Goal: Obtain resource: Download file/media

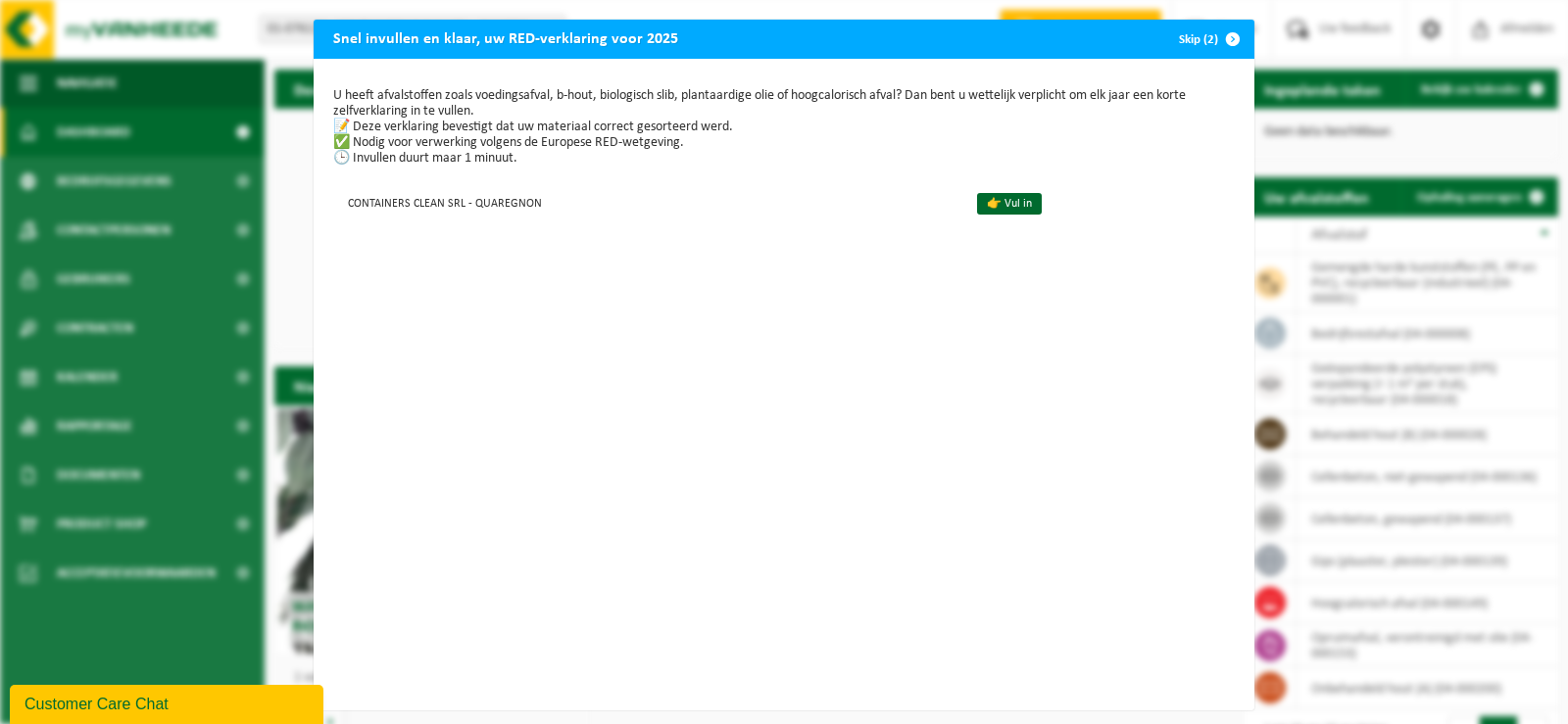
click at [1241, 41] on span "button" at bounding box center [1233, 39] width 39 height 39
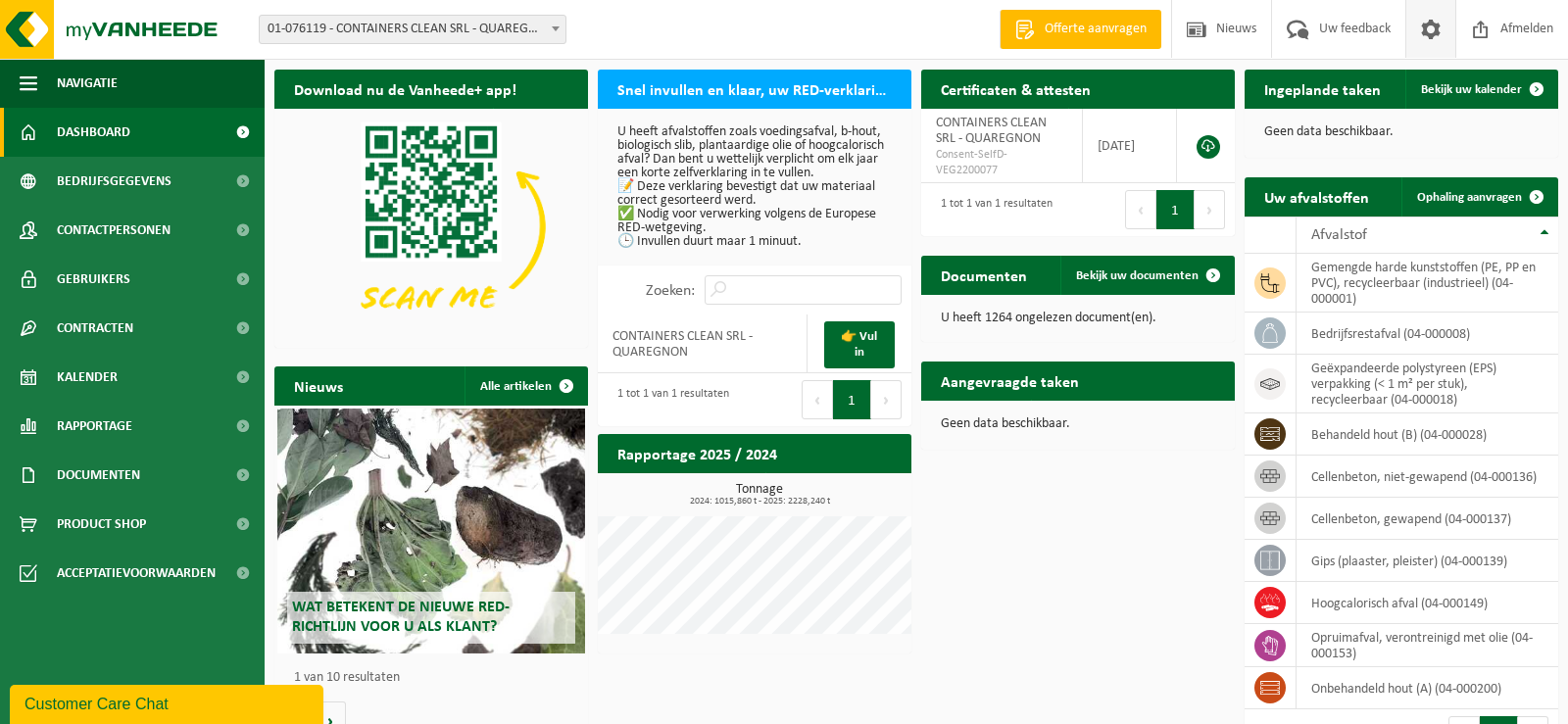
click at [1435, 40] on span at bounding box center [1432, 28] width 29 height 58
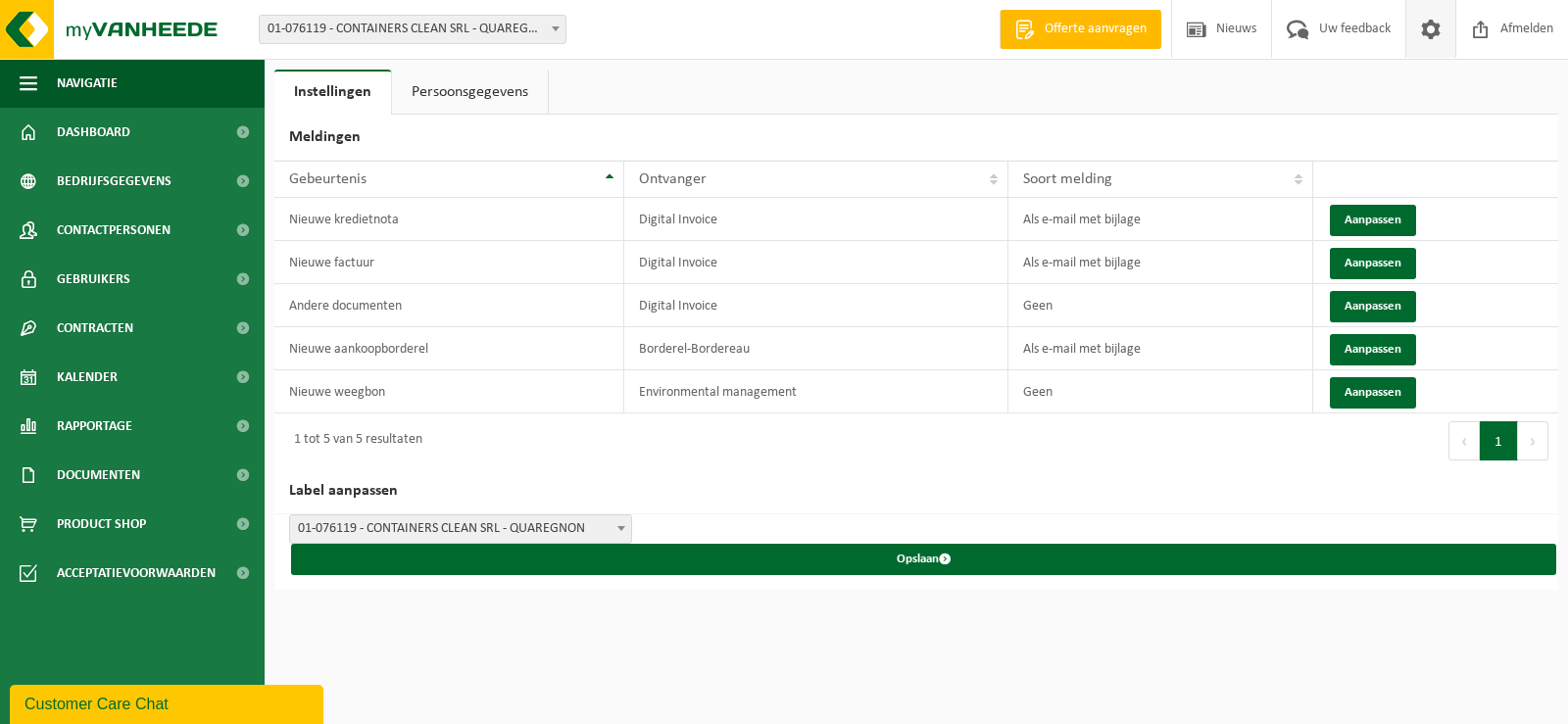
click at [463, 95] on link "Persoonsgegevens" at bounding box center [470, 92] width 156 height 45
click at [1434, 27] on span at bounding box center [1432, 28] width 29 height 58
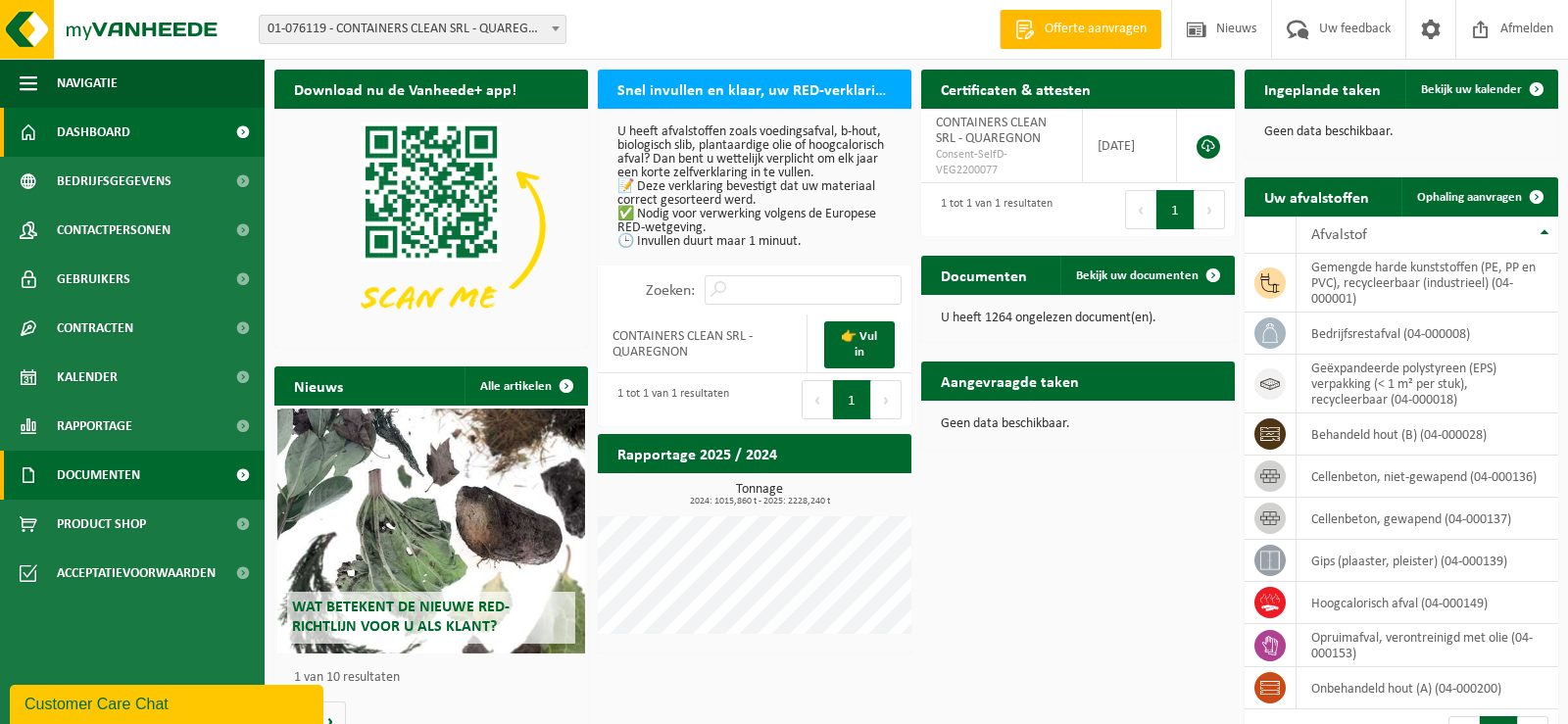
click at [191, 470] on link "Documenten" at bounding box center [132, 476] width 265 height 49
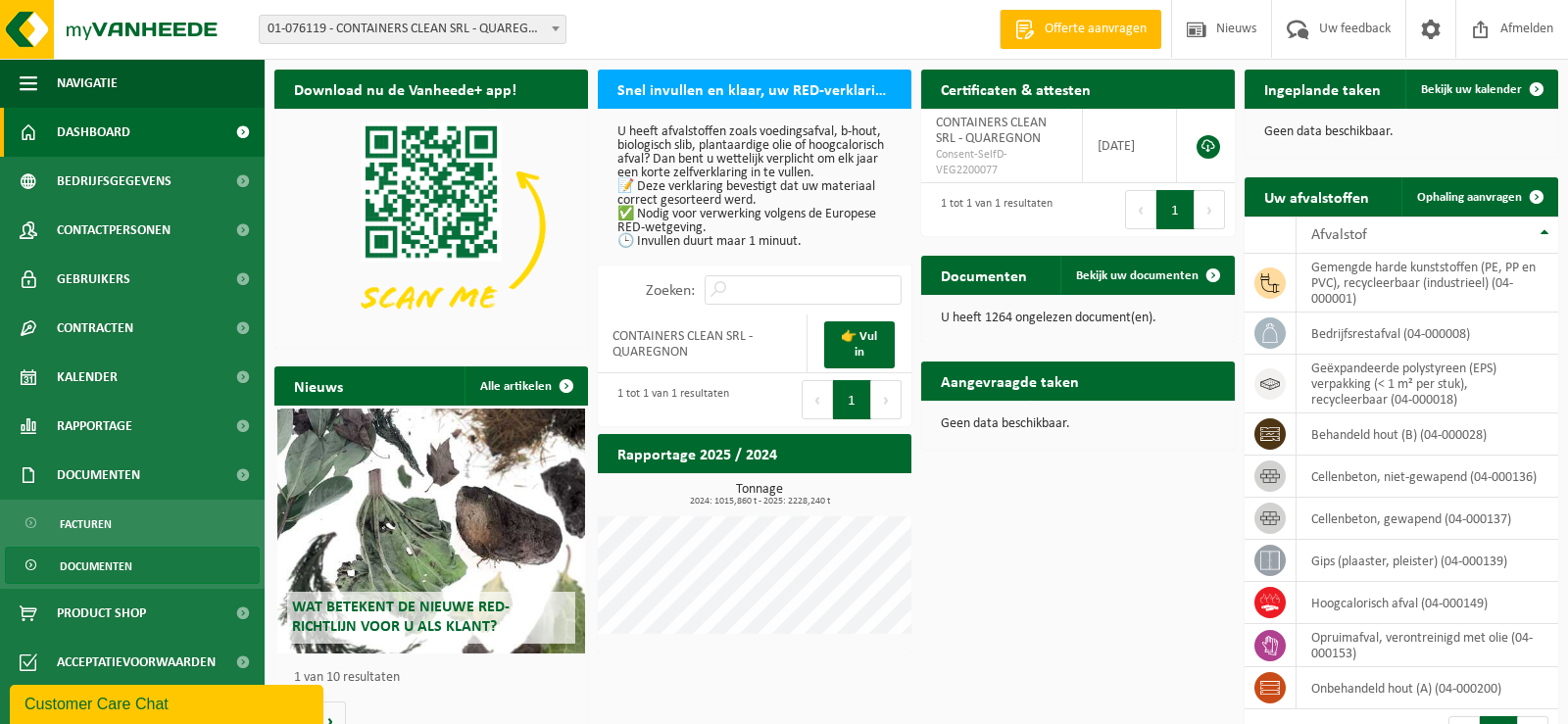
click at [188, 558] on link "Documenten" at bounding box center [132, 565] width 255 height 37
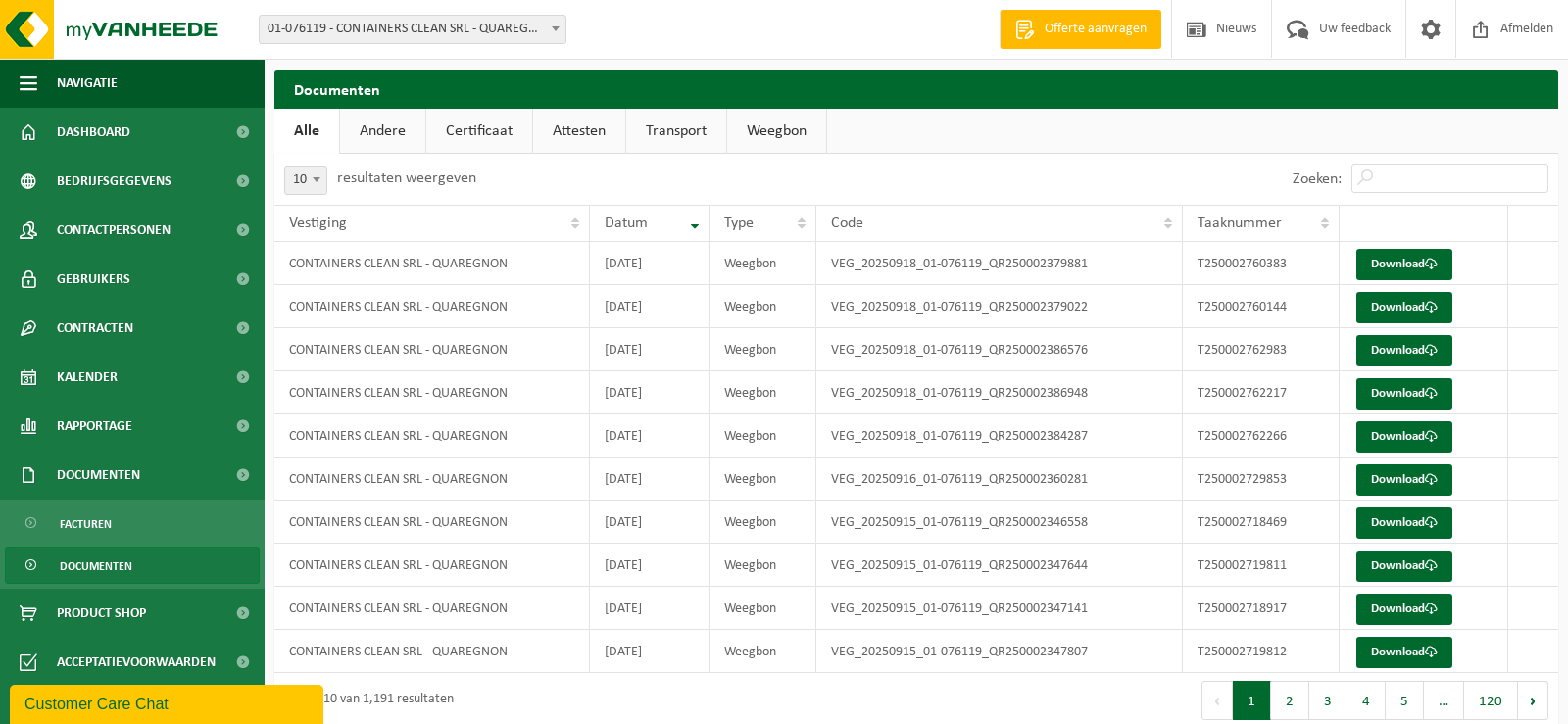
click at [476, 138] on link "Certificaat" at bounding box center [480, 131] width 106 height 45
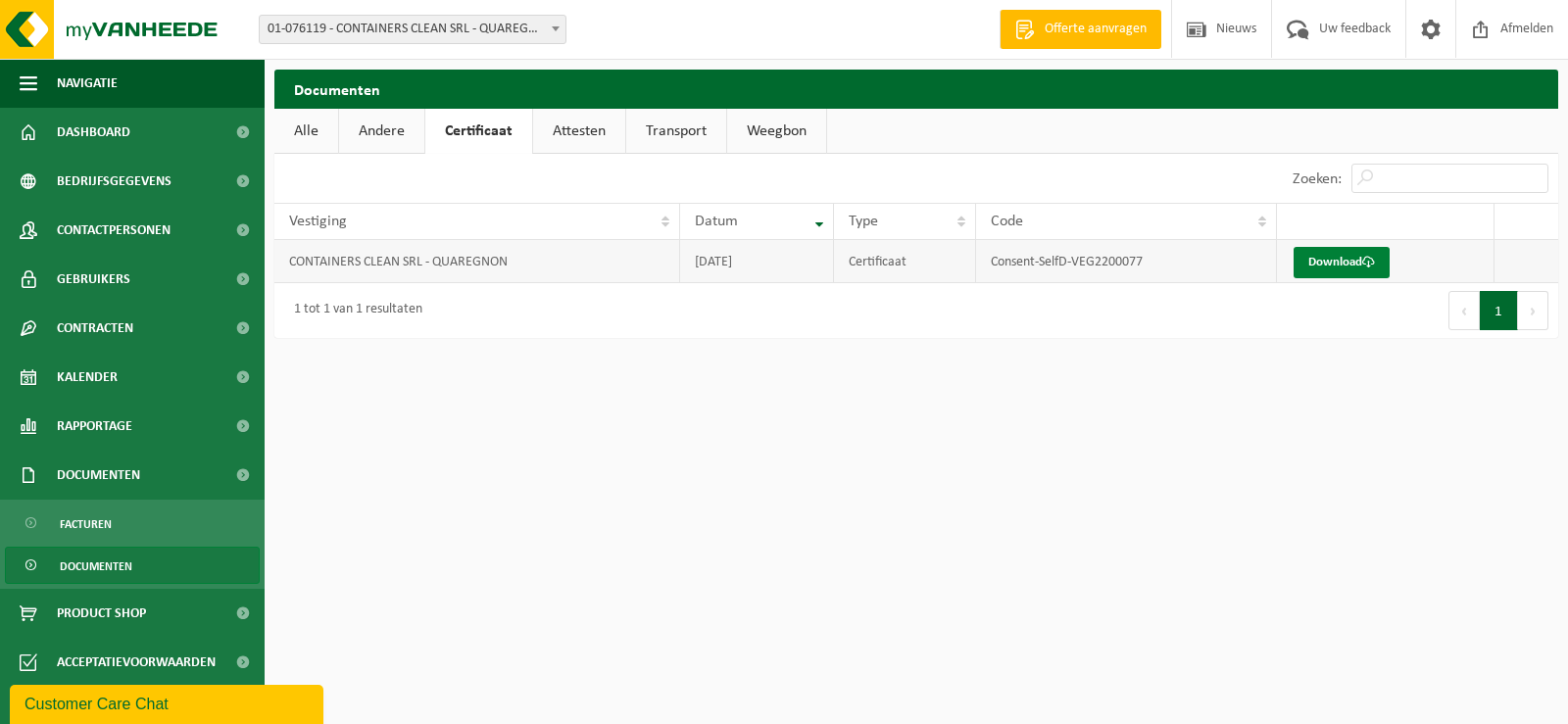
click at [1330, 271] on link "Download" at bounding box center [1342, 263] width 96 height 31
click at [561, 138] on link "Attesten" at bounding box center [579, 131] width 92 height 45
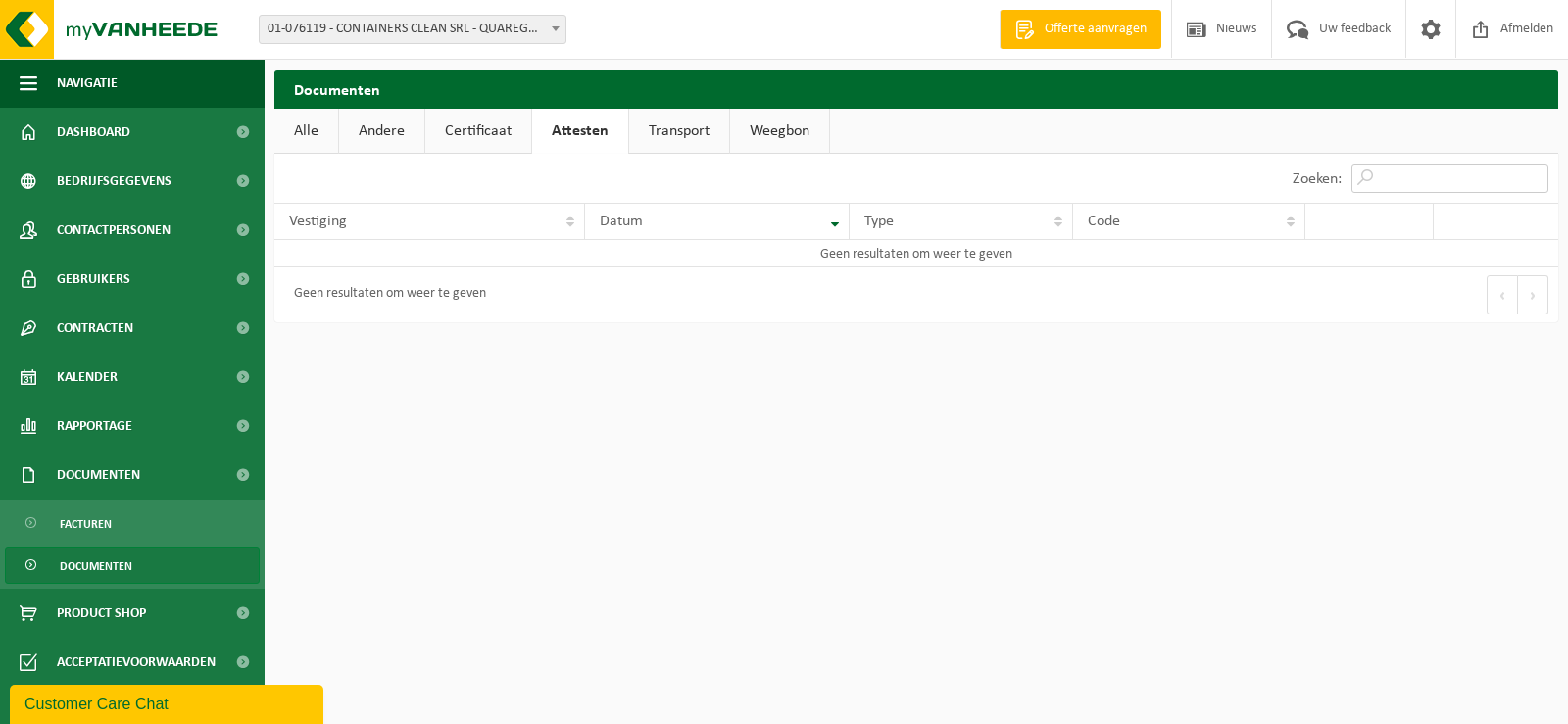
click at [1402, 181] on input "Zoeken:" at bounding box center [1450, 179] width 197 height 29
click at [700, 130] on link "Transport" at bounding box center [679, 131] width 100 height 45
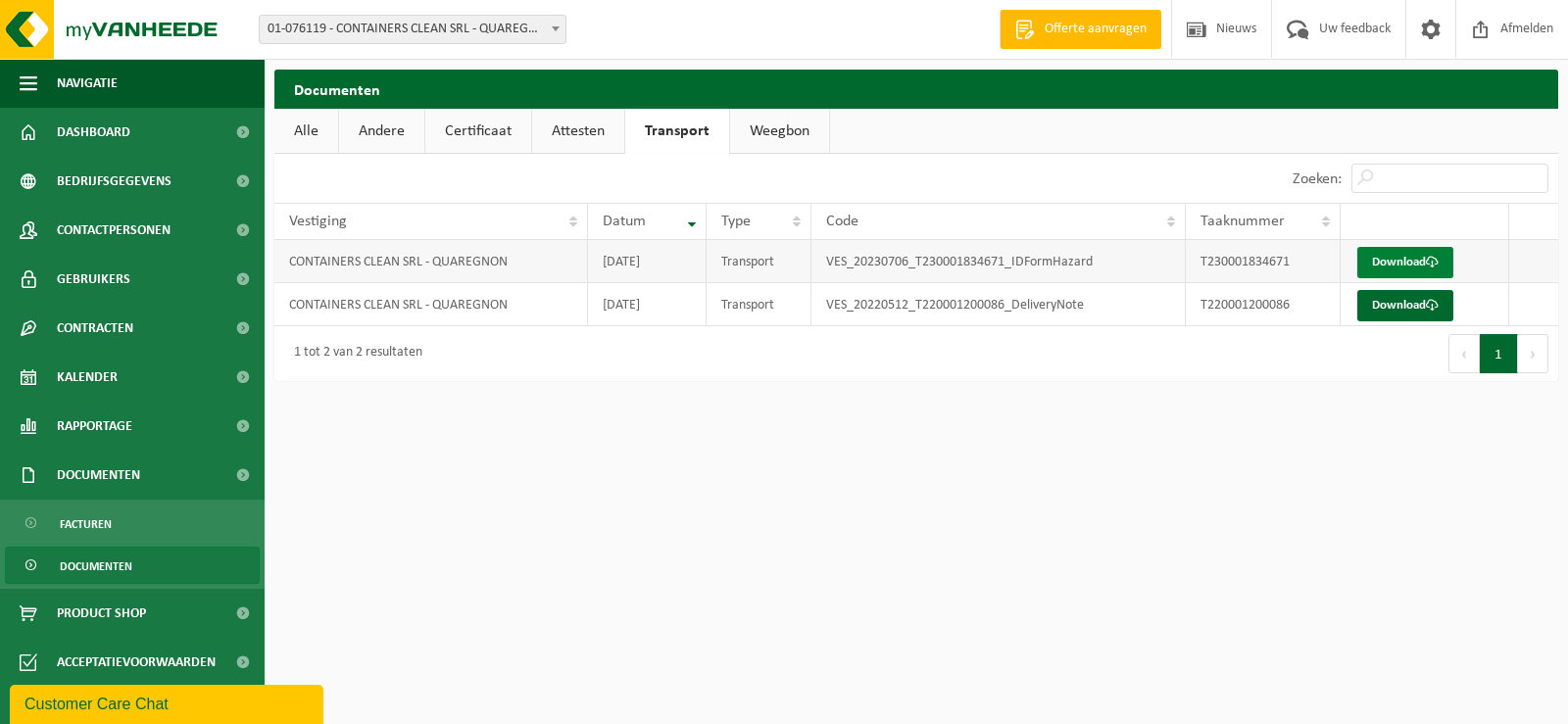
click at [1417, 255] on link "Download" at bounding box center [1406, 263] width 96 height 31
click at [1433, 305] on span at bounding box center [1433, 305] width 13 height 13
click at [810, 139] on link "Weegbon" at bounding box center [779, 131] width 99 height 45
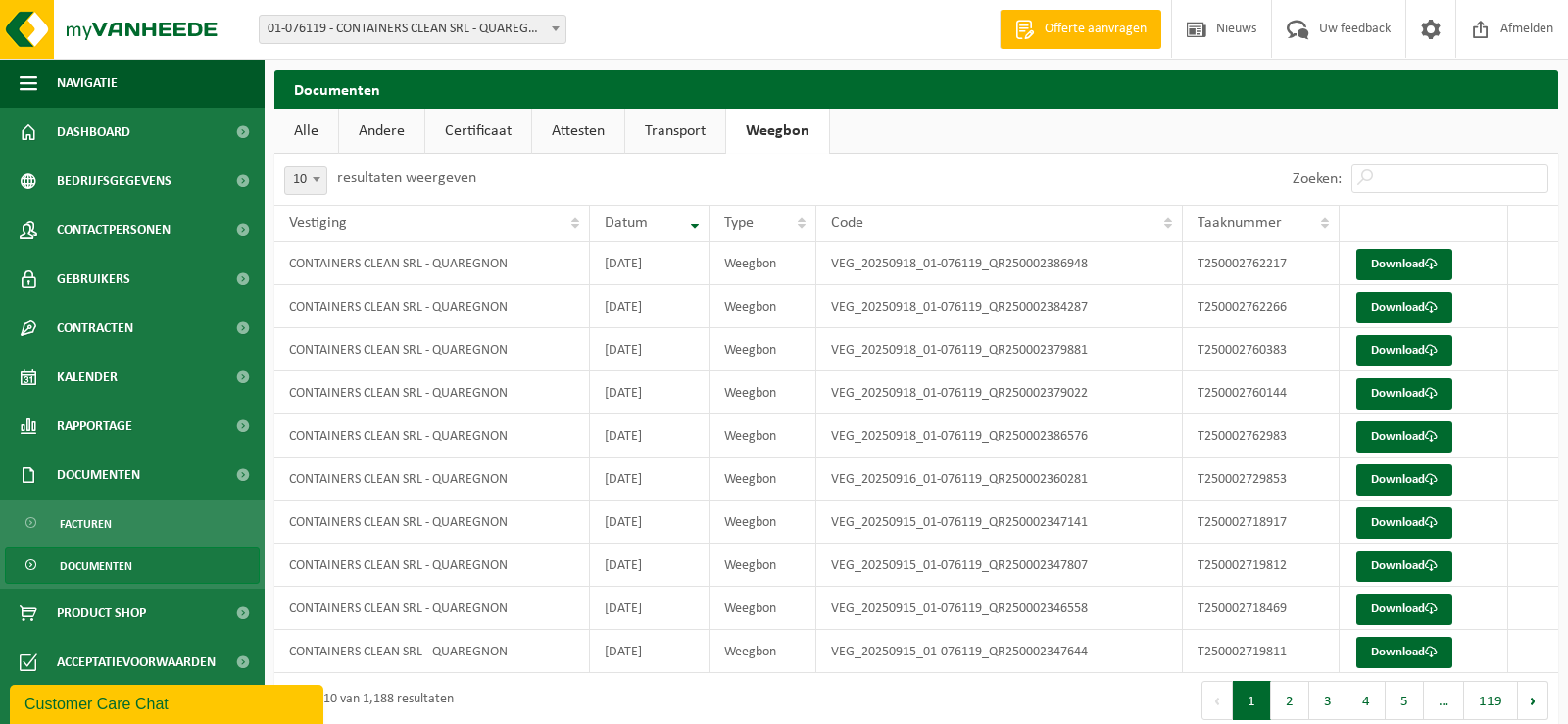
click at [675, 142] on link "Transport" at bounding box center [675, 131] width 100 height 45
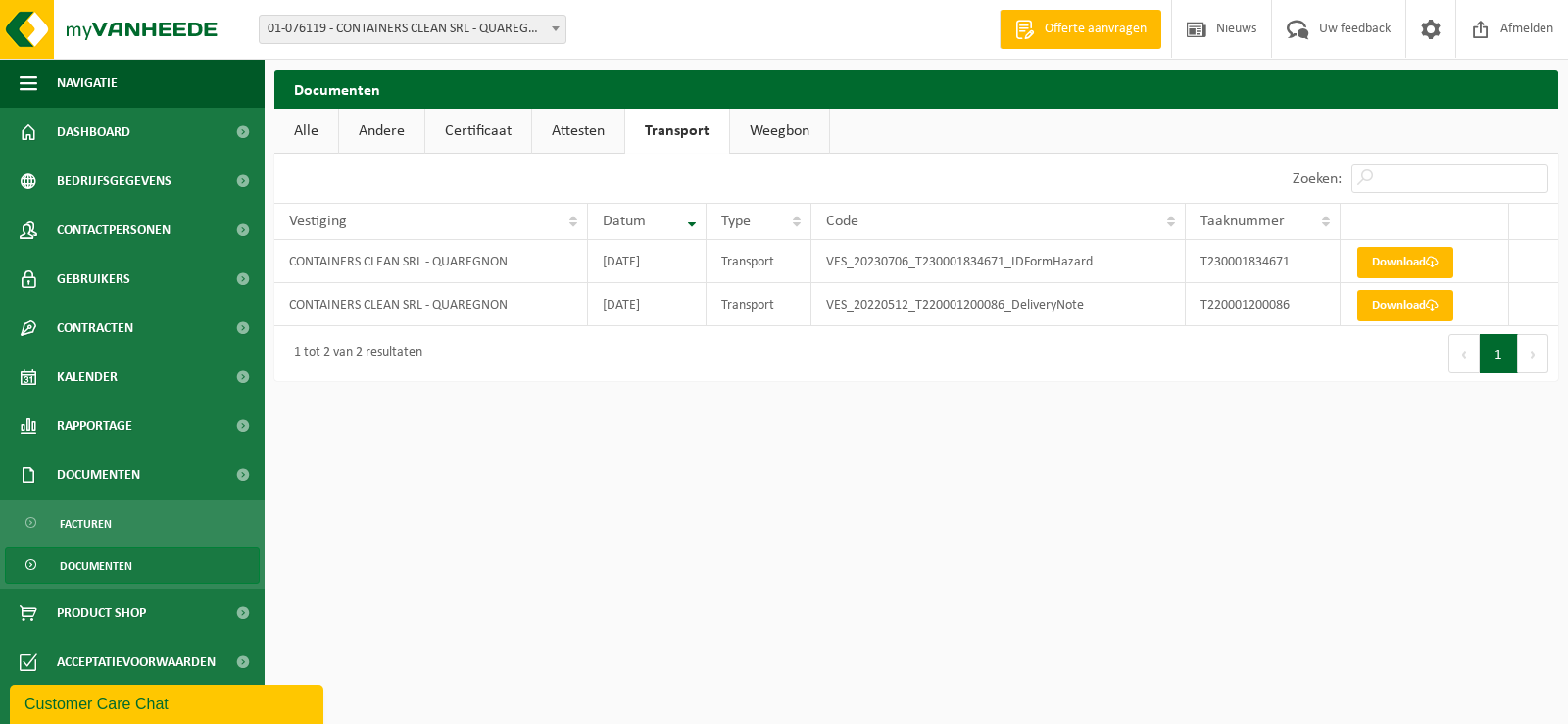
click at [588, 142] on link "Attesten" at bounding box center [578, 131] width 92 height 45
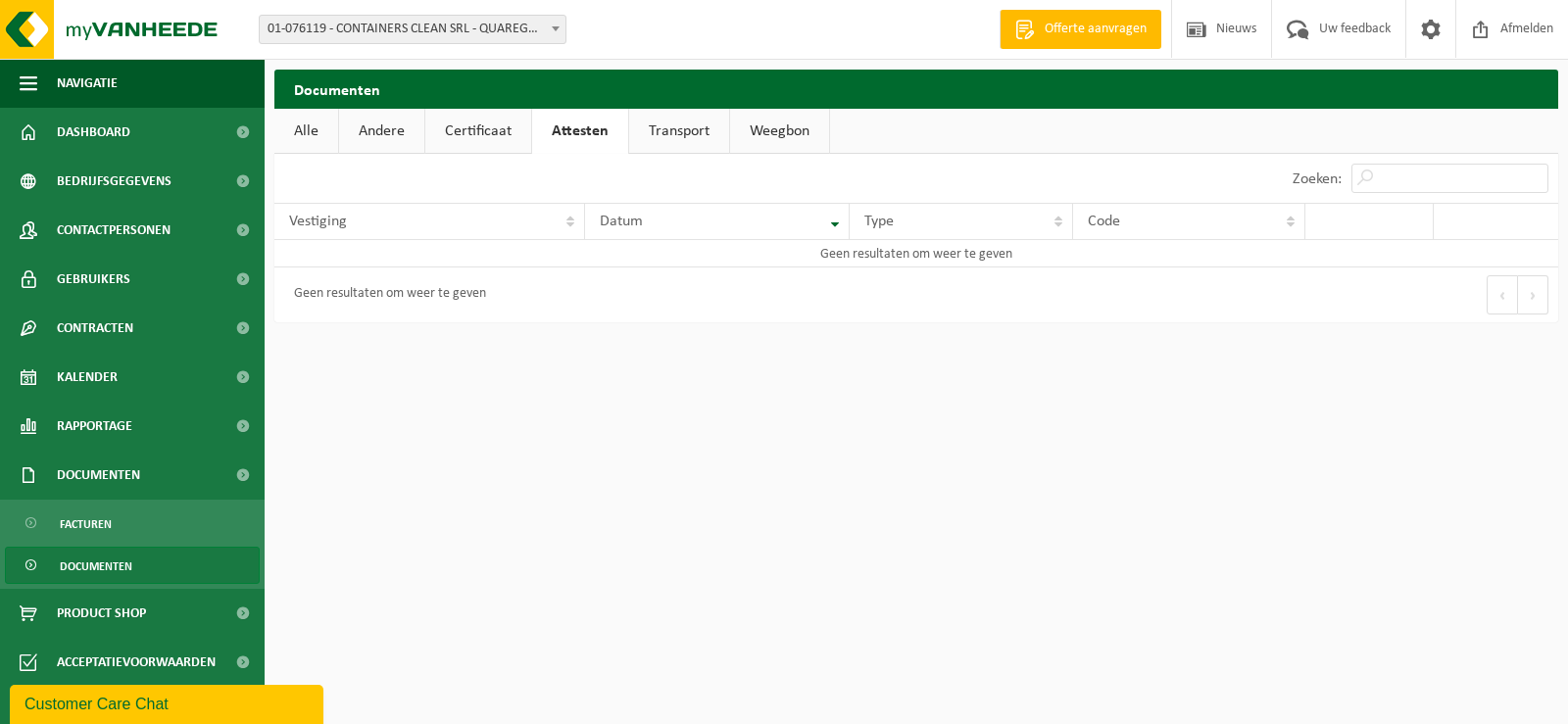
click at [476, 128] on link "Certificaat" at bounding box center [479, 131] width 106 height 45
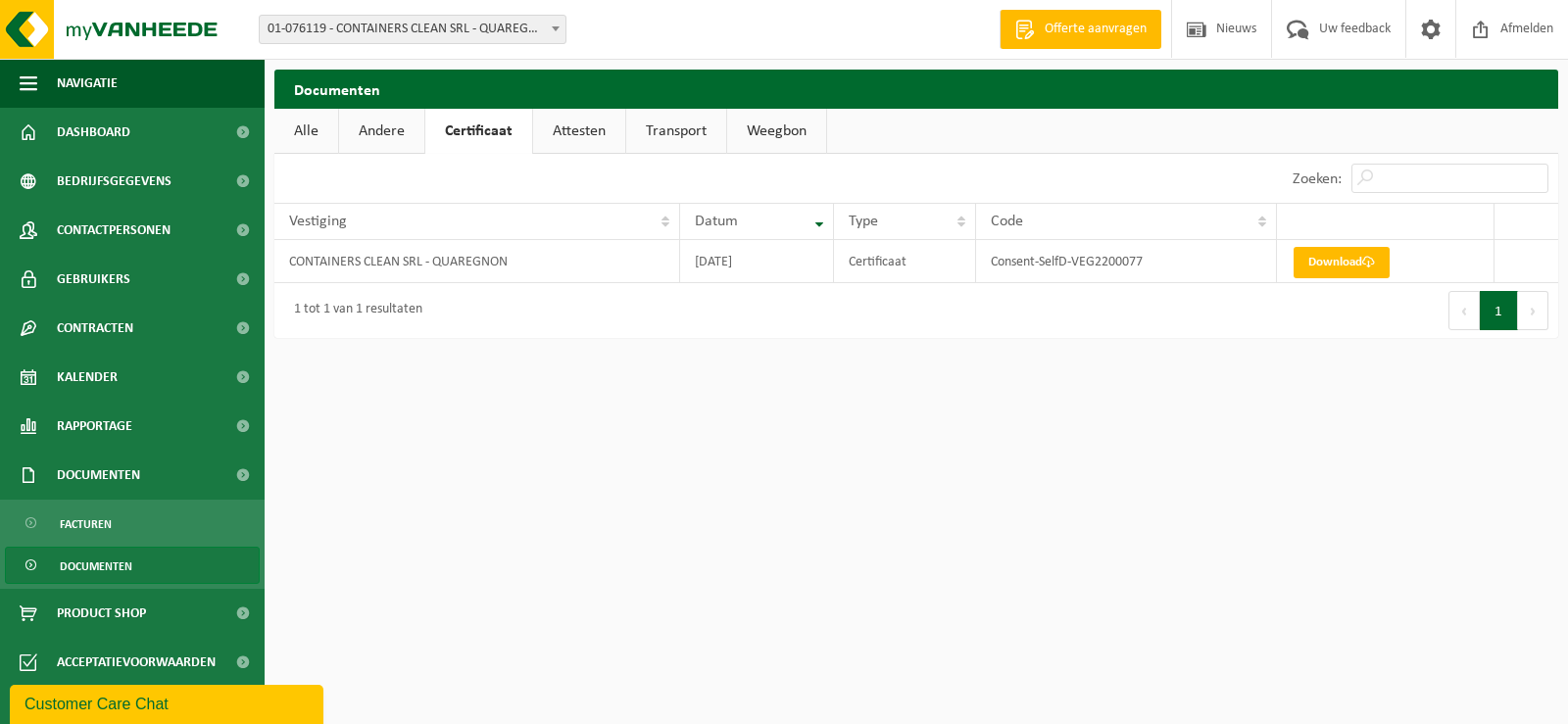
click at [413, 135] on link "Andere" at bounding box center [382, 131] width 85 height 45
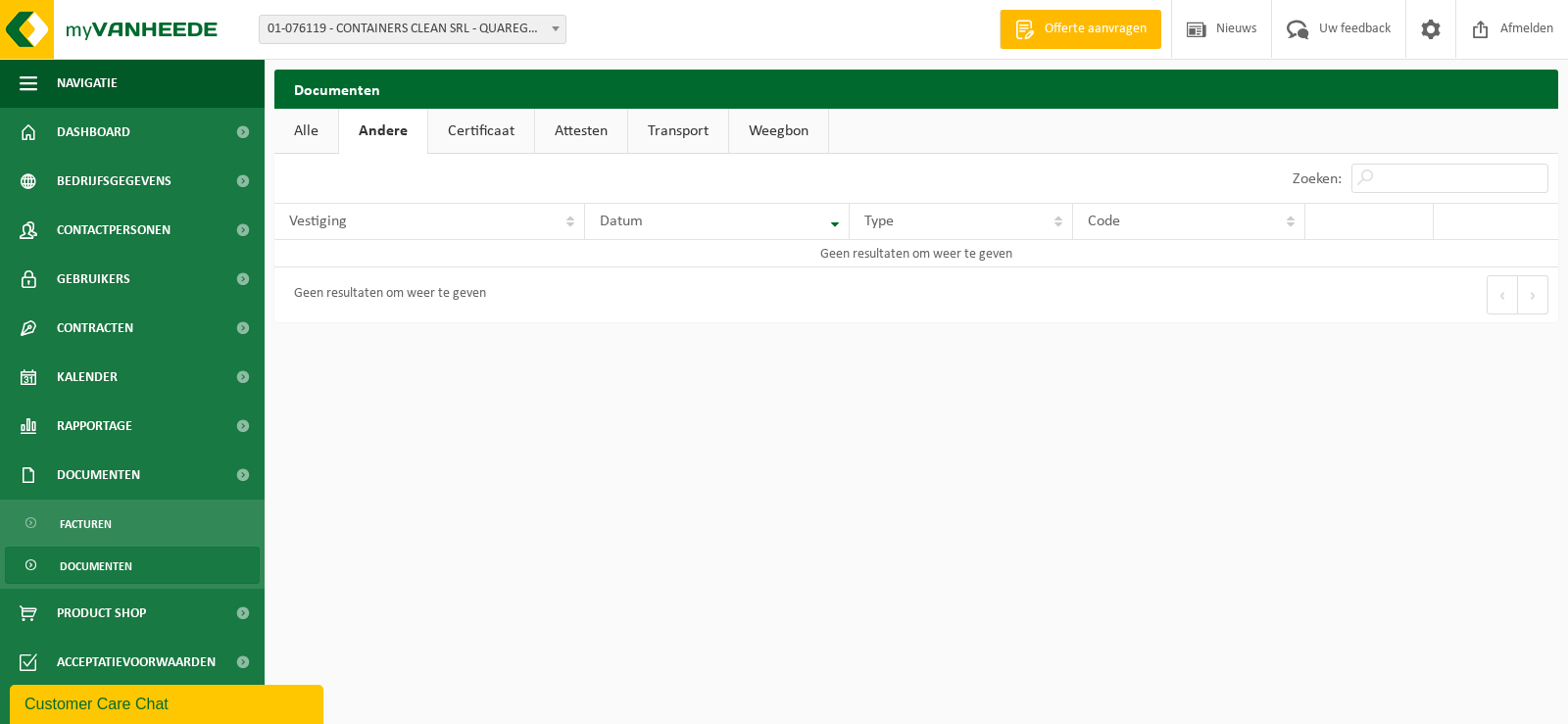
click at [313, 132] on link "Alle" at bounding box center [306, 131] width 64 height 45
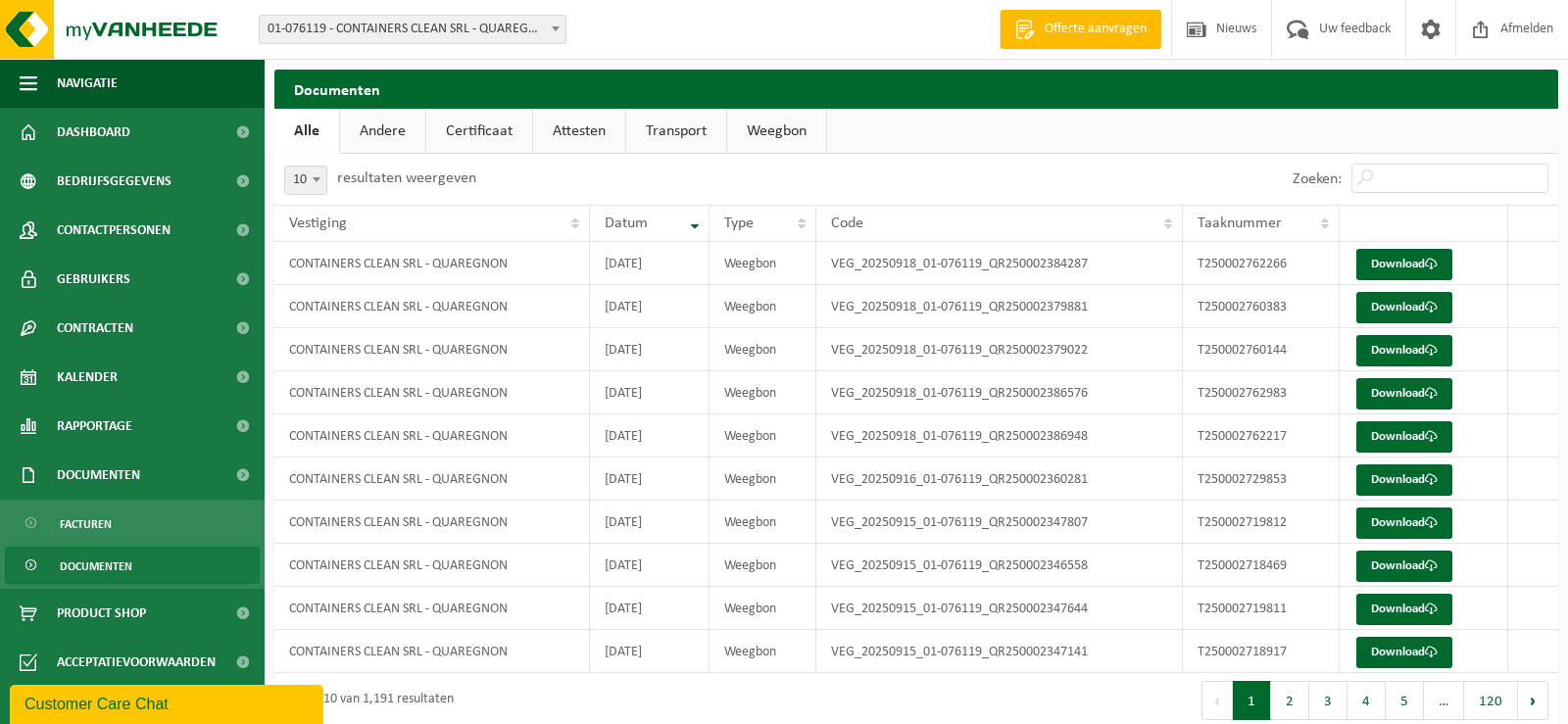
click at [476, 131] on link "Certificaat" at bounding box center [480, 131] width 106 height 45
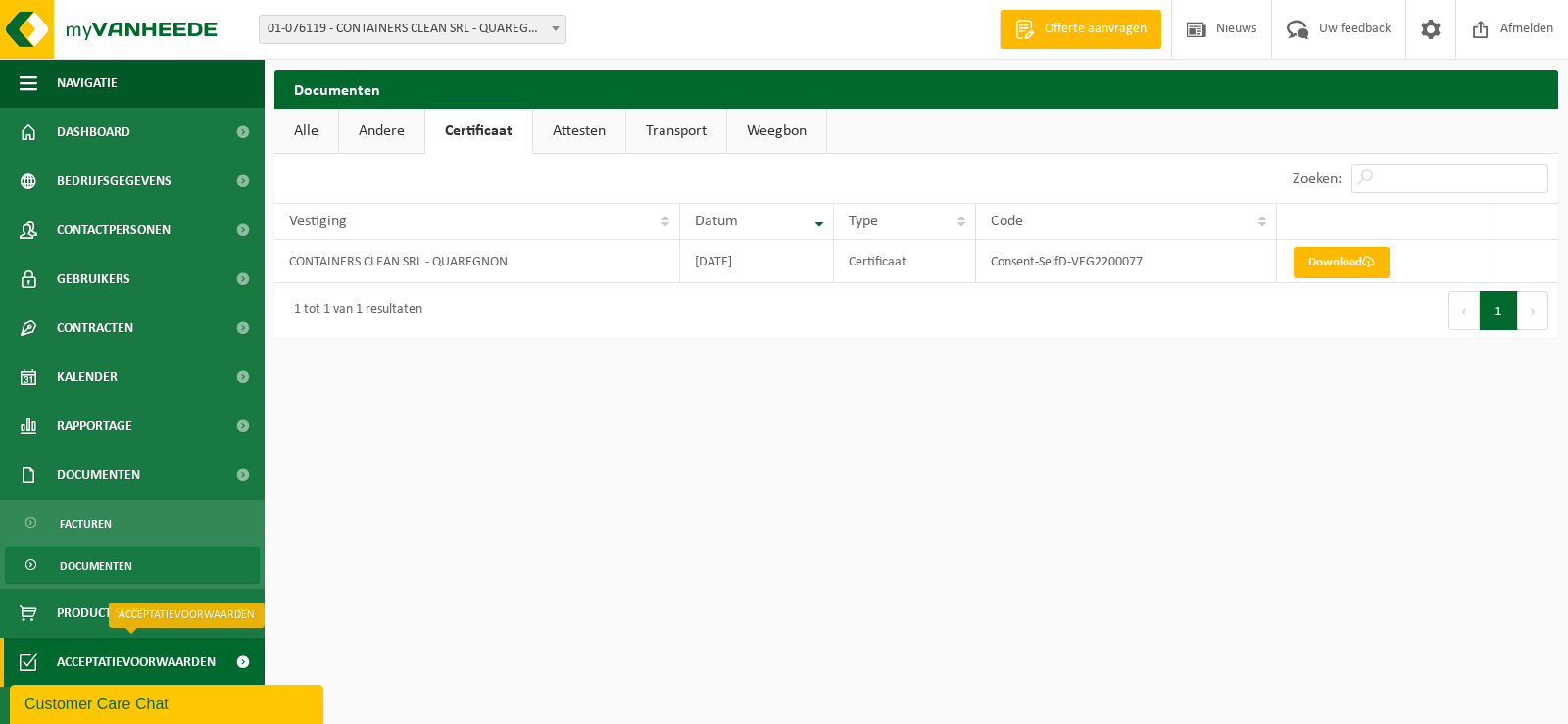
click at [193, 667] on span "Acceptatievoorwaarden" at bounding box center [136, 662] width 159 height 49
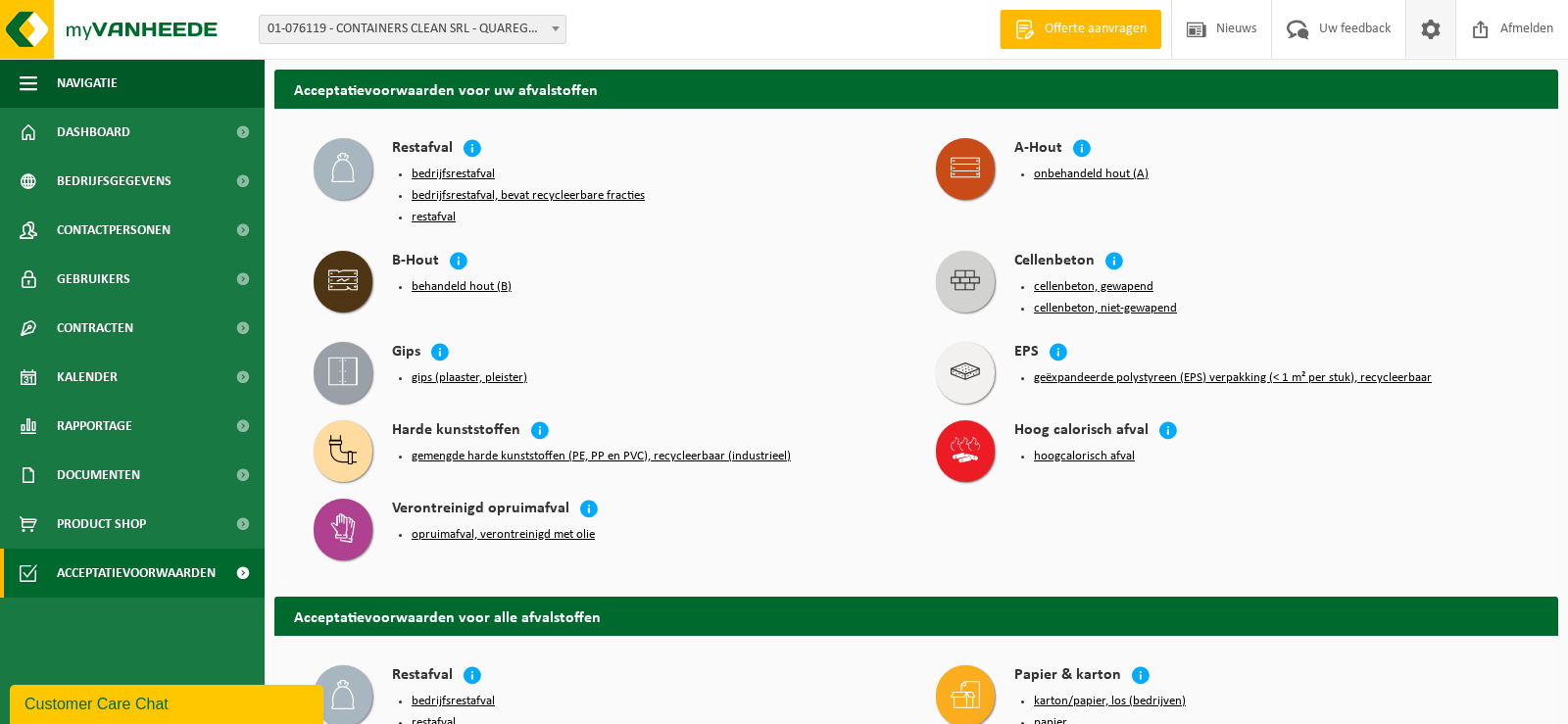
click at [1428, 35] on span at bounding box center [1432, 28] width 29 height 58
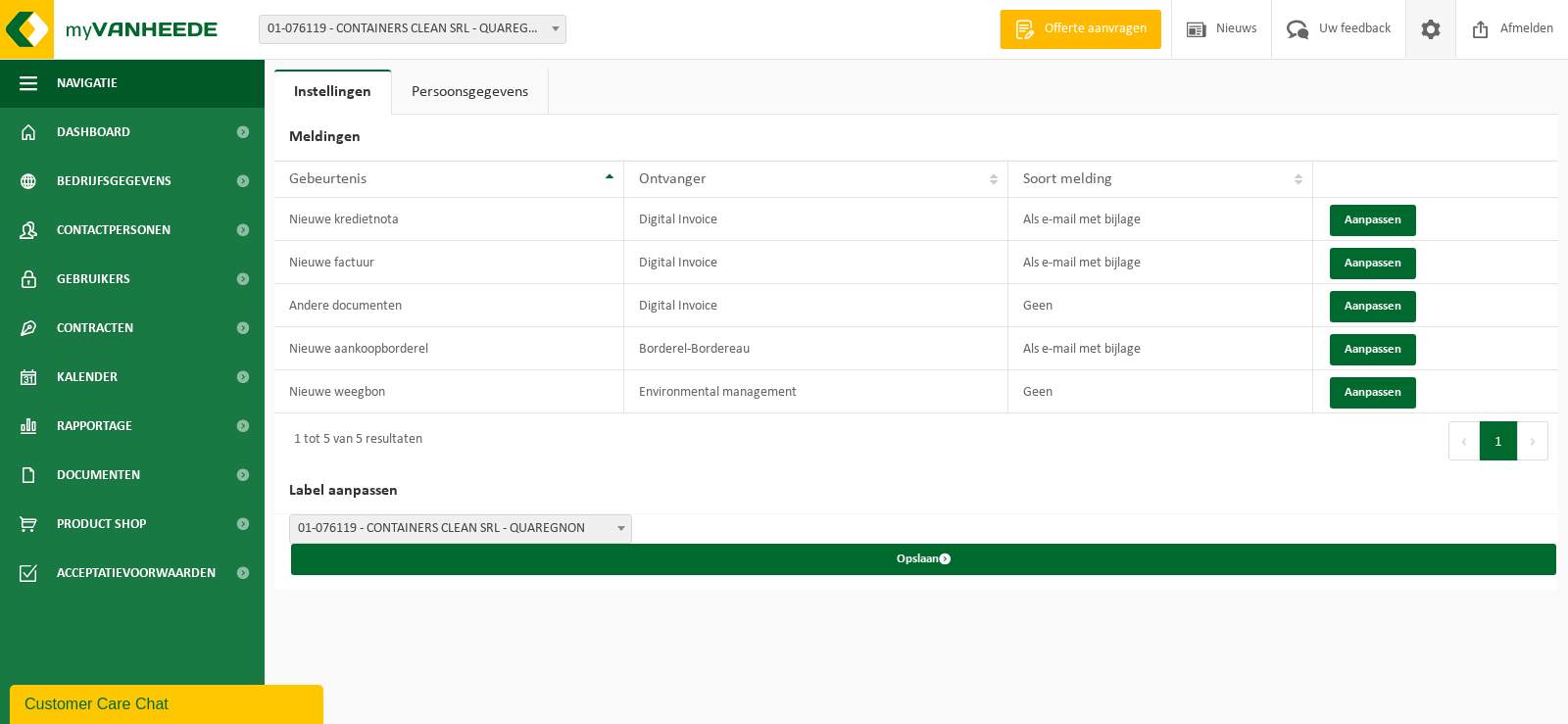
click at [495, 104] on link "Persoonsgegevens" at bounding box center [470, 92] width 156 height 45
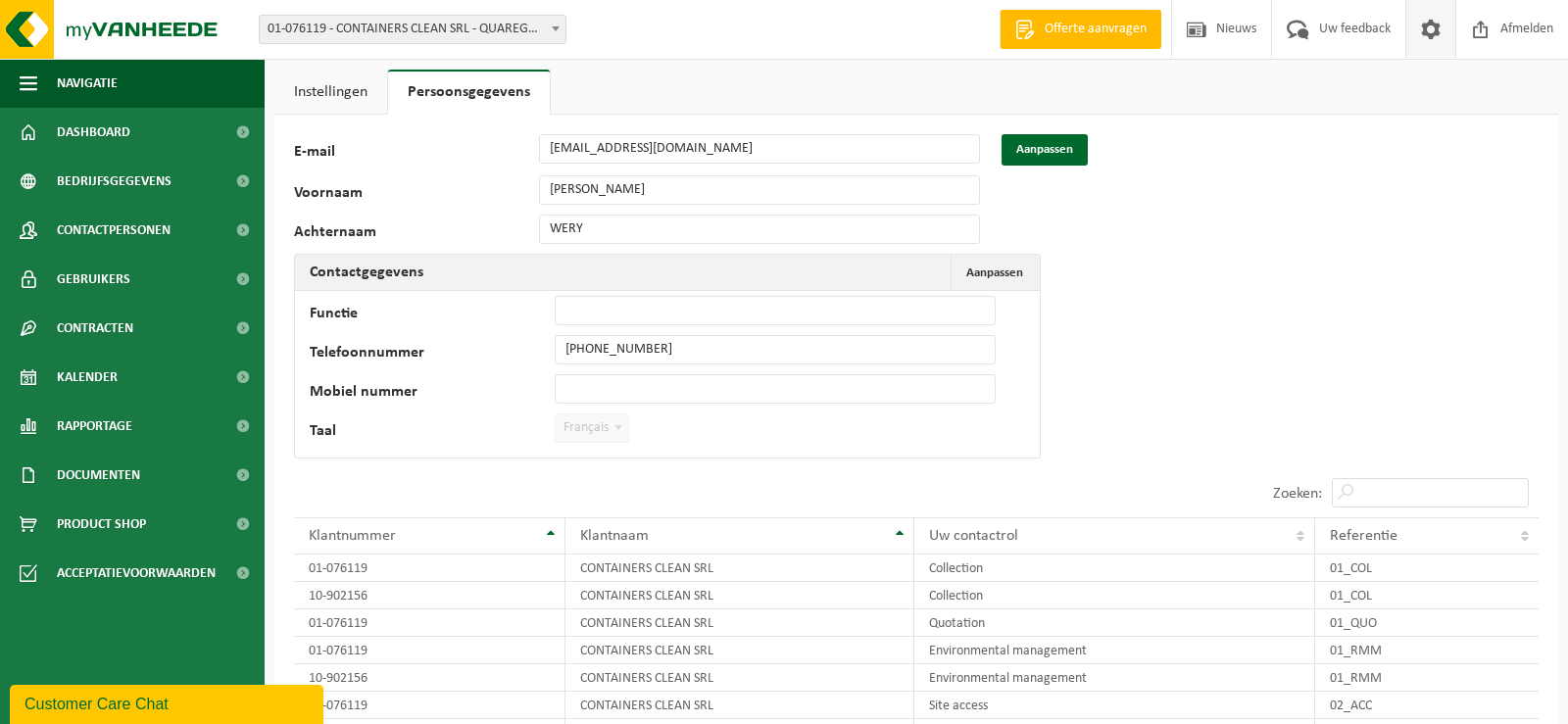
click at [359, 91] on link "Instellingen" at bounding box center [331, 92] width 113 height 45
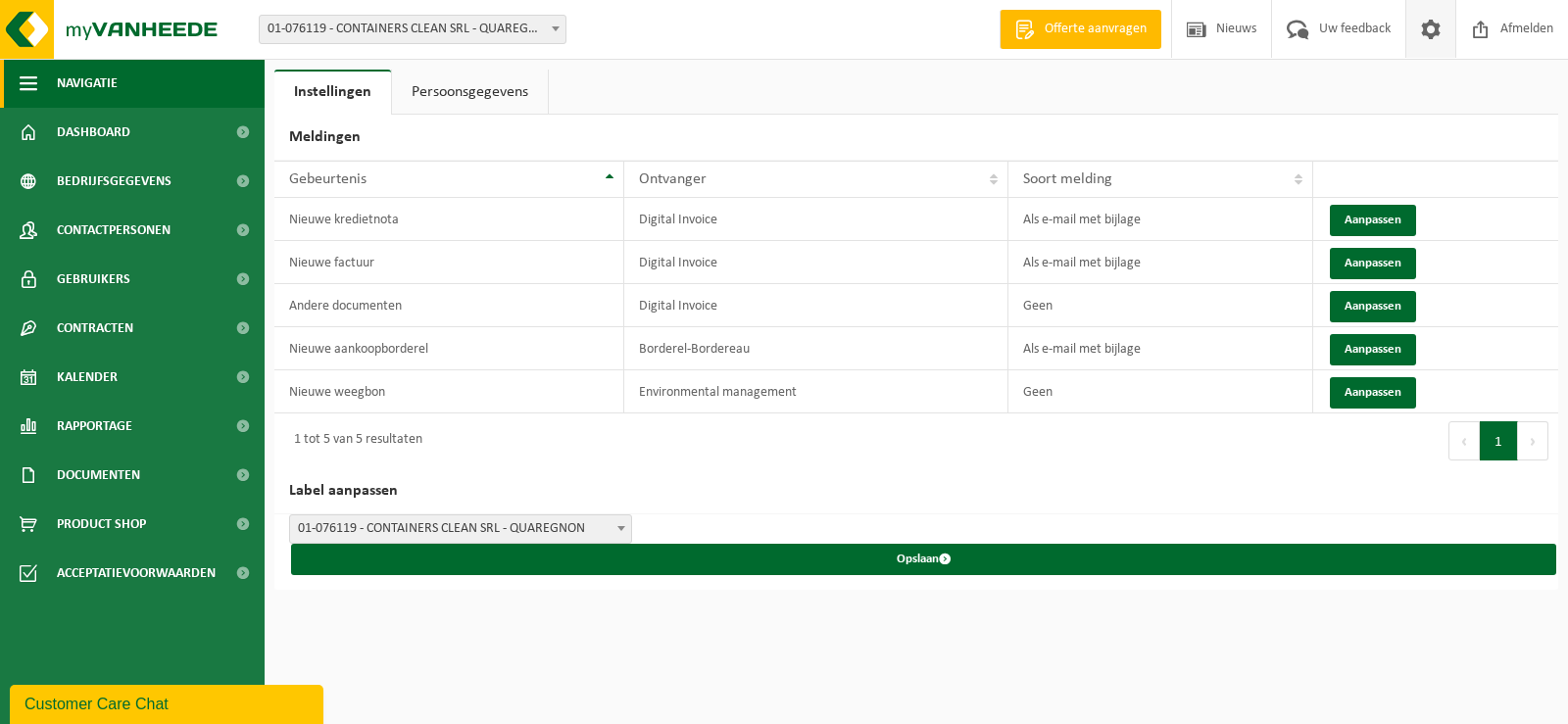
click at [29, 83] on span "button" at bounding box center [28, 83] width 18 height 49
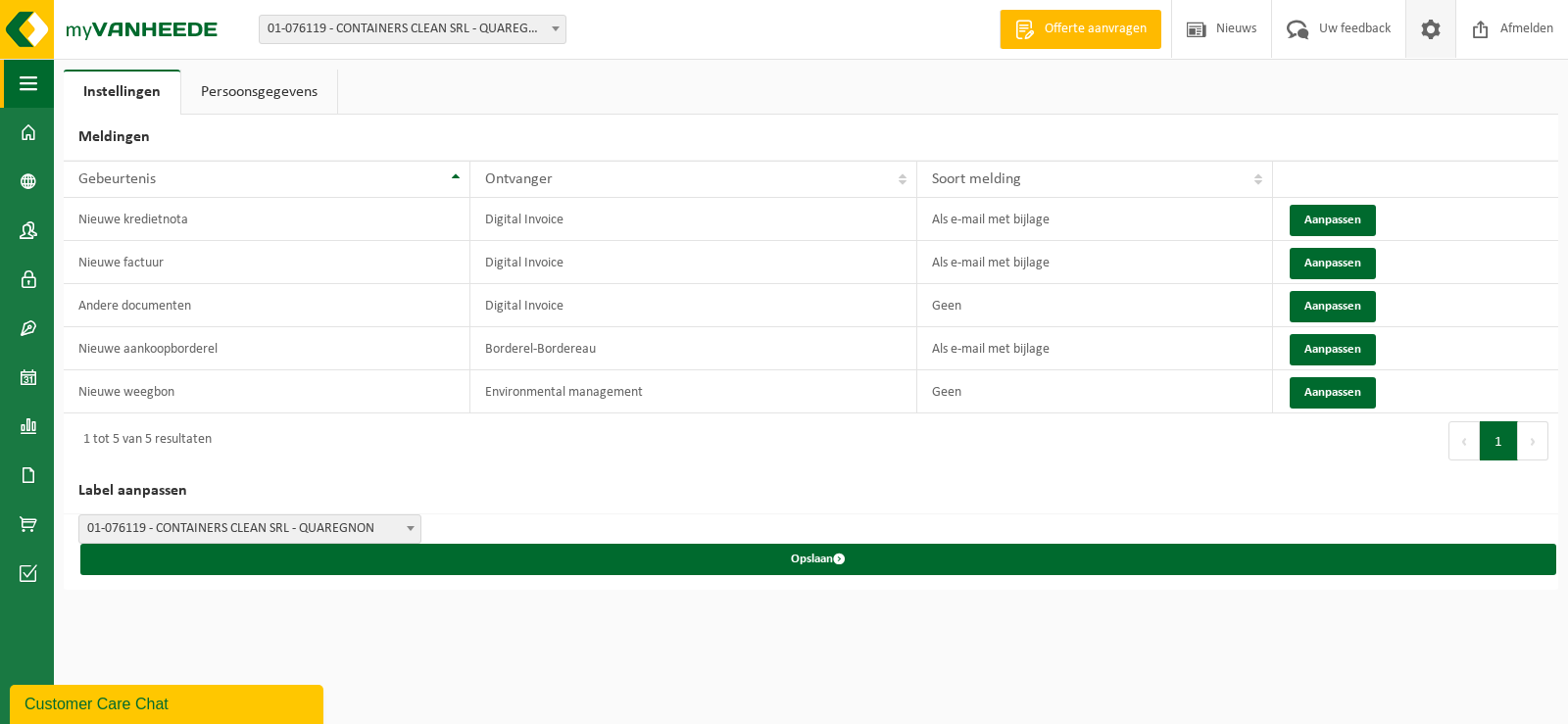
click at [29, 83] on span "button" at bounding box center [28, 83] width 18 height 49
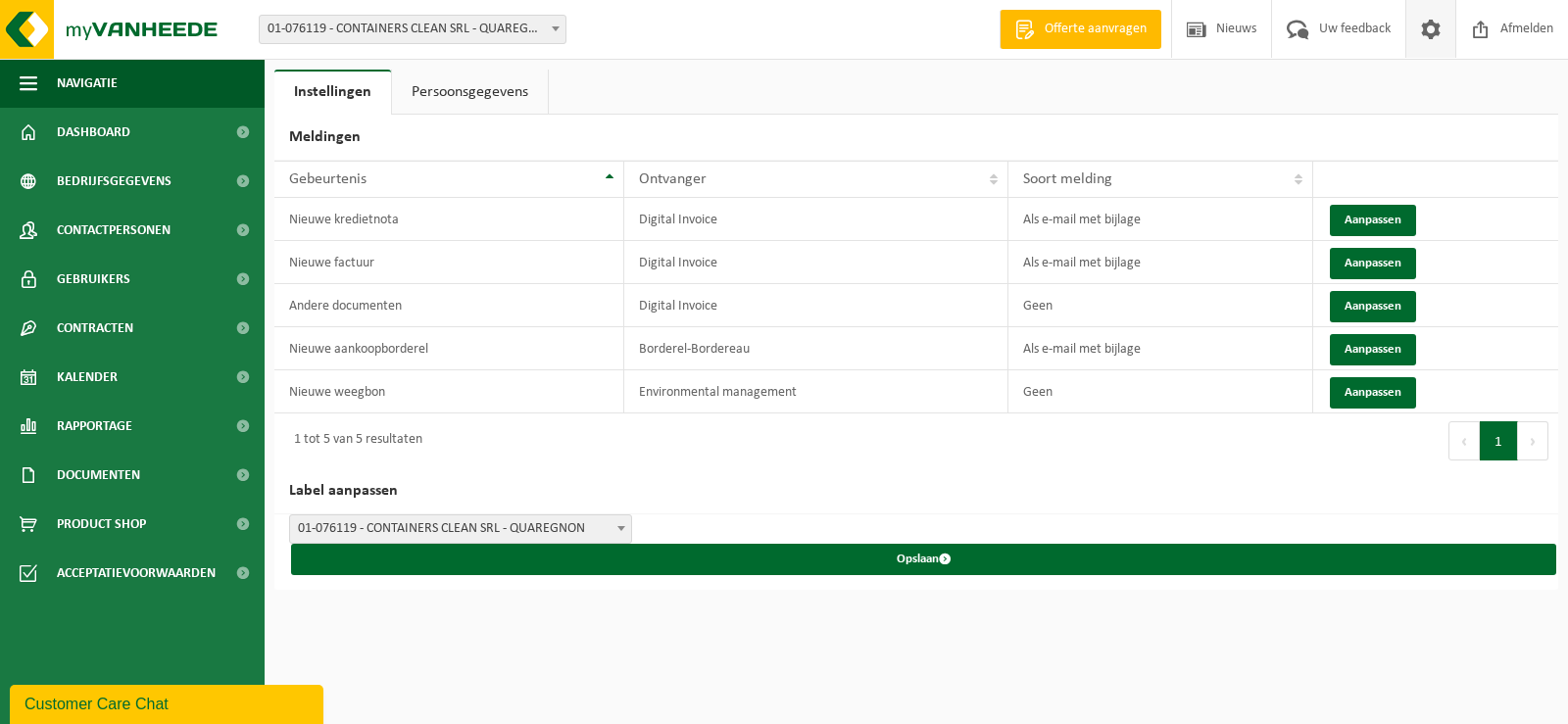
click at [1444, 37] on link at bounding box center [1431, 28] width 50 height 58
click at [550, 26] on span at bounding box center [555, 28] width 20 height 26
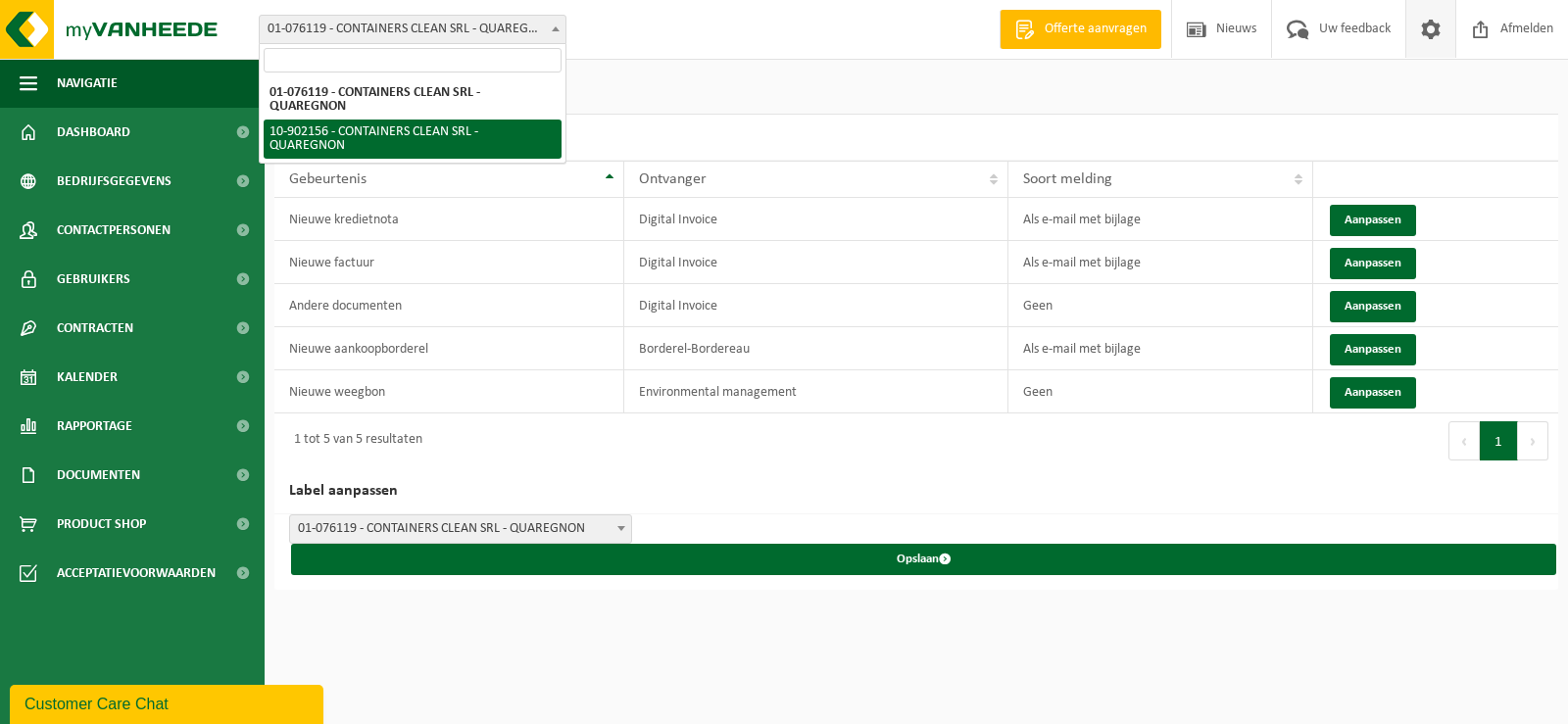
select select "120141"
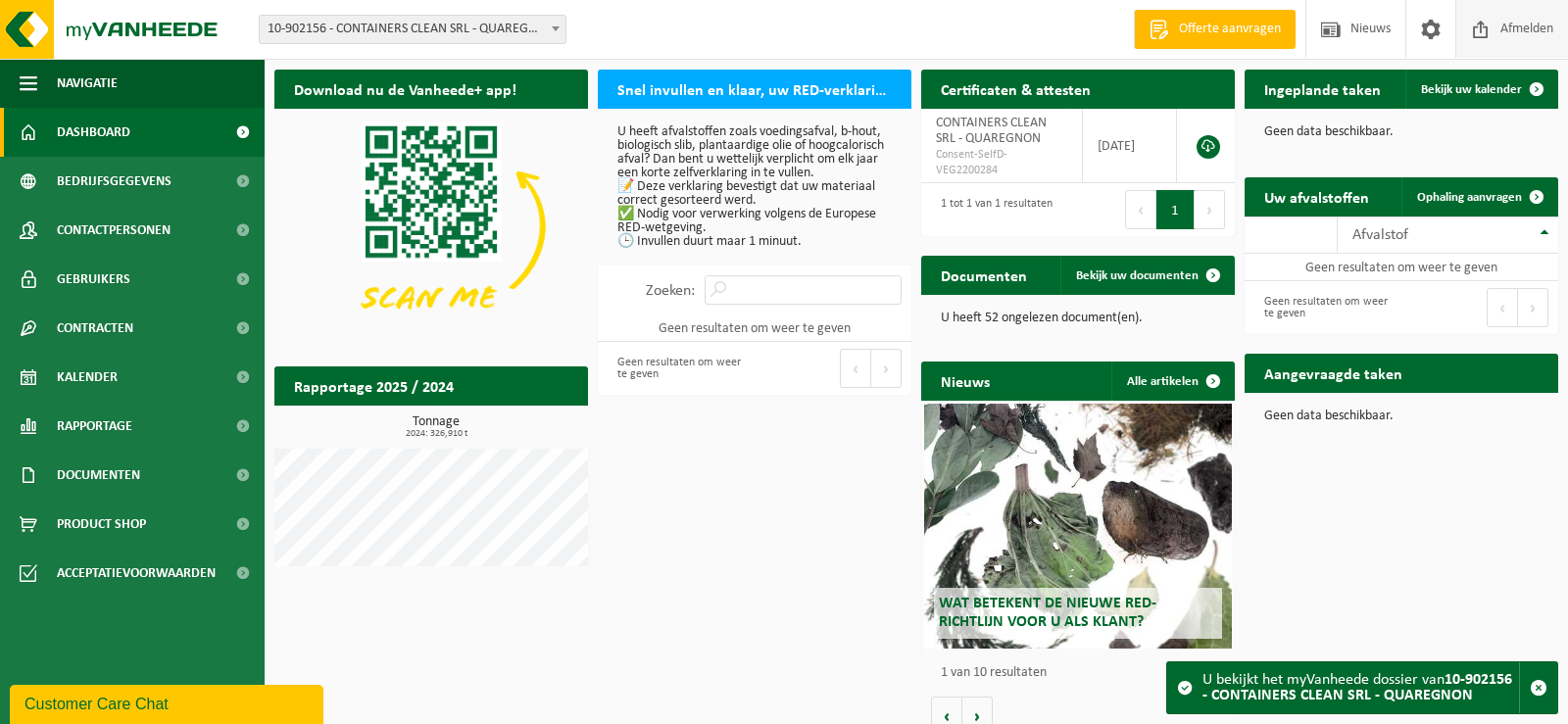
click at [1555, 27] on span "Afmelden" at bounding box center [1527, 28] width 63 height 58
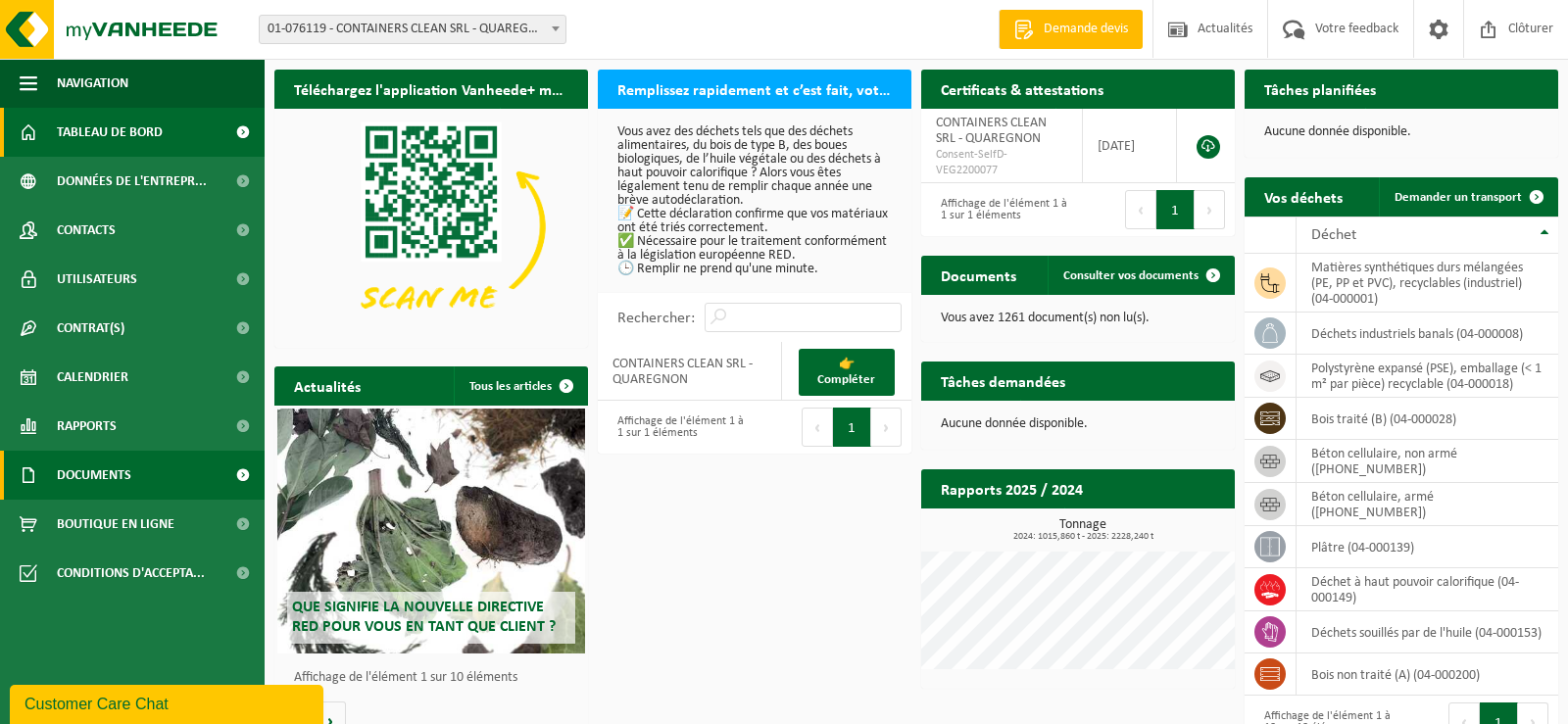
click at [119, 476] on span "Documents" at bounding box center [94, 476] width 75 height 49
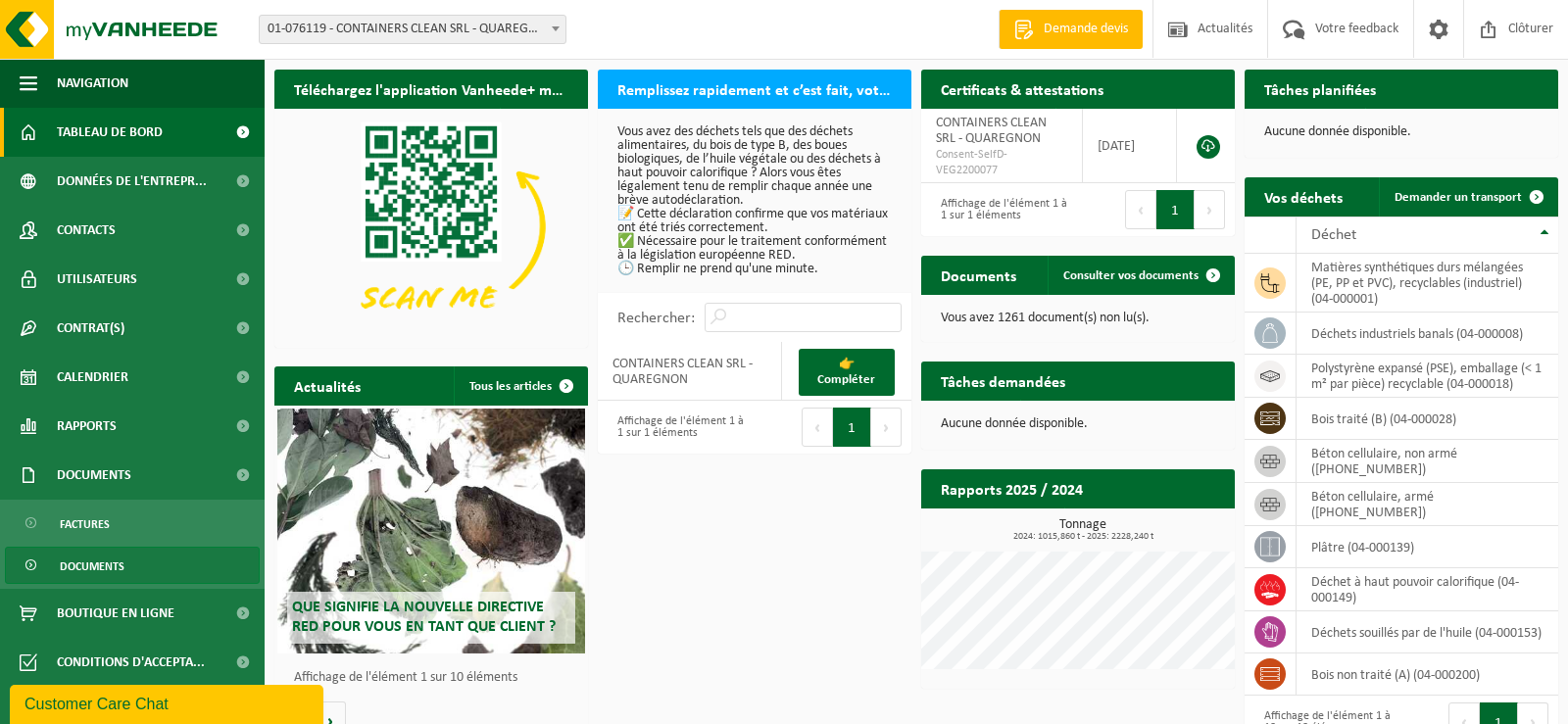
click at [125, 560] on link "Documents" at bounding box center [132, 565] width 255 height 37
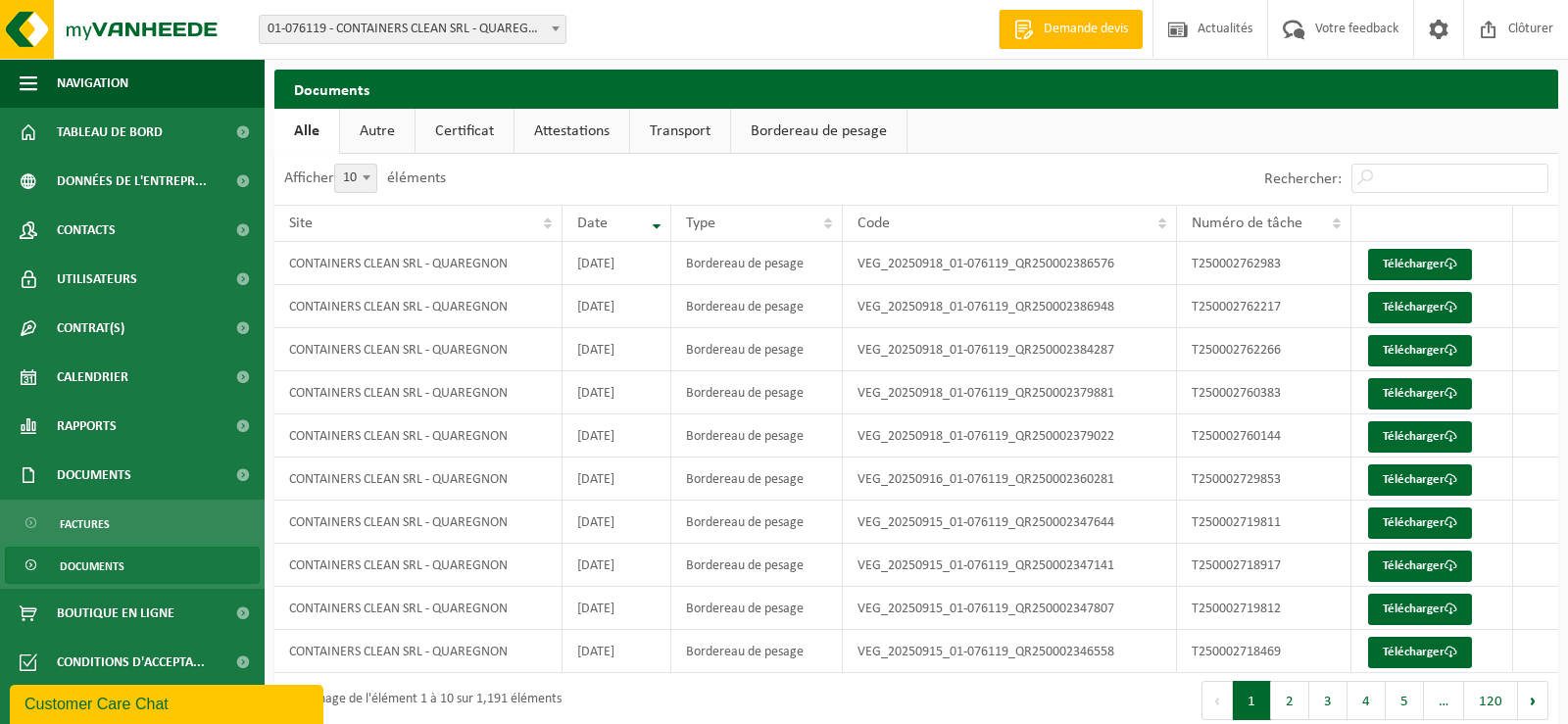
click at [383, 137] on link "Autre" at bounding box center [378, 131] width 75 height 45
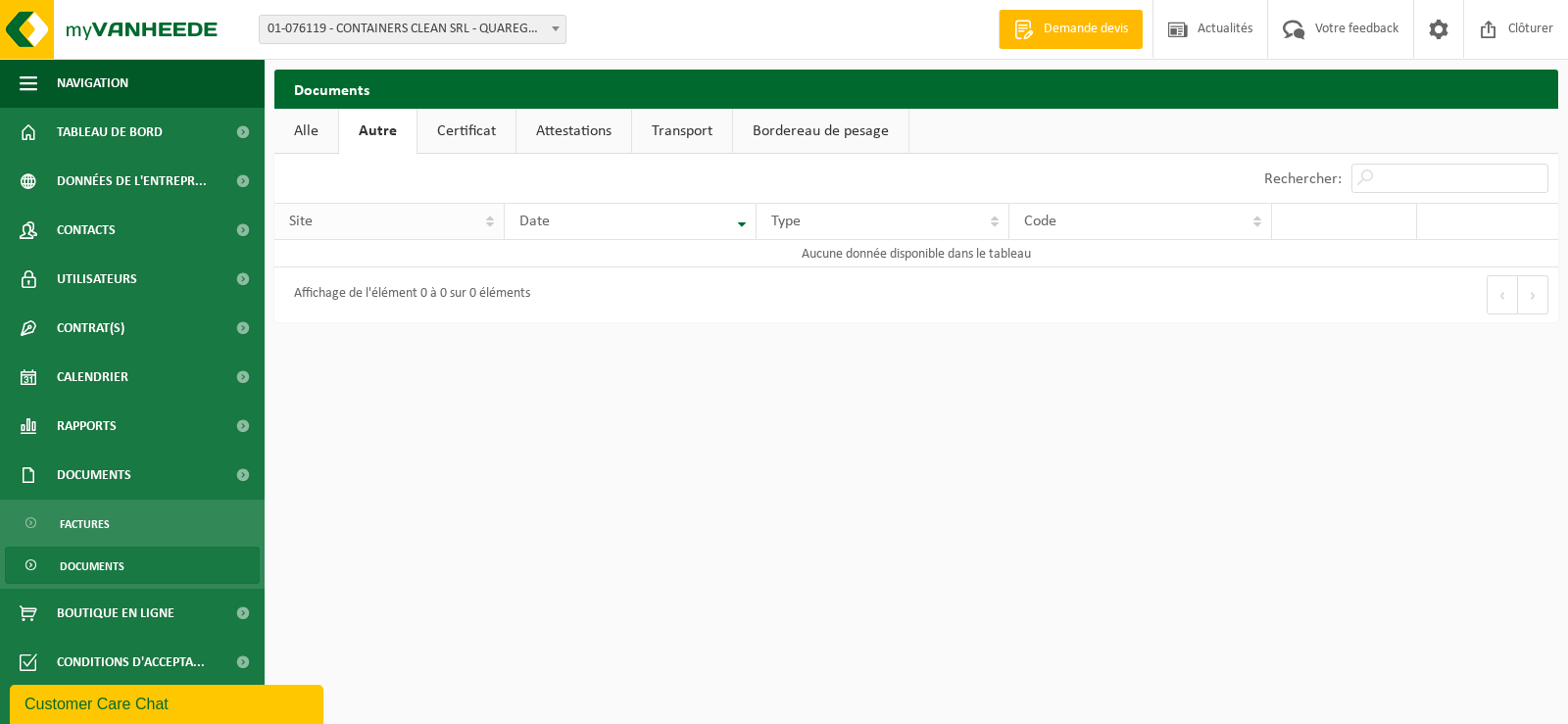
click at [487, 227] on th "Site" at bounding box center [390, 222] width 231 height 37
click at [495, 224] on th "Site" at bounding box center [390, 222] width 231 height 37
click at [496, 224] on th "Site" at bounding box center [390, 222] width 231 height 37
click at [992, 216] on th "Type" at bounding box center [883, 222] width 253 height 37
click at [995, 222] on th "Type" at bounding box center [883, 222] width 253 height 37
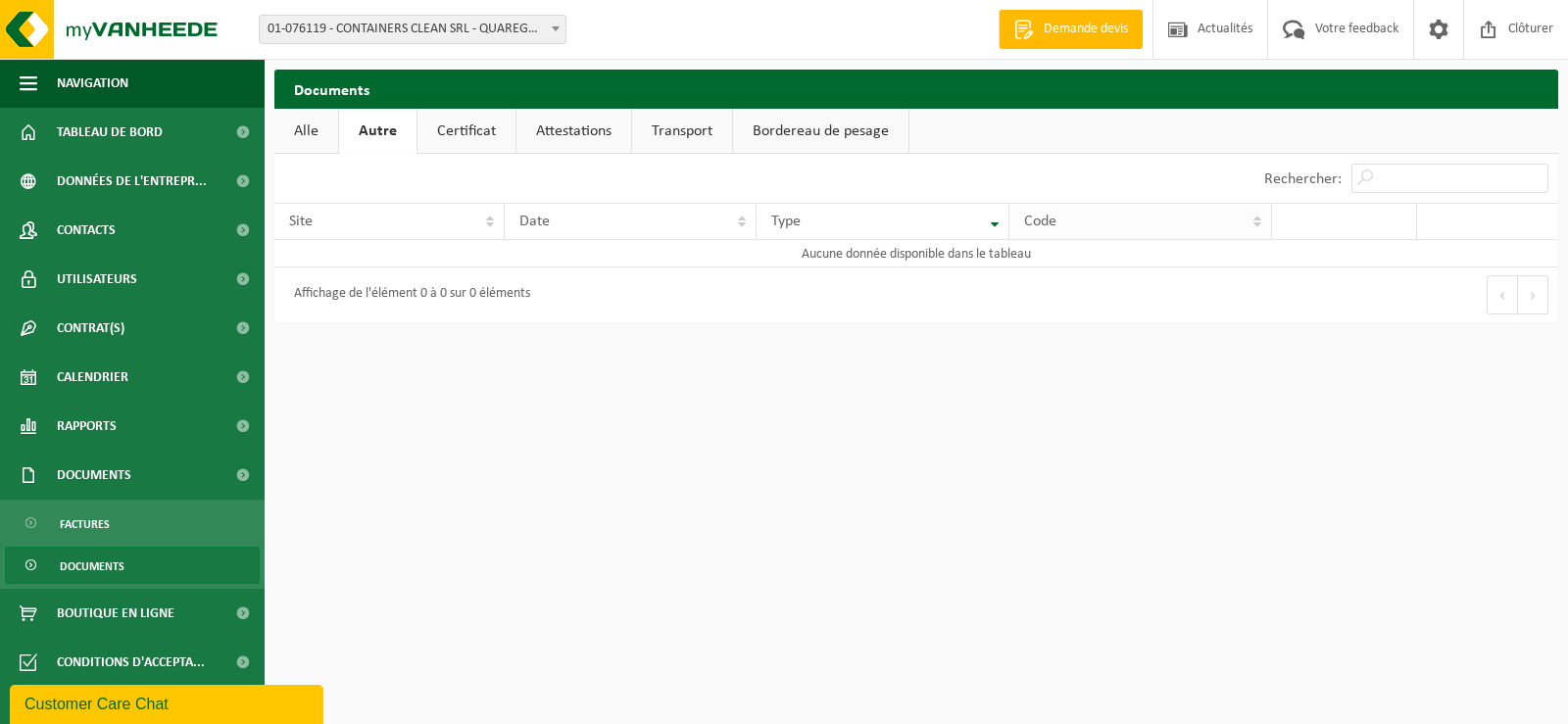
click at [1266, 226] on th "Code" at bounding box center [1141, 222] width 263 height 37
click at [1402, 182] on input "Rechercher:" at bounding box center [1450, 179] width 197 height 29
click at [1375, 173] on input "encombrant" at bounding box center [1450, 179] width 197 height 29
drag, startPoint x: 1473, startPoint y: 180, endPoint x: 1330, endPoint y: 179, distance: 143.0
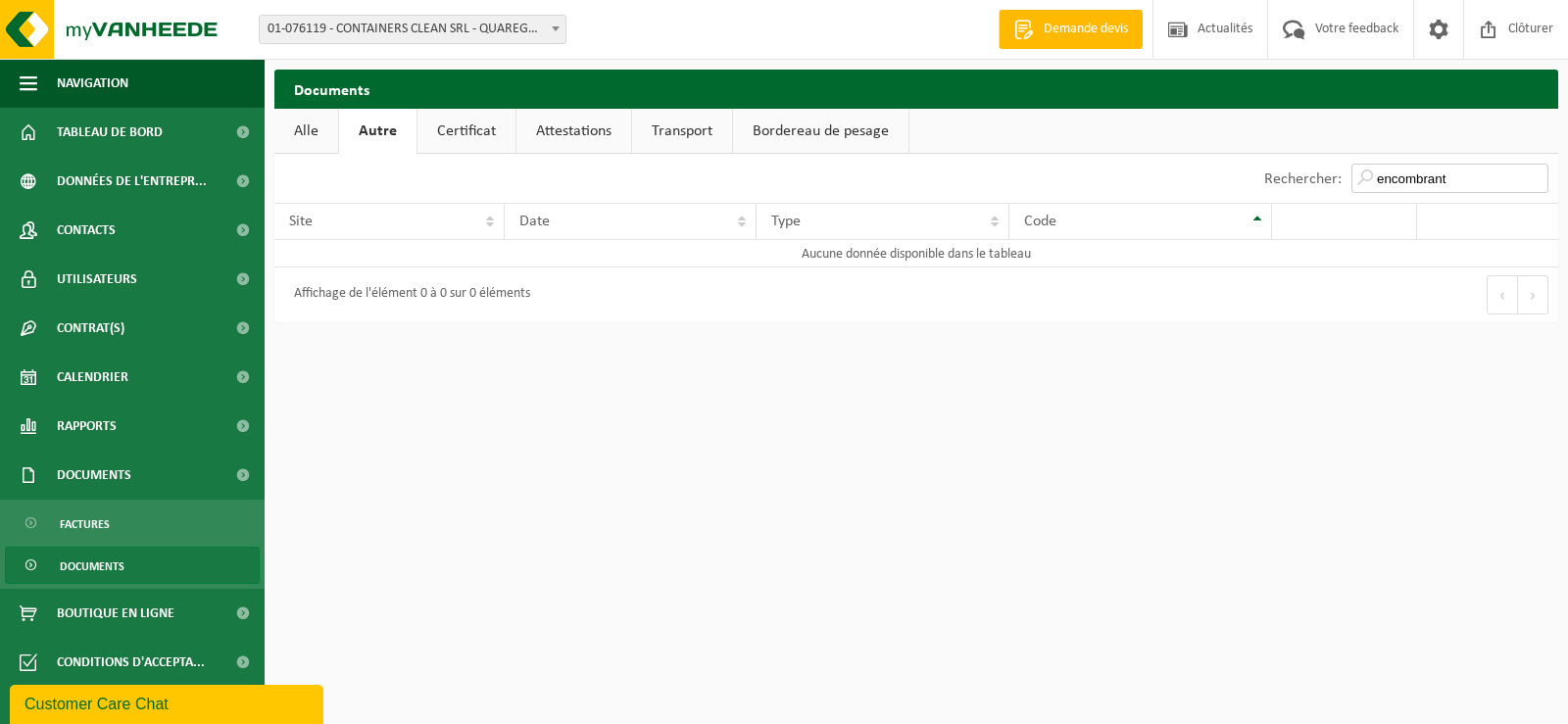
click at [1352, 178] on input "encombrant" at bounding box center [1450, 179] width 197 height 29
click at [1450, 186] on input "dib" at bounding box center [1450, 179] width 197 height 29
type input "dib"
click at [459, 137] on link "Certificat" at bounding box center [467, 131] width 98 height 45
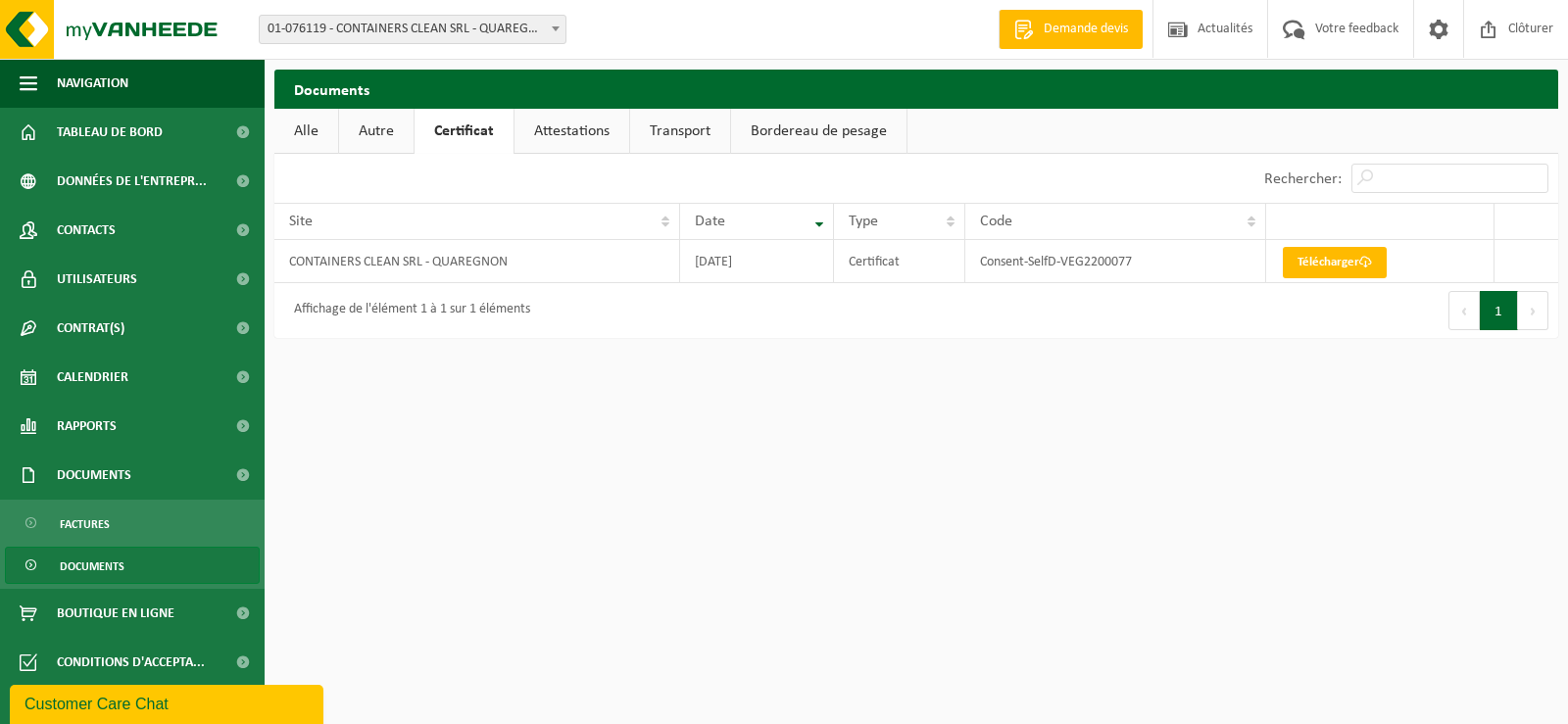
click at [557, 145] on link "Attestations" at bounding box center [571, 131] width 115 height 45
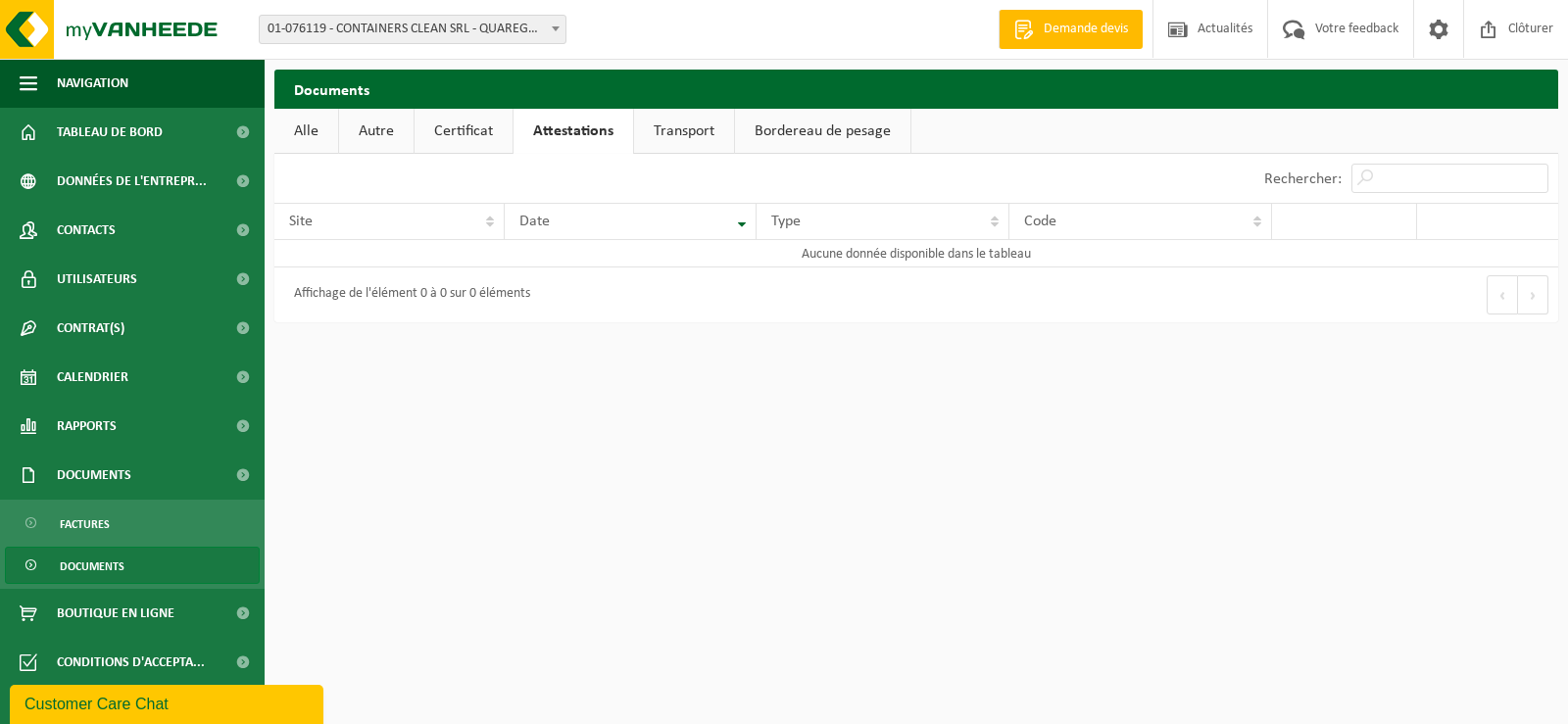
click at [698, 124] on link "Transport" at bounding box center [684, 131] width 100 height 45
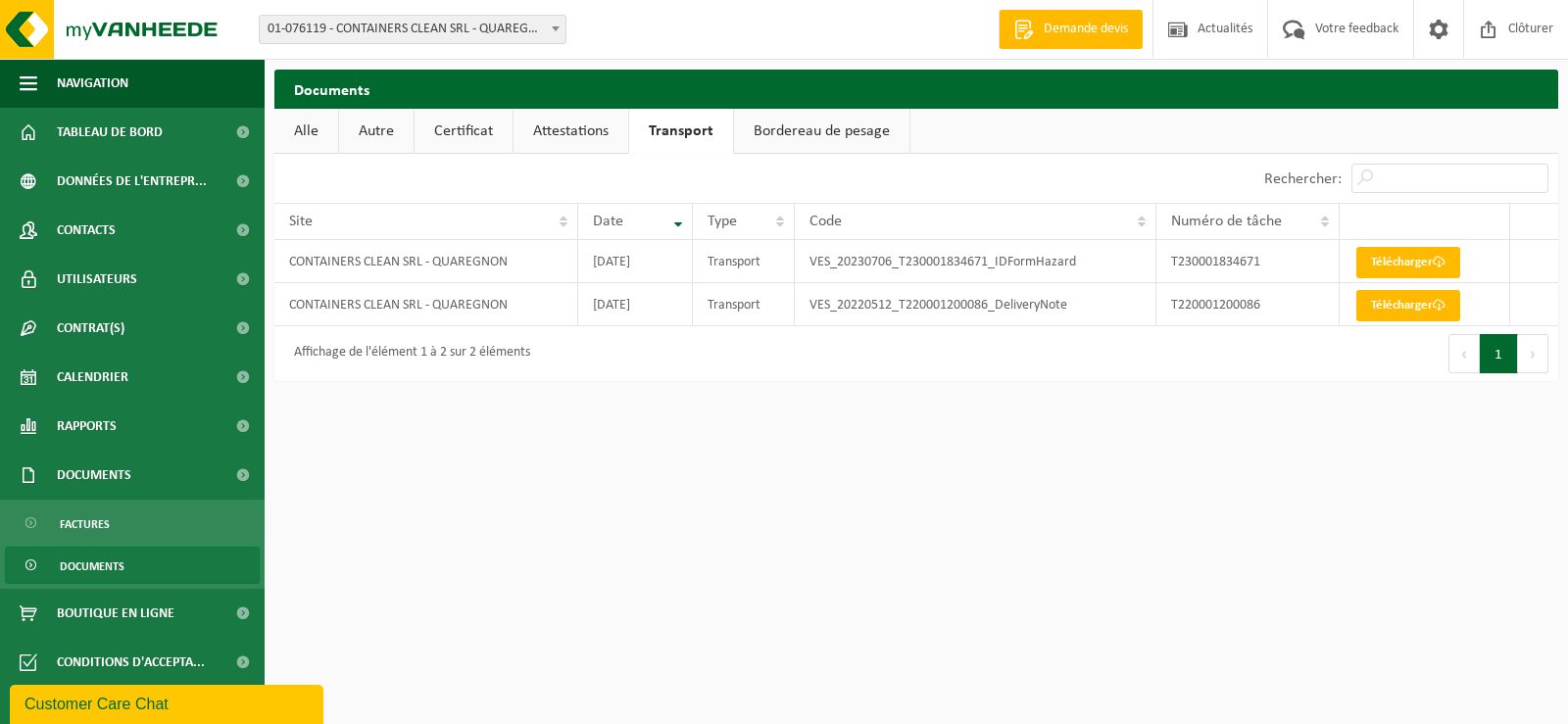
click at [785, 139] on link "Bordereau de pesage" at bounding box center [821, 131] width 176 height 45
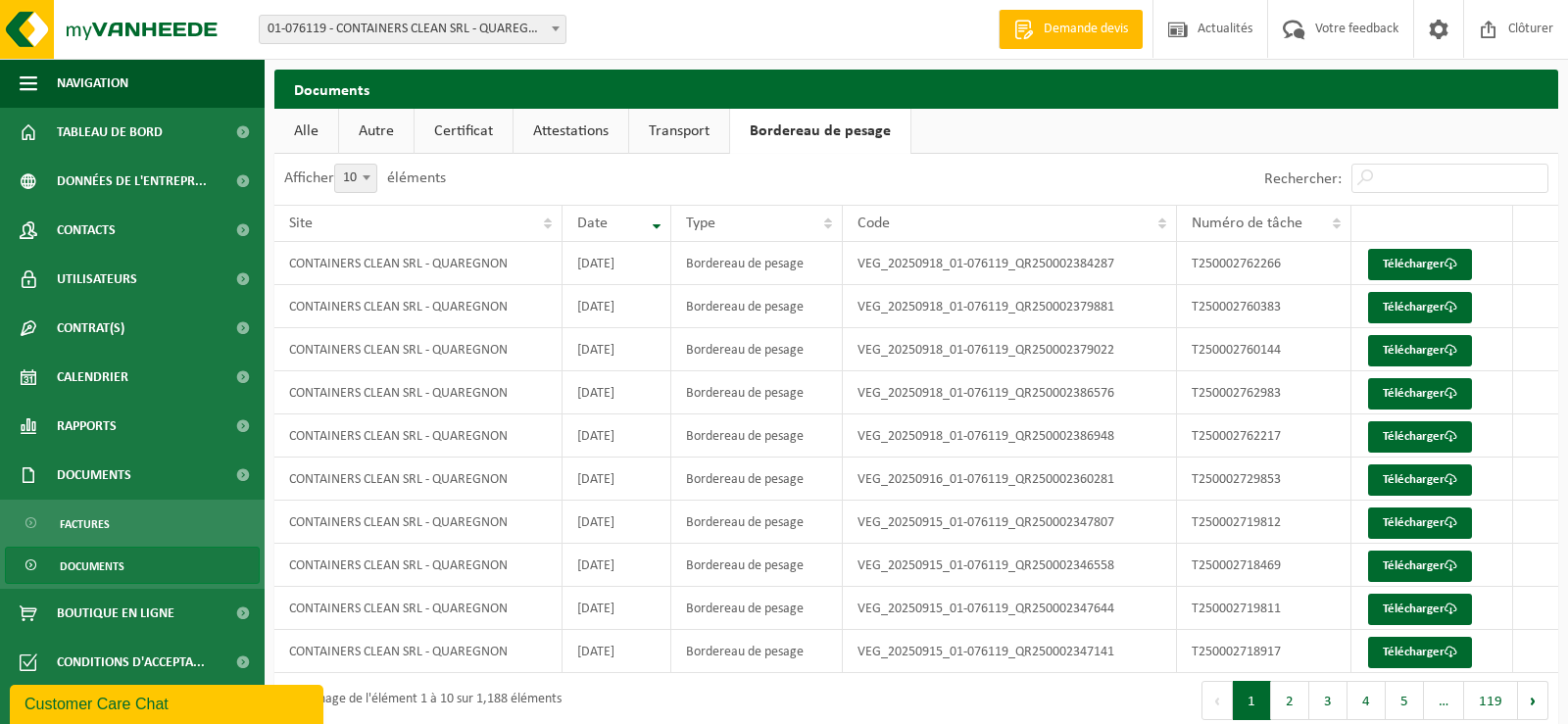
click at [299, 140] on link "Alle" at bounding box center [306, 131] width 64 height 45
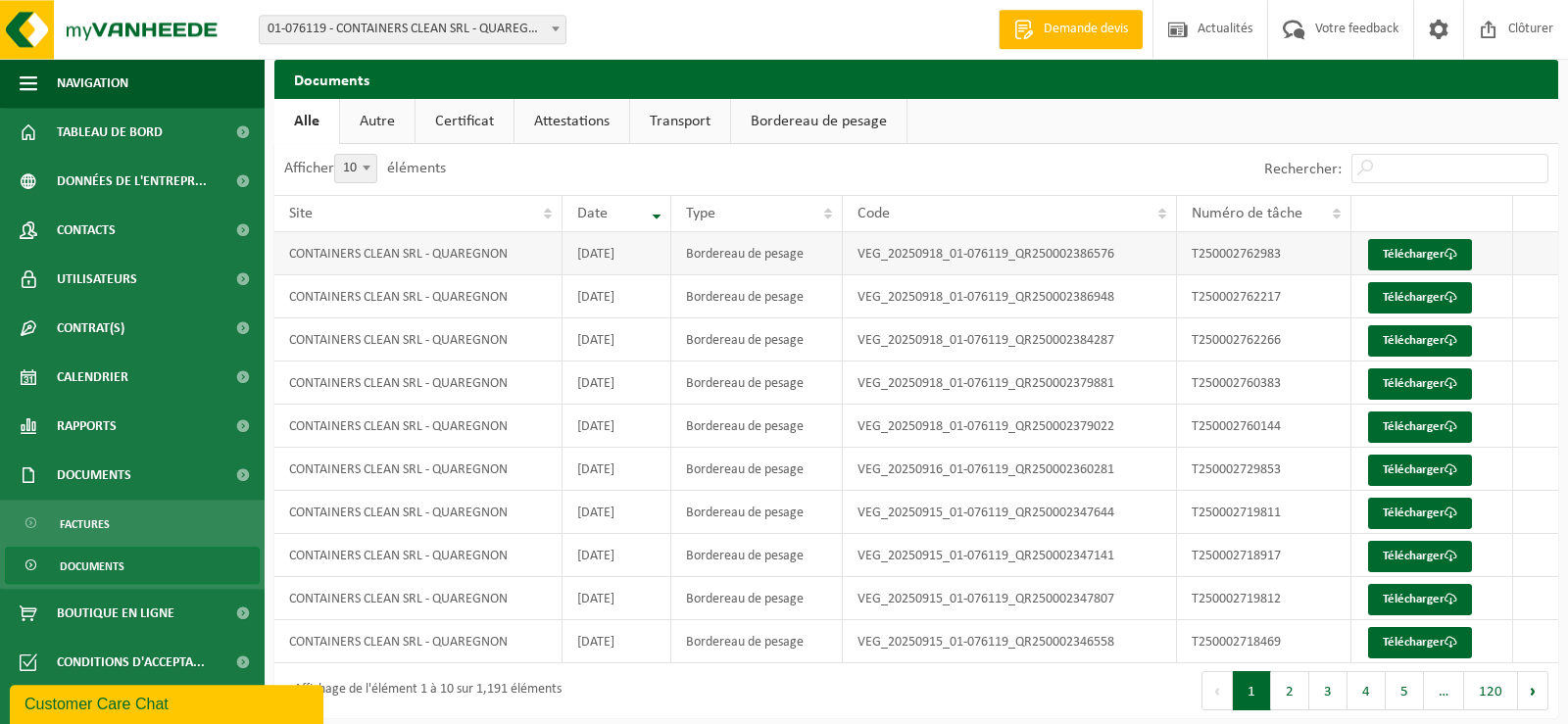
scroll to position [14, 0]
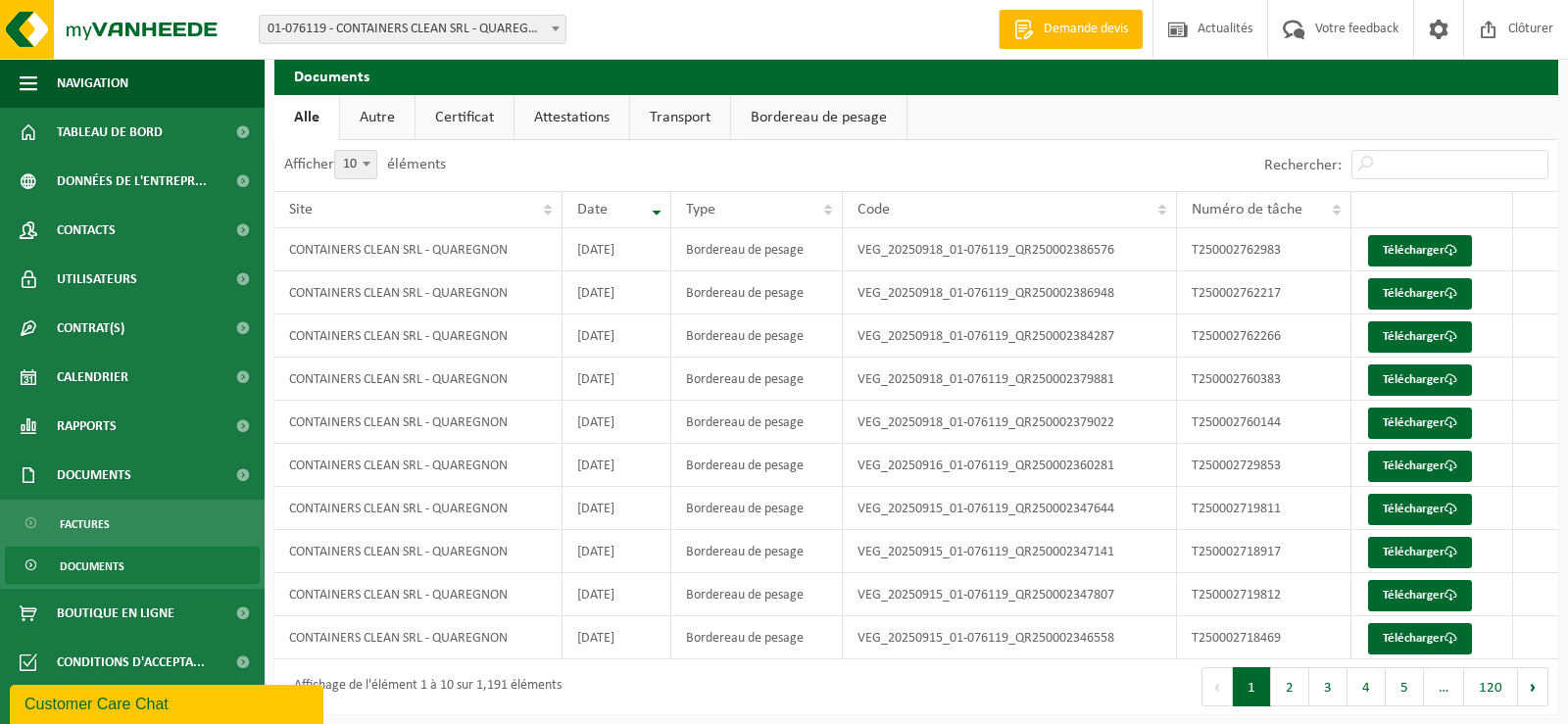
click at [372, 127] on link "Autre" at bounding box center [378, 118] width 75 height 45
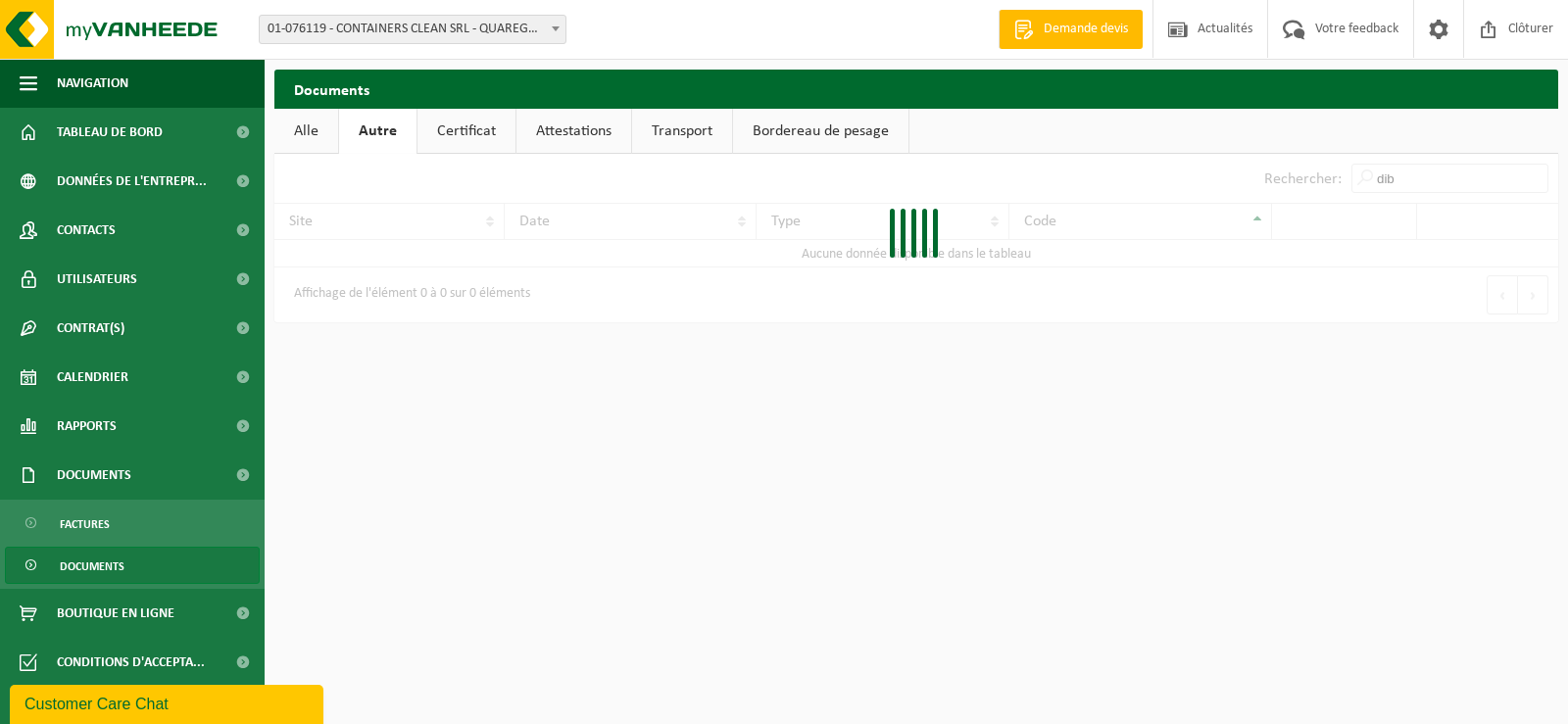
scroll to position [0, 0]
click at [464, 129] on link "Certificat" at bounding box center [467, 131] width 98 height 45
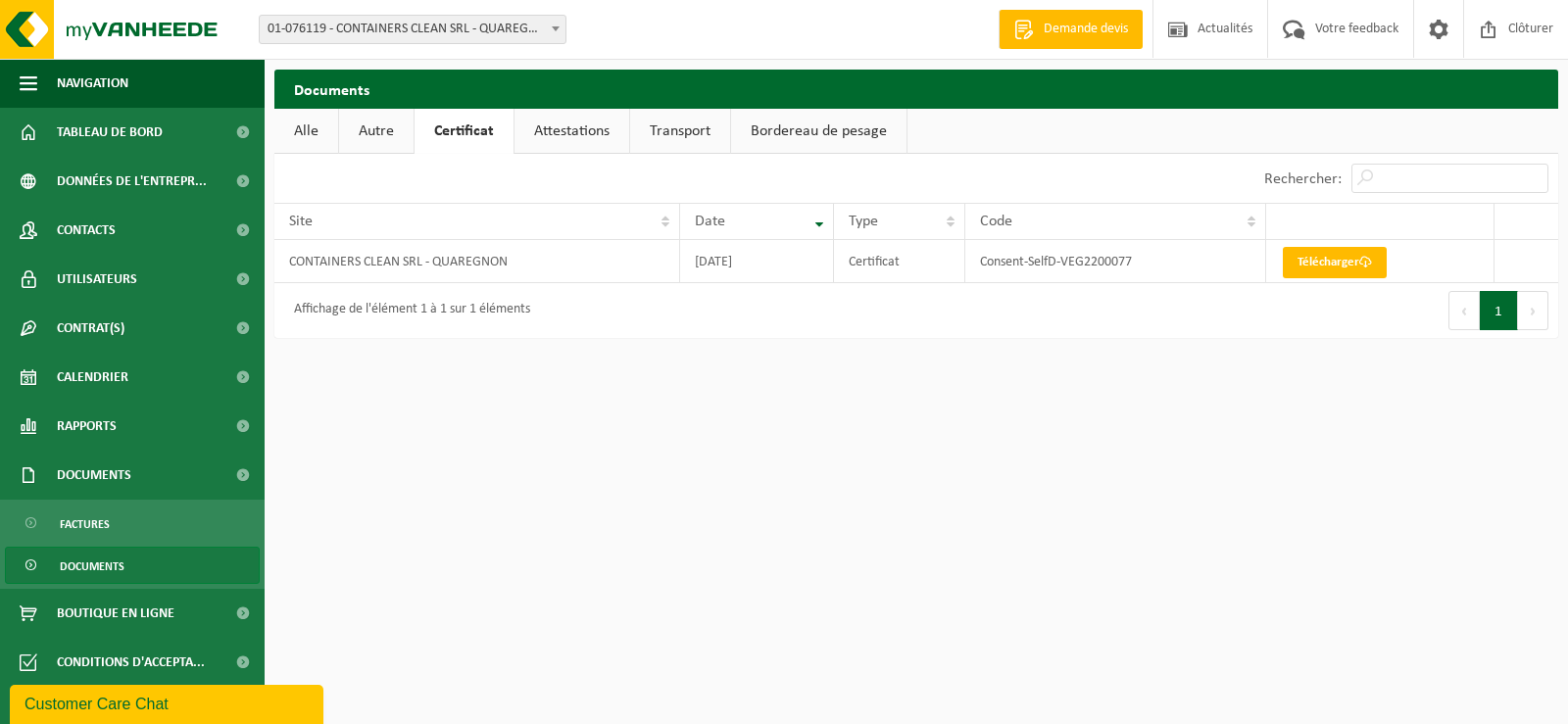
click at [586, 134] on link "Attestations" at bounding box center [571, 131] width 115 height 45
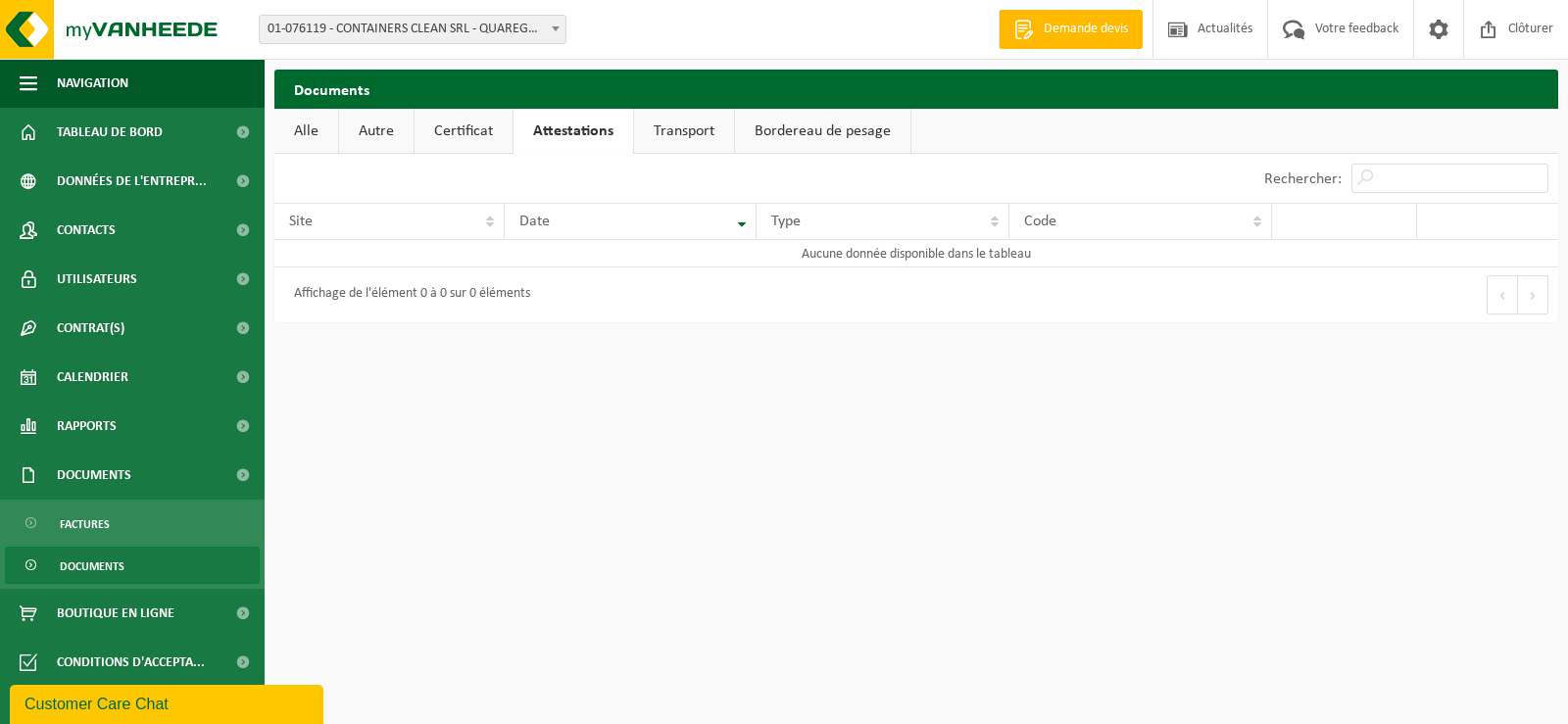
click at [672, 133] on link "Transport" at bounding box center [684, 131] width 100 height 45
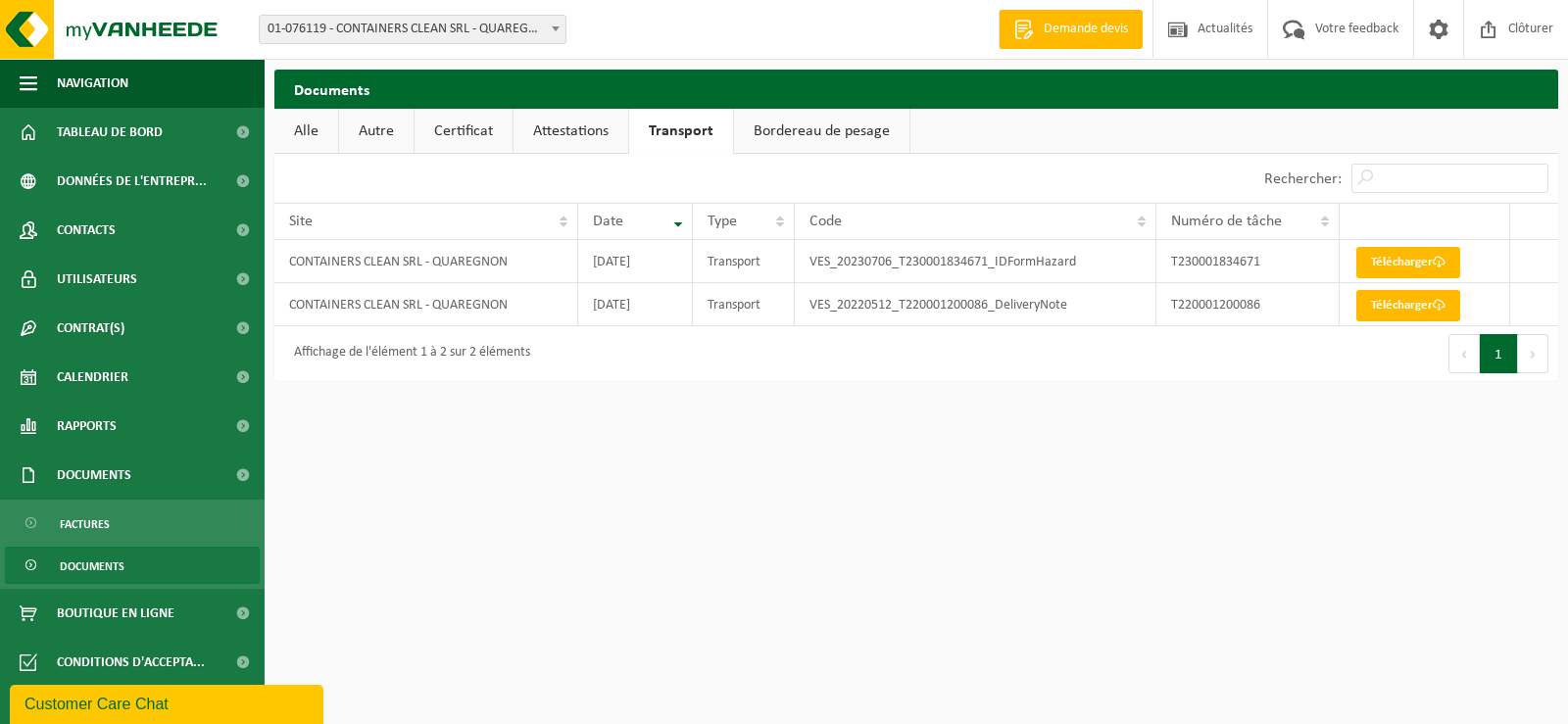
click at [747, 135] on link "Bordereau de pesage" at bounding box center [821, 131] width 176 height 45
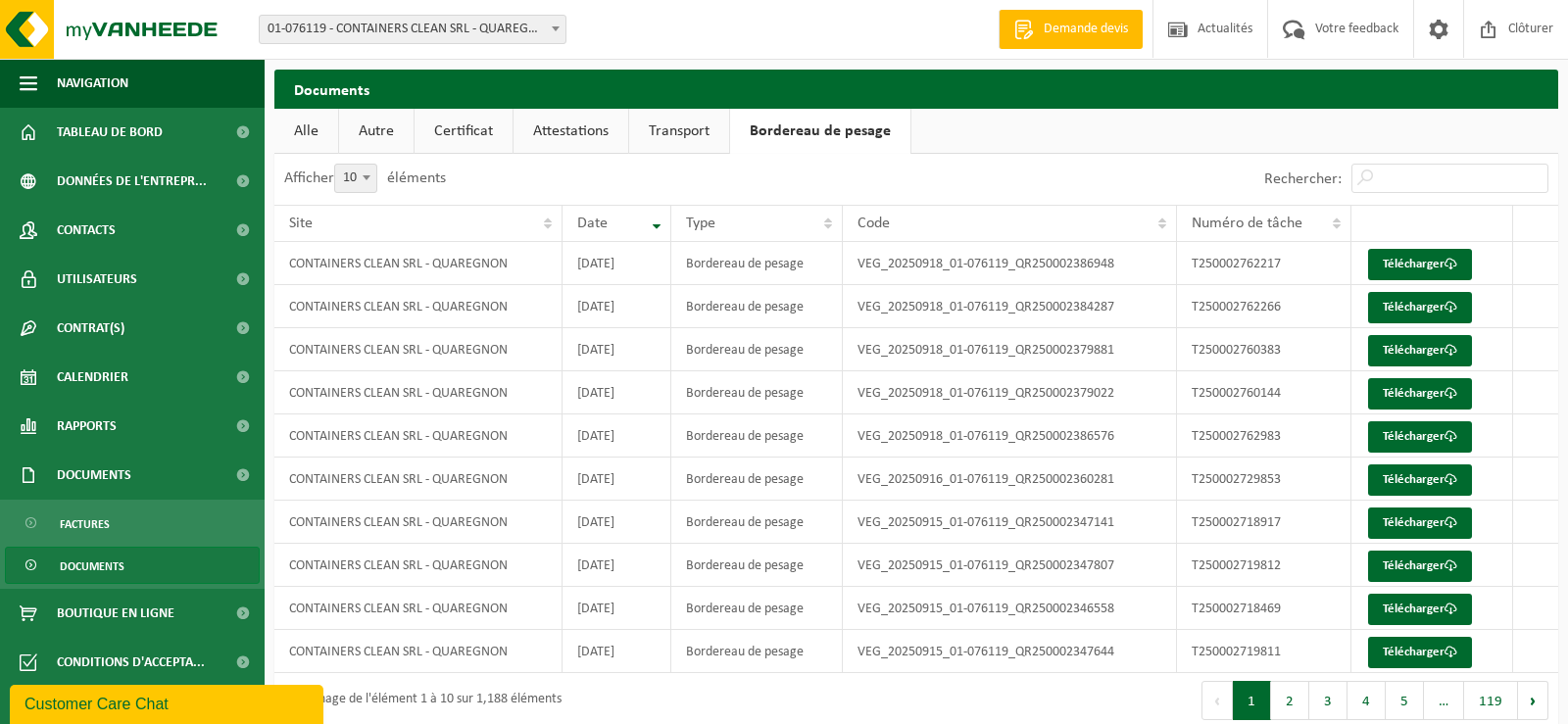
click at [555, 24] on span at bounding box center [555, 28] width 20 height 26
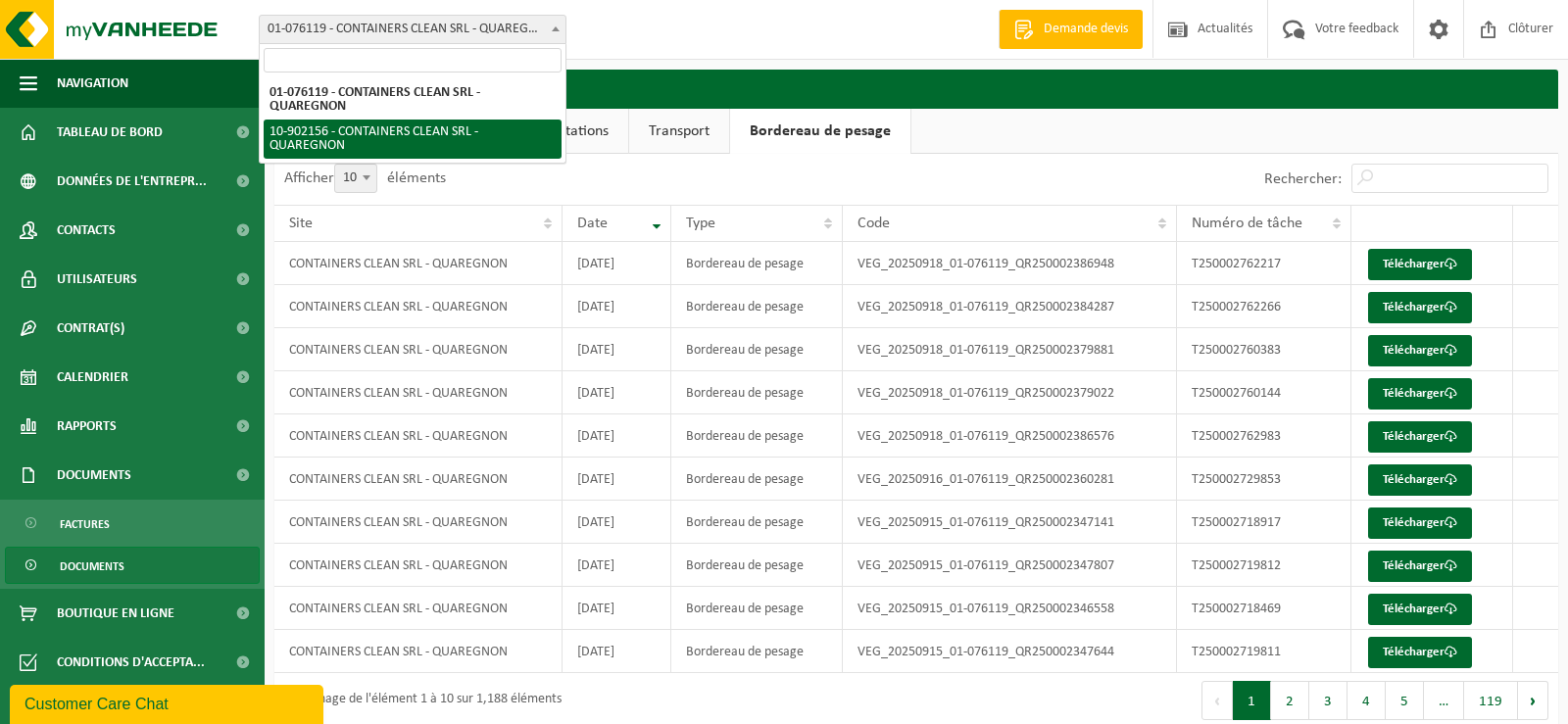
select select "120141"
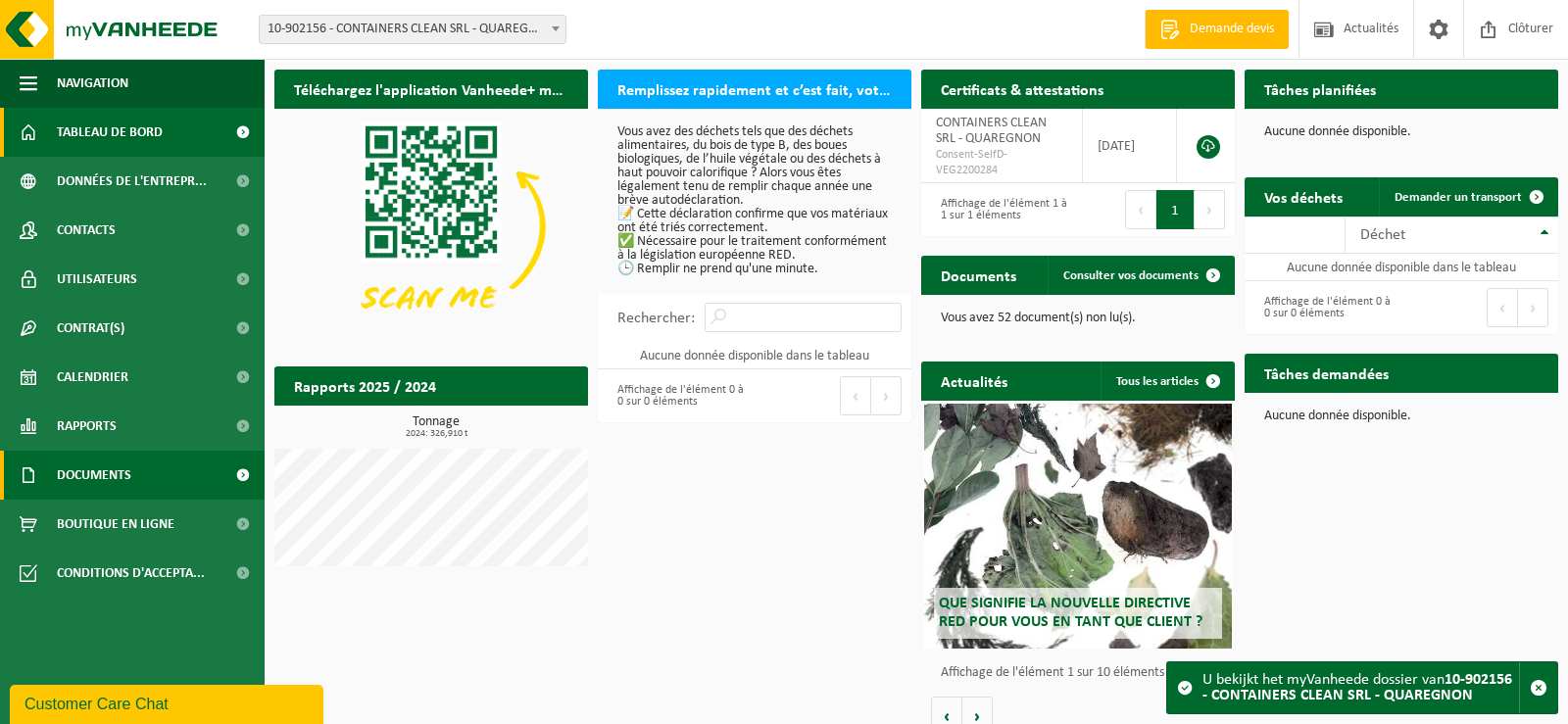
click at [111, 478] on span "Documents" at bounding box center [94, 476] width 75 height 49
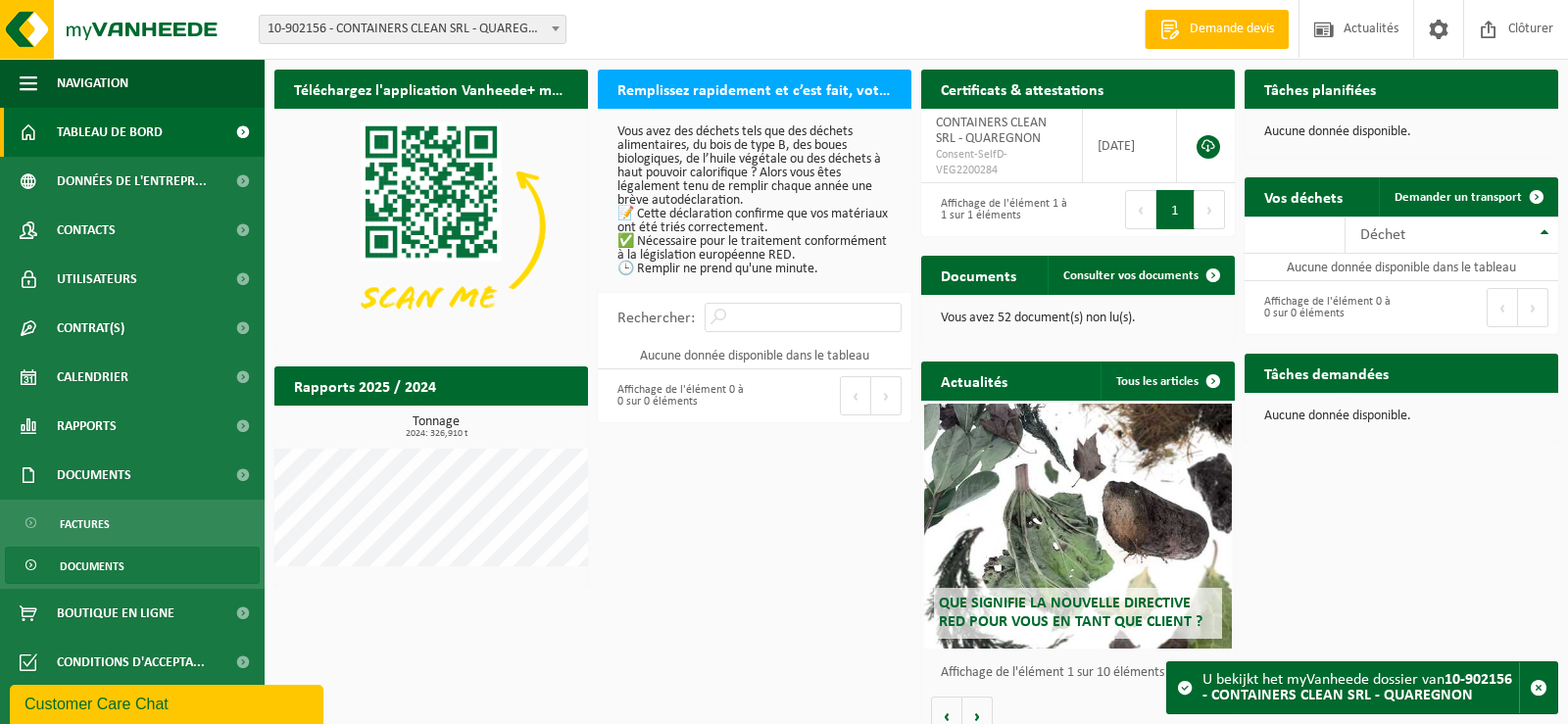
click at [115, 559] on span "Documents" at bounding box center [92, 566] width 65 height 37
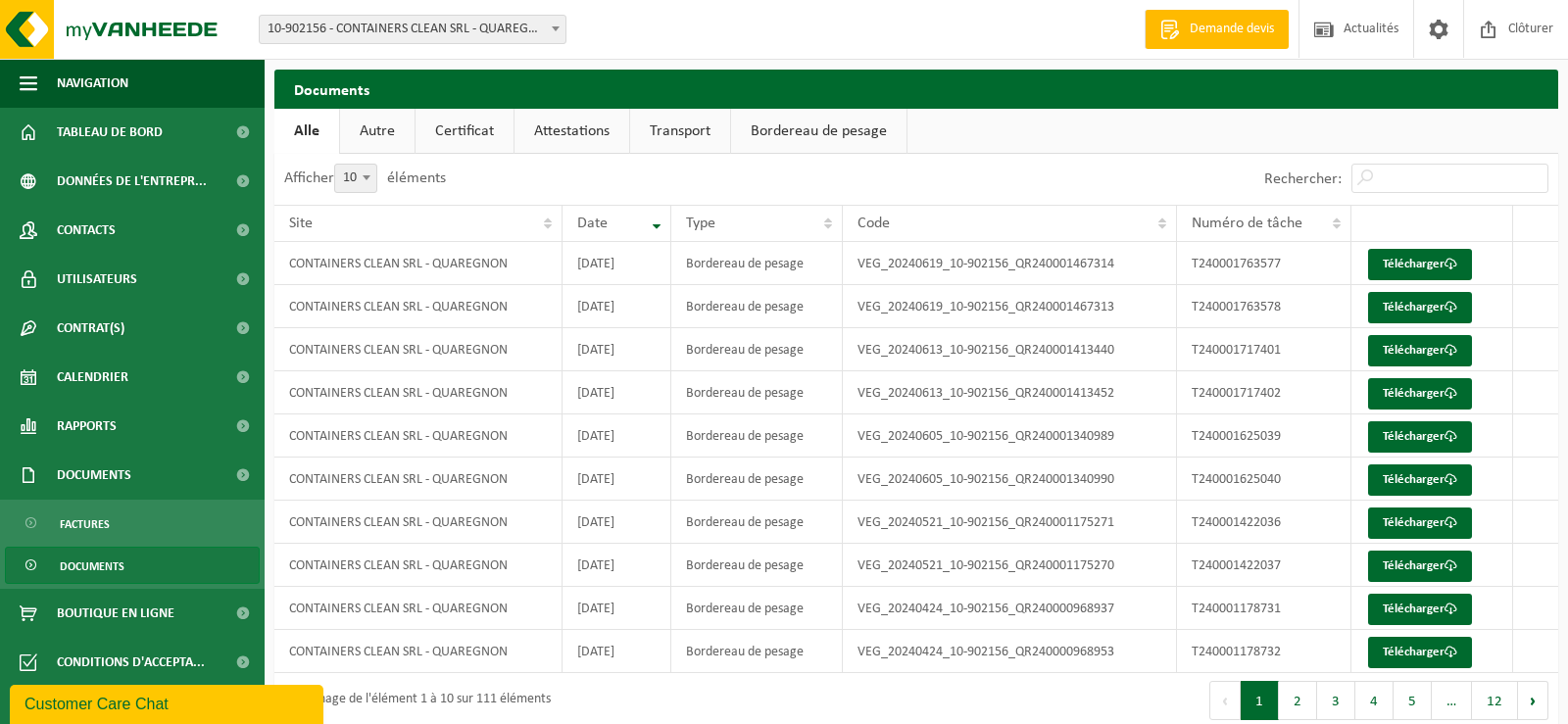
click at [485, 125] on link "Certificat" at bounding box center [465, 131] width 98 height 45
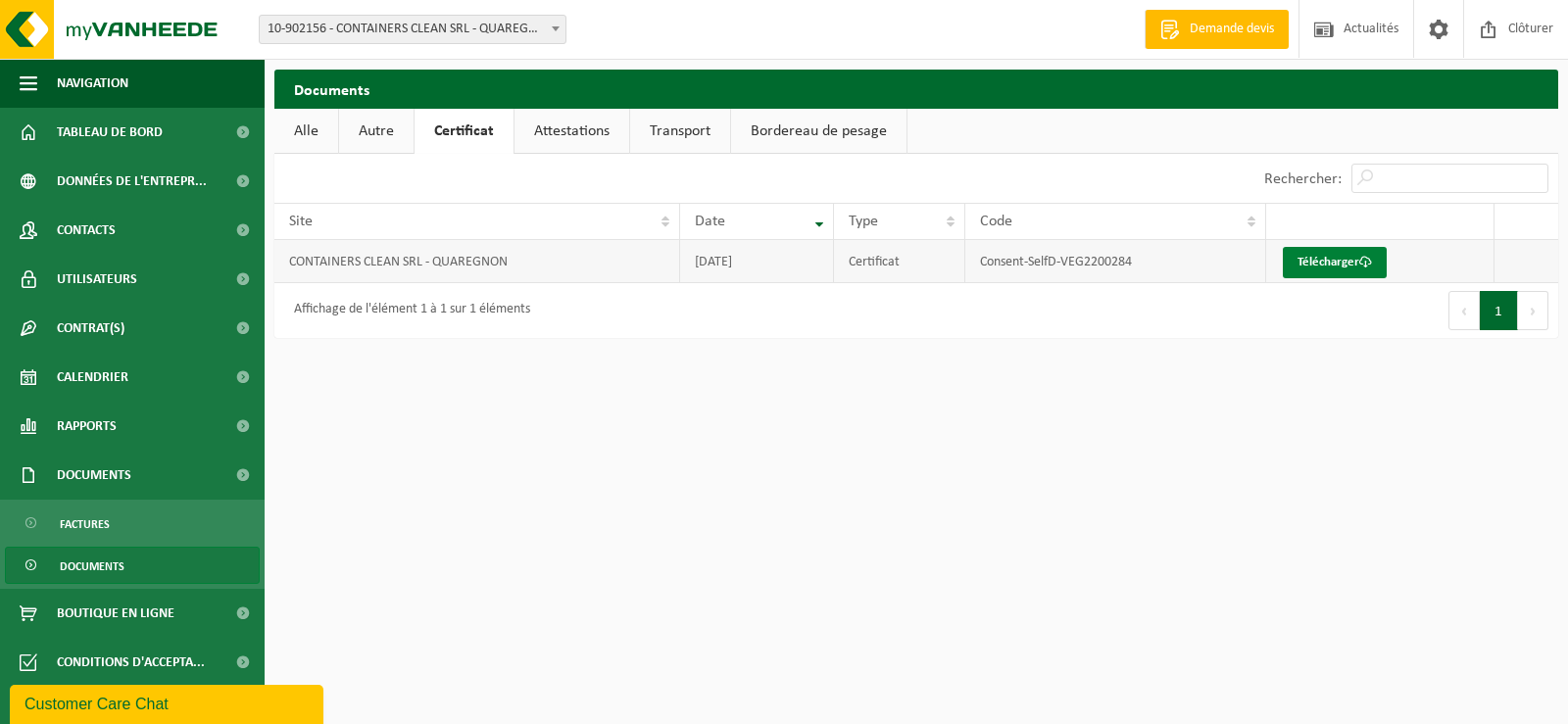
click at [1287, 272] on link "Télécharger" at bounding box center [1335, 263] width 104 height 31
click at [566, 130] on link "Attestations" at bounding box center [571, 131] width 115 height 45
click at [458, 142] on link "Certificat" at bounding box center [464, 131] width 98 height 45
click at [538, 135] on link "Attestations" at bounding box center [571, 131] width 115 height 45
click at [1314, 272] on link "Télécharger" at bounding box center [1332, 263] width 104 height 31
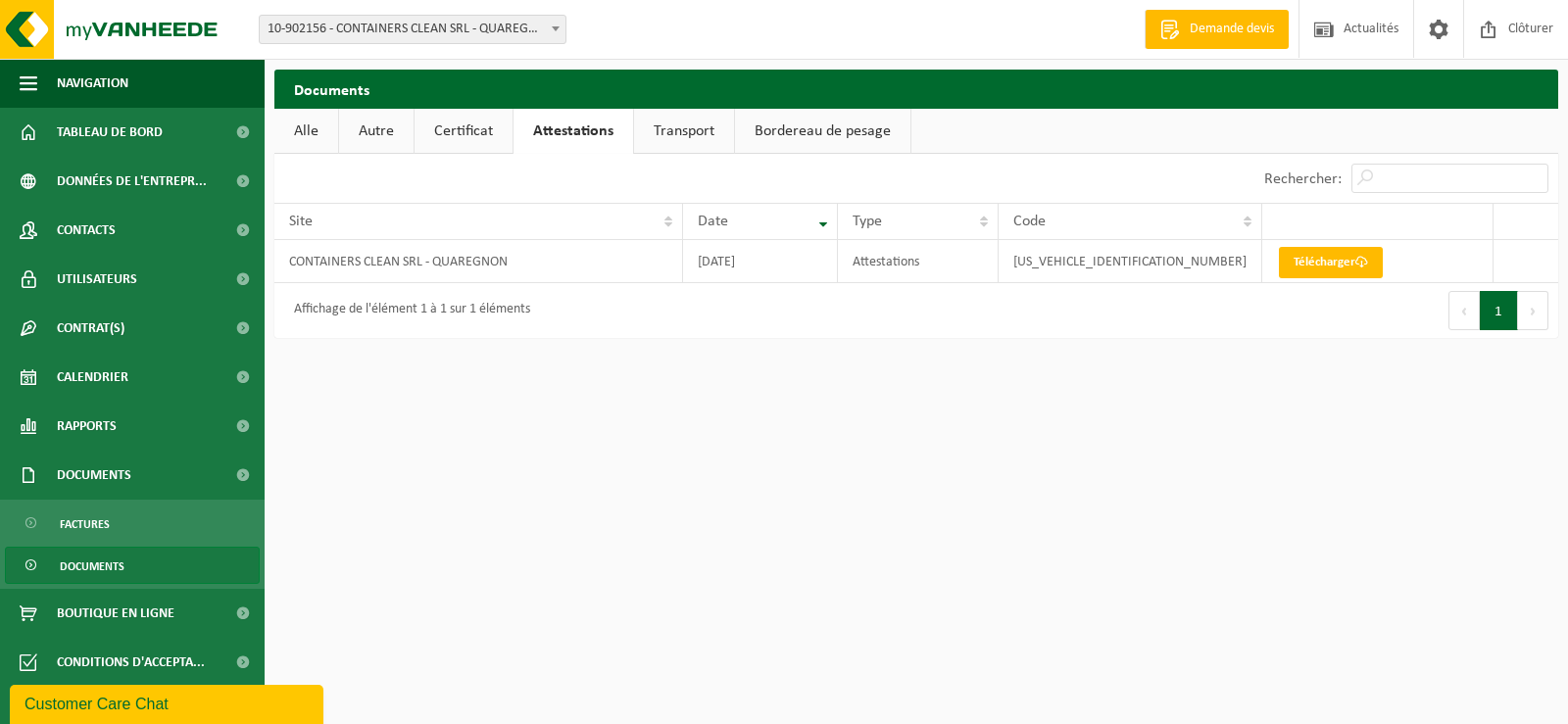
click at [697, 144] on link "Transport" at bounding box center [684, 131] width 100 height 45
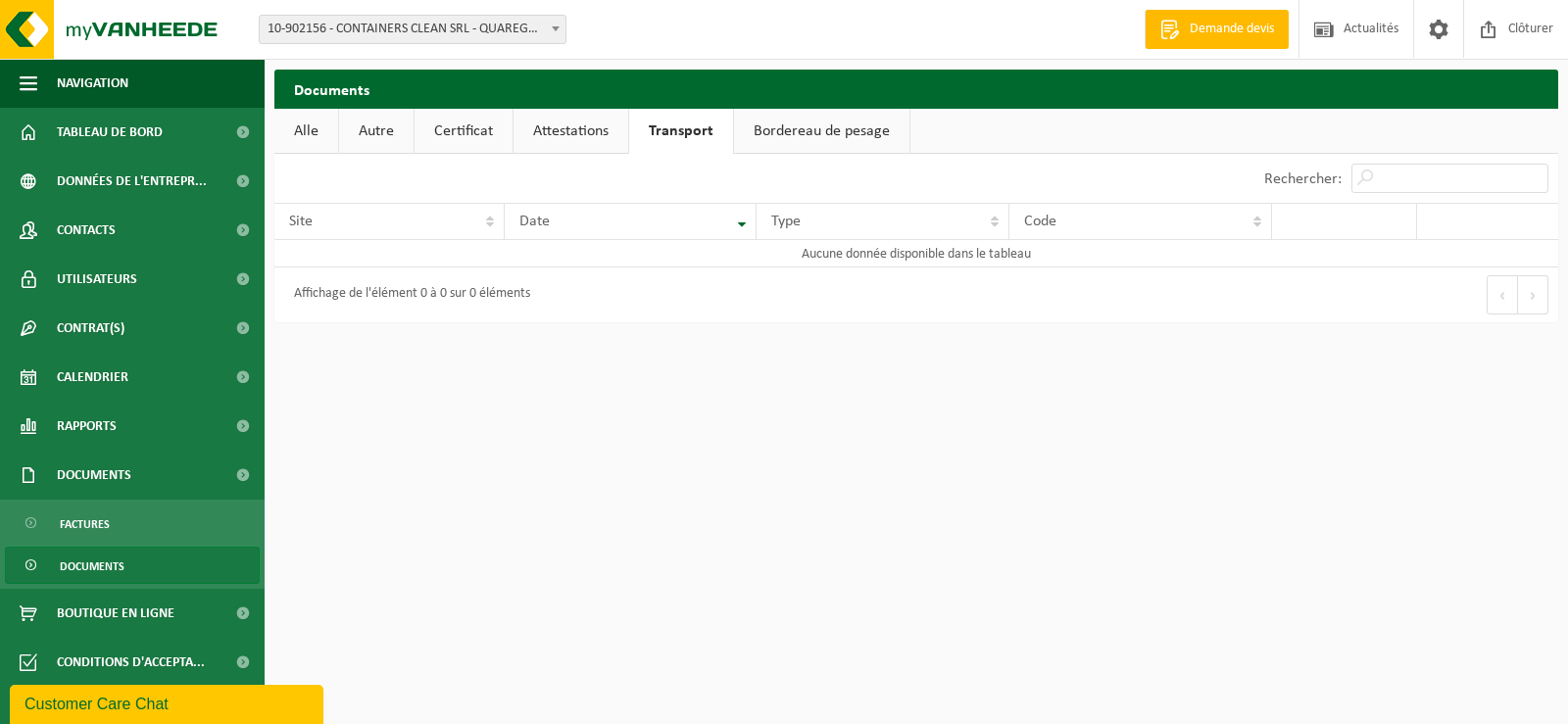
click at [317, 130] on link "Alle" at bounding box center [306, 131] width 64 height 45
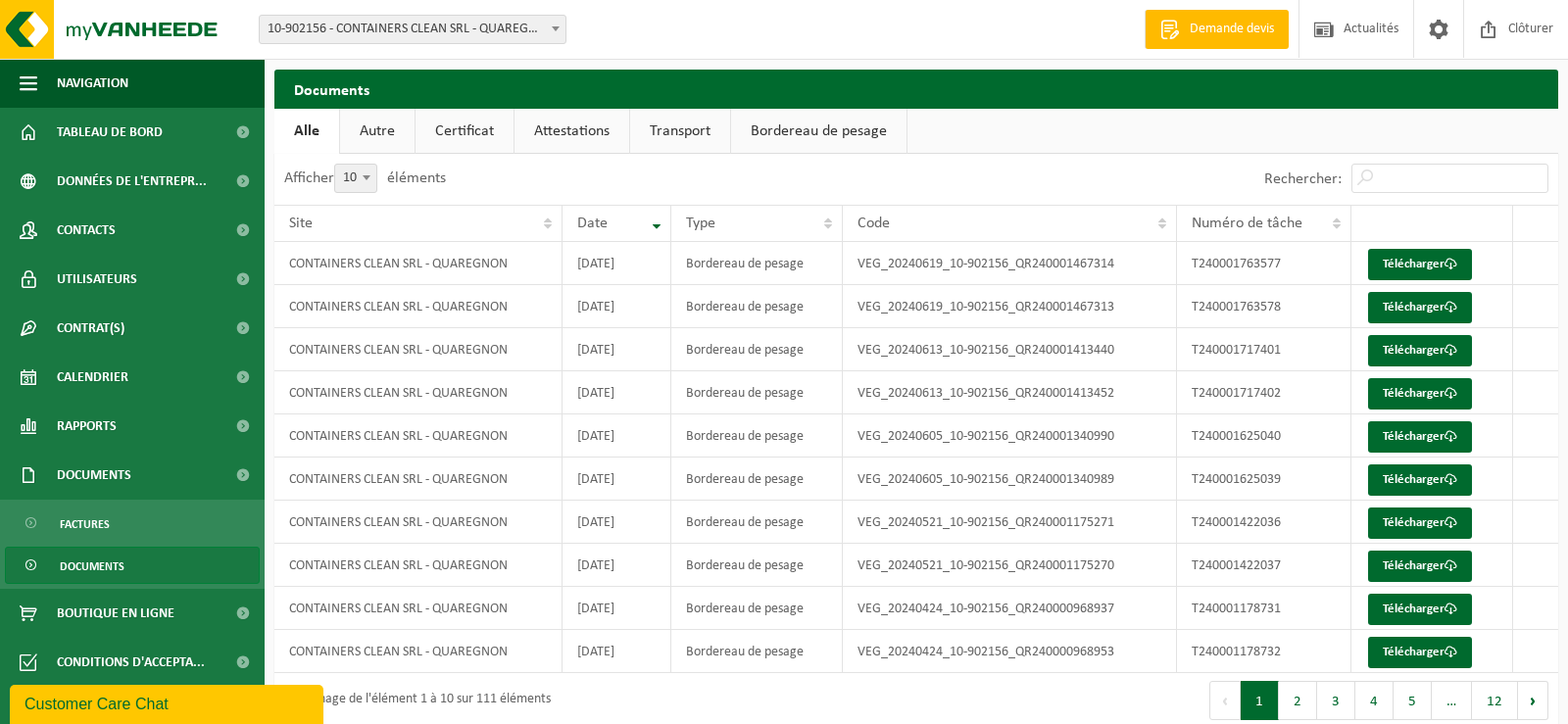
click at [379, 133] on link "Autre" at bounding box center [378, 131] width 75 height 45
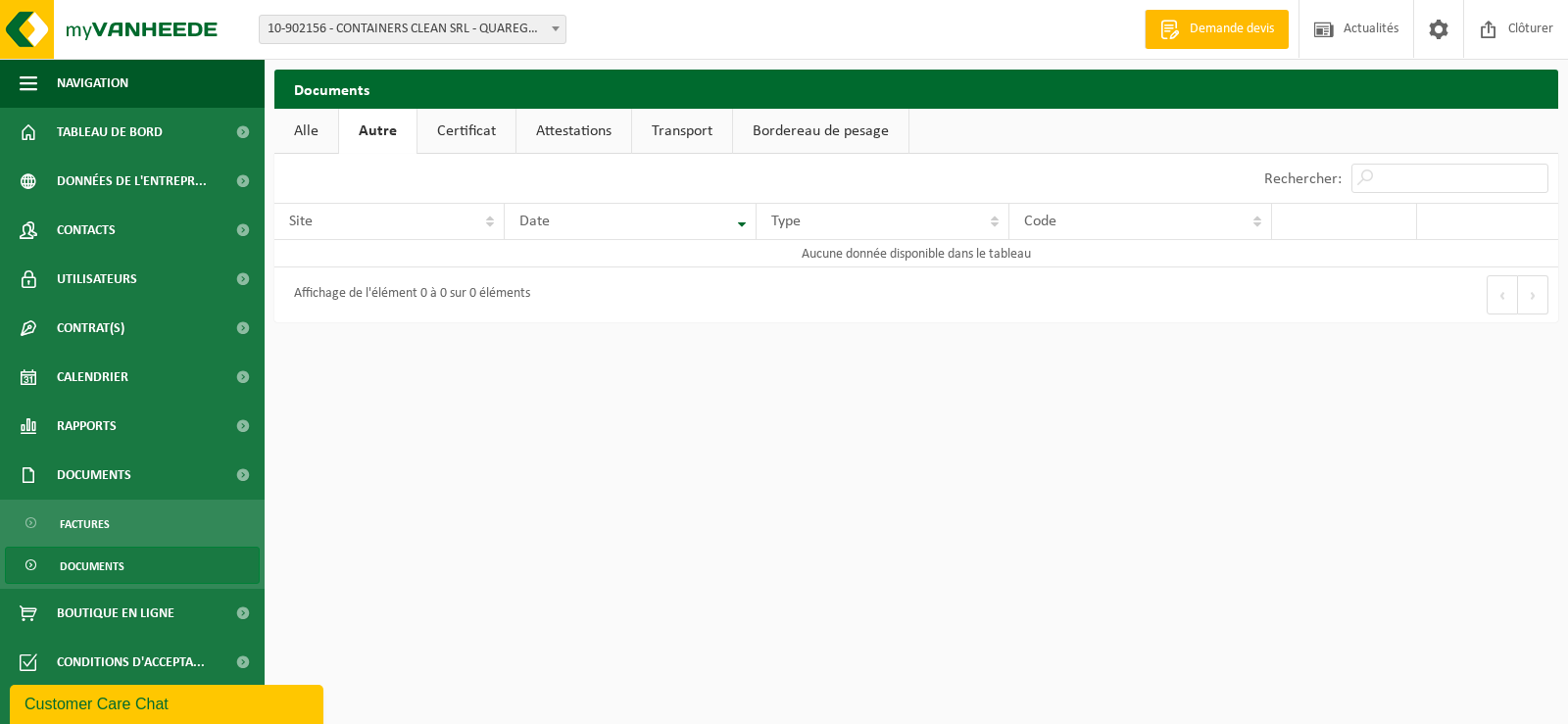
click at [452, 129] on link "Certificat" at bounding box center [467, 131] width 98 height 45
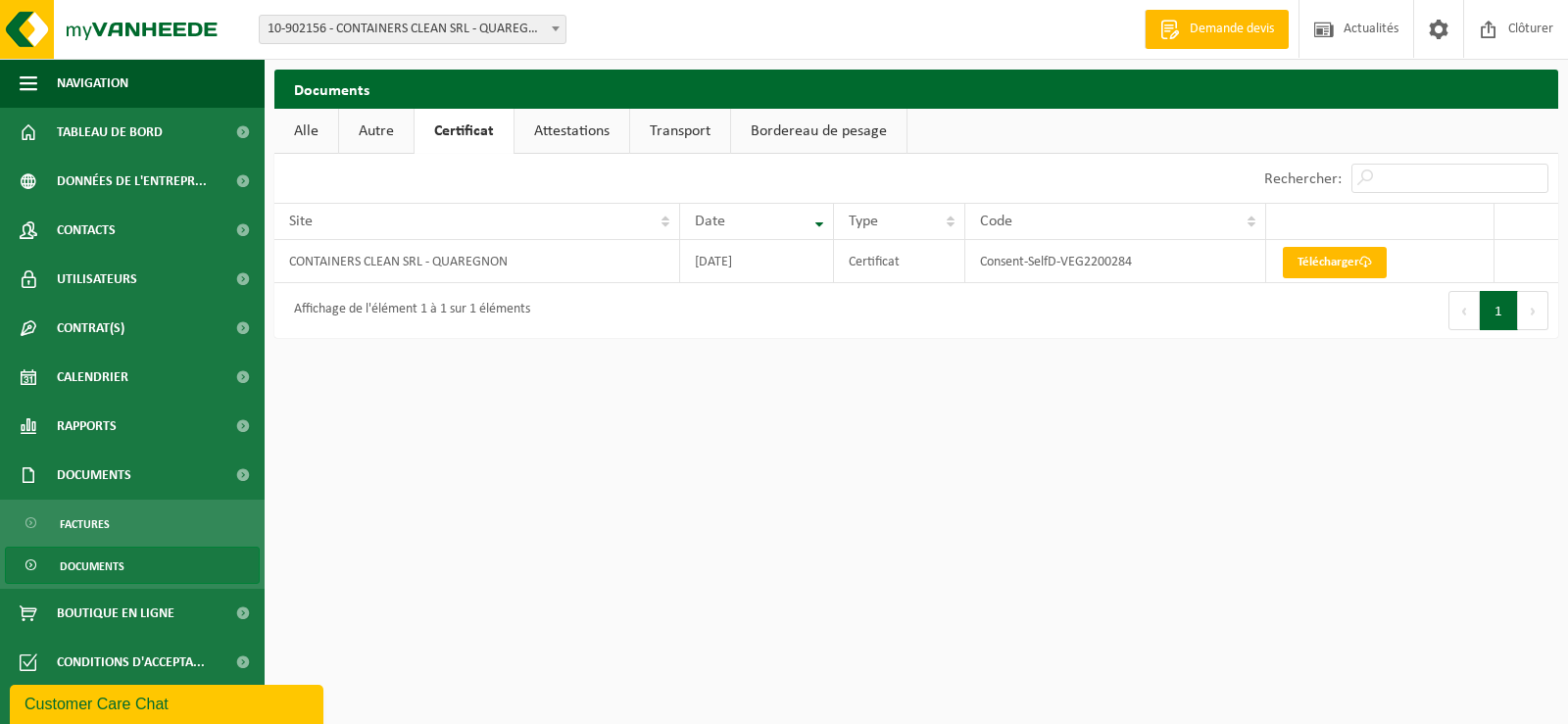
click at [556, 125] on link "Attestations" at bounding box center [571, 131] width 115 height 45
click at [866, 132] on link "Bordereau de pesage" at bounding box center [822, 131] width 176 height 45
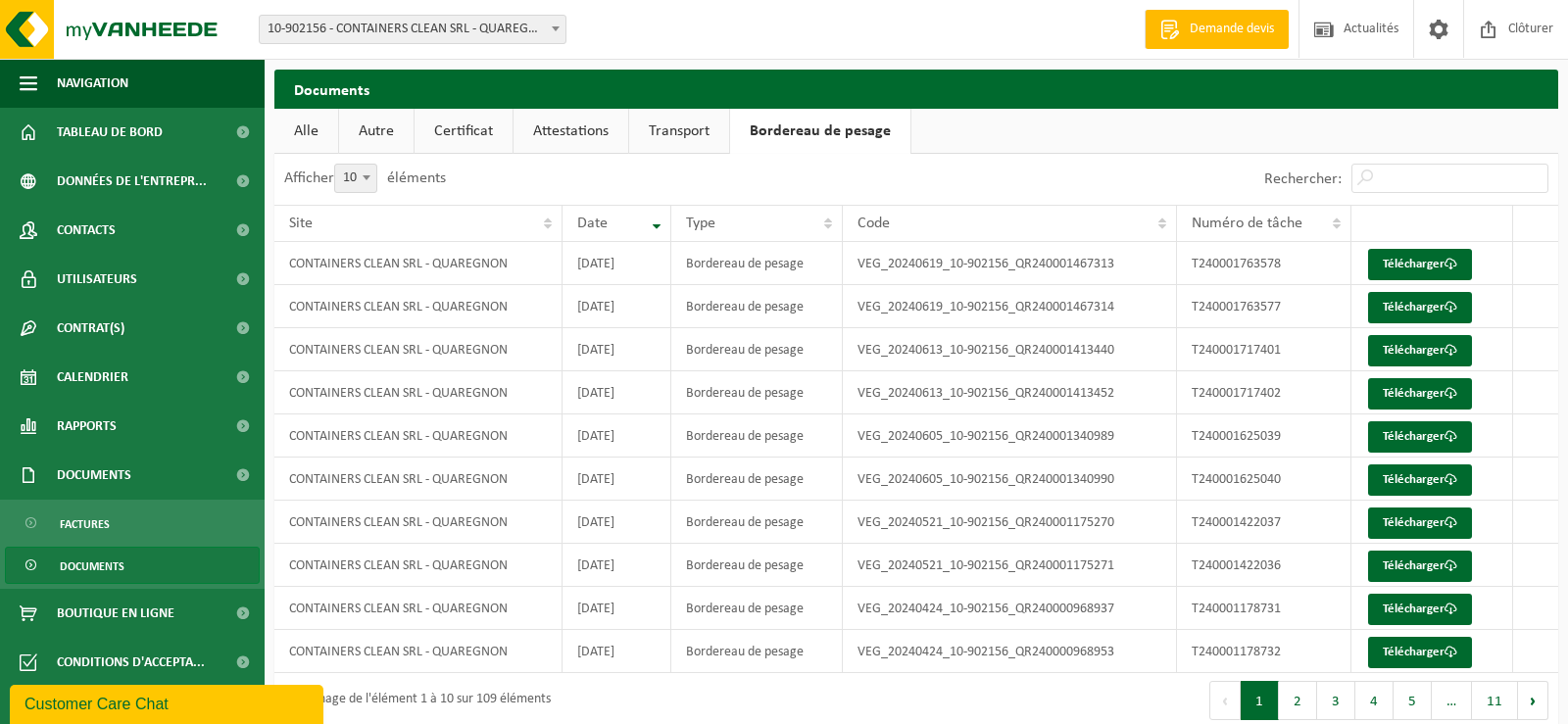
click at [161, 570] on link "Documents" at bounding box center [132, 565] width 255 height 37
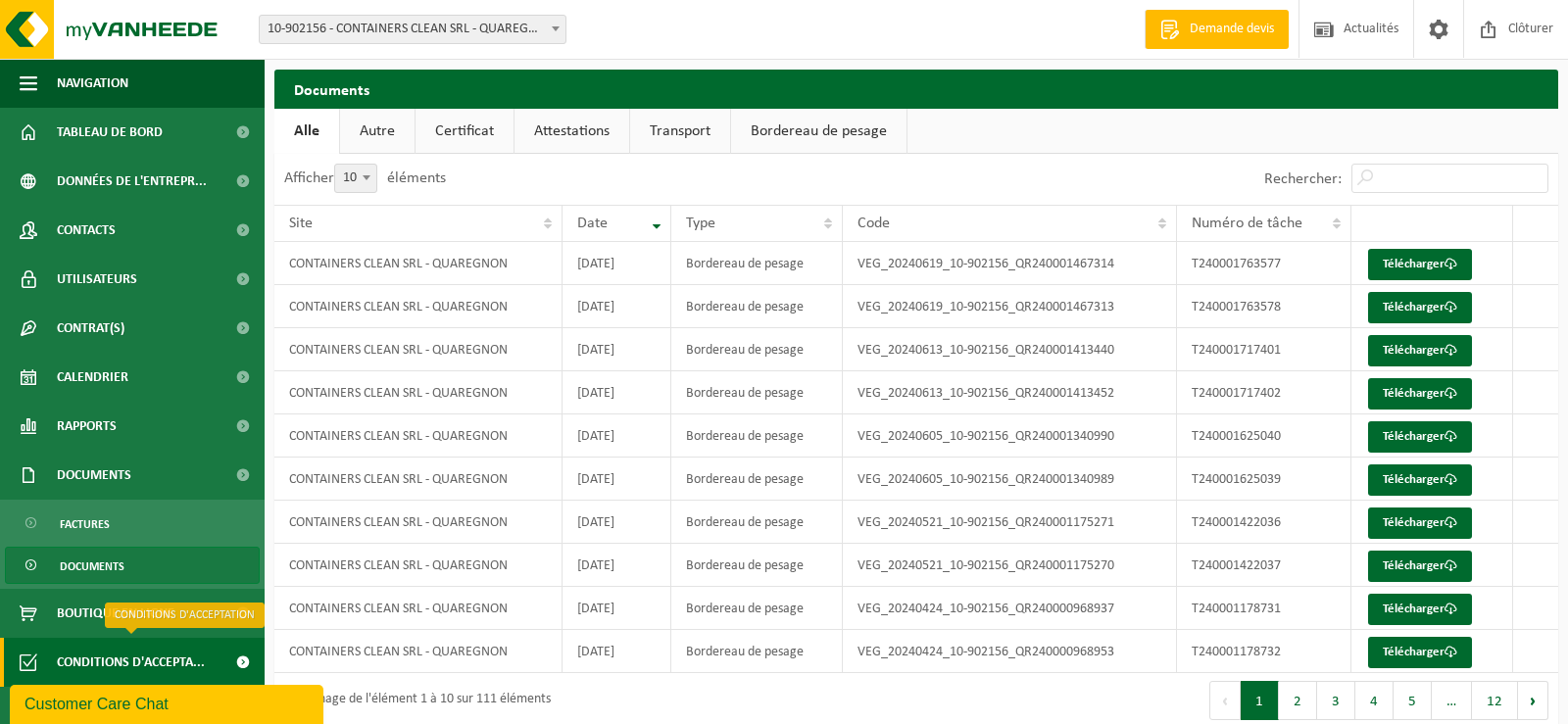
click at [154, 657] on span "Conditions d'accepta..." at bounding box center [131, 662] width 148 height 49
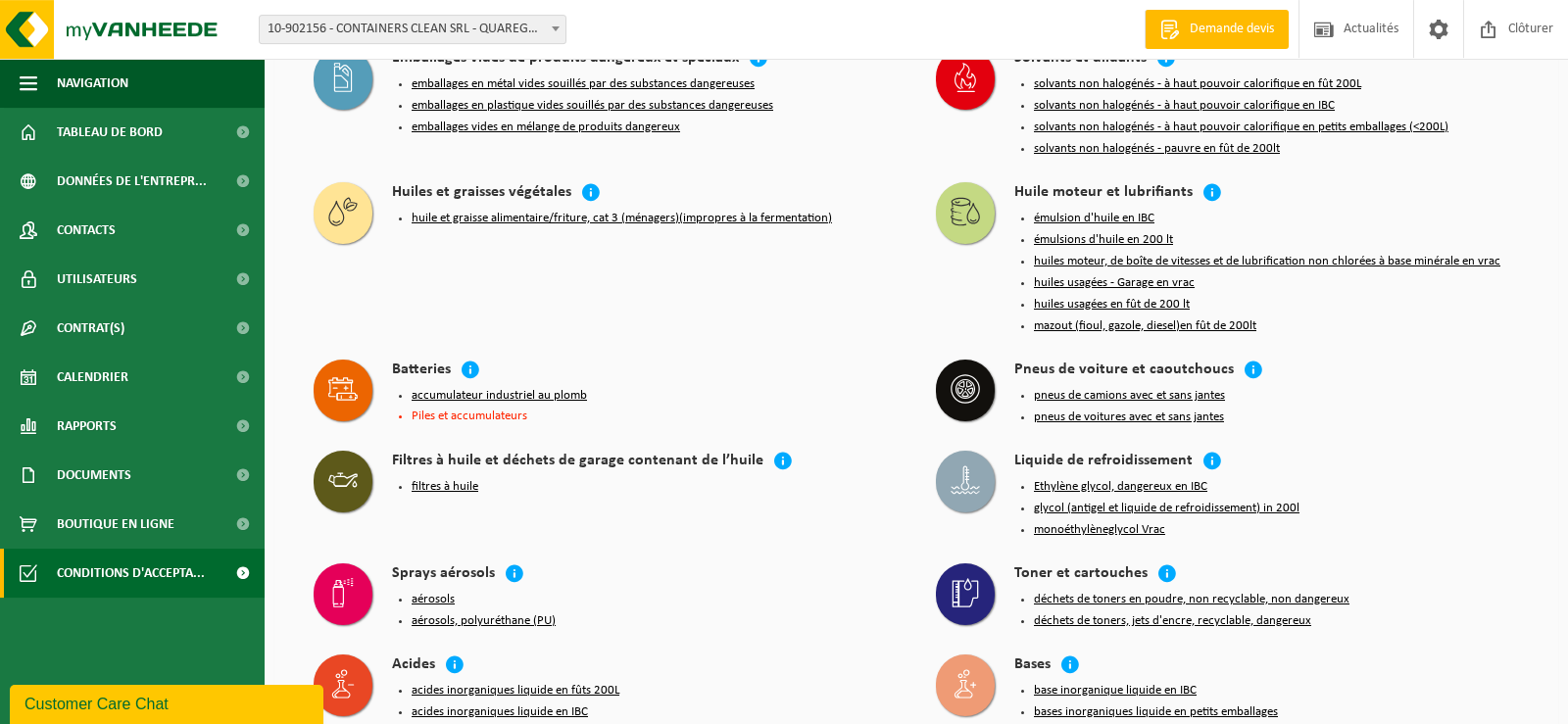
scroll to position [1702, 0]
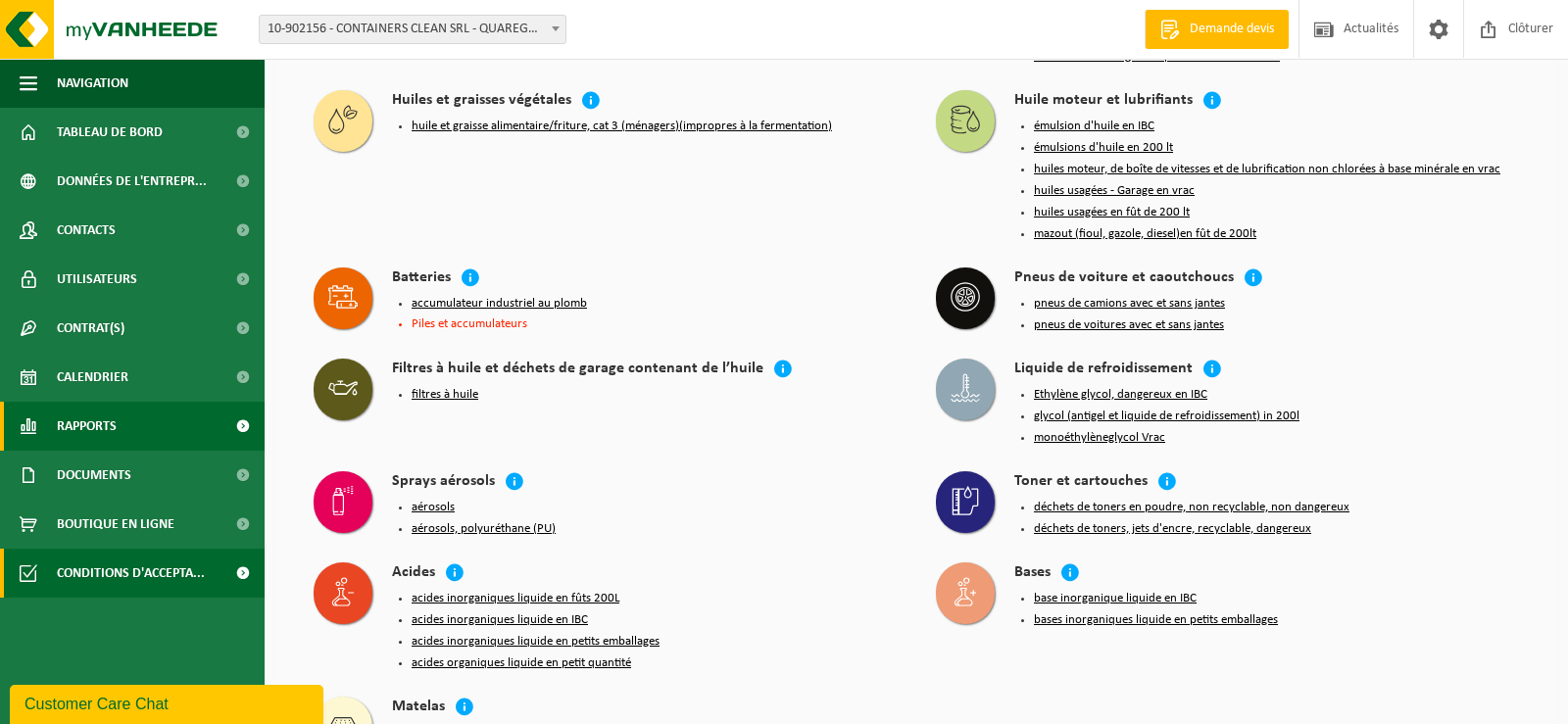
click at [111, 434] on span "Rapports" at bounding box center [86, 427] width 60 height 49
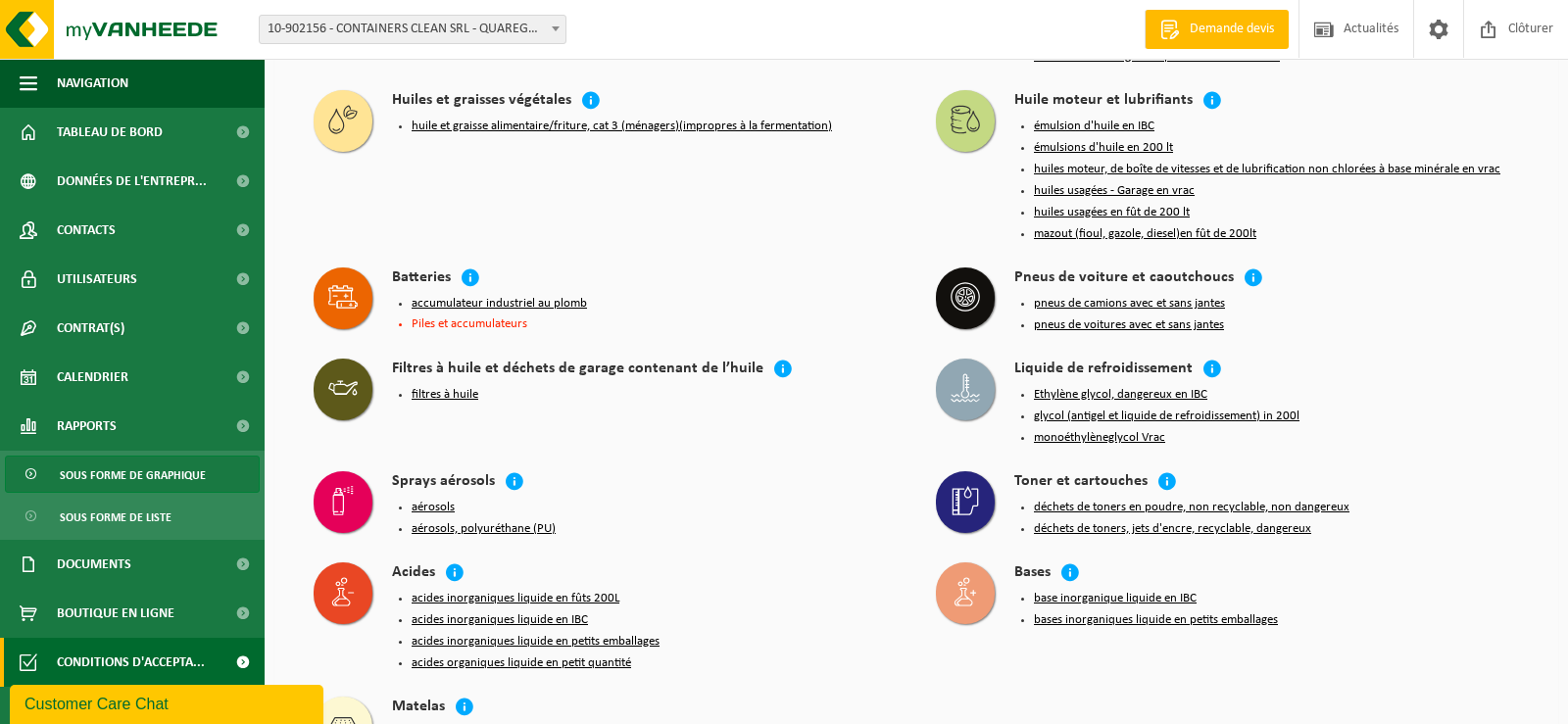
click at [162, 475] on span "Sous forme de graphique" at bounding box center [132, 476] width 146 height 37
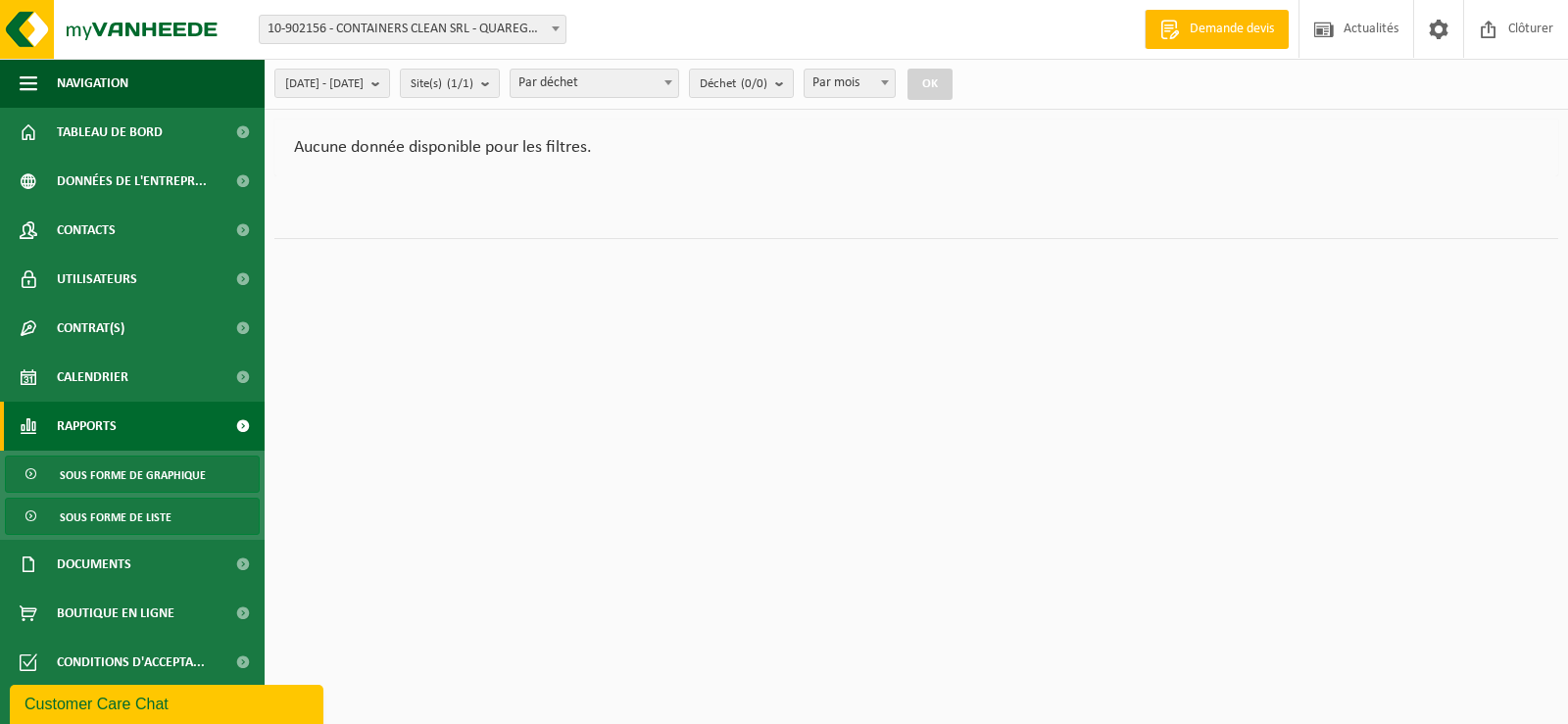
click at [175, 519] on link "Sous forme de liste" at bounding box center [132, 516] width 255 height 37
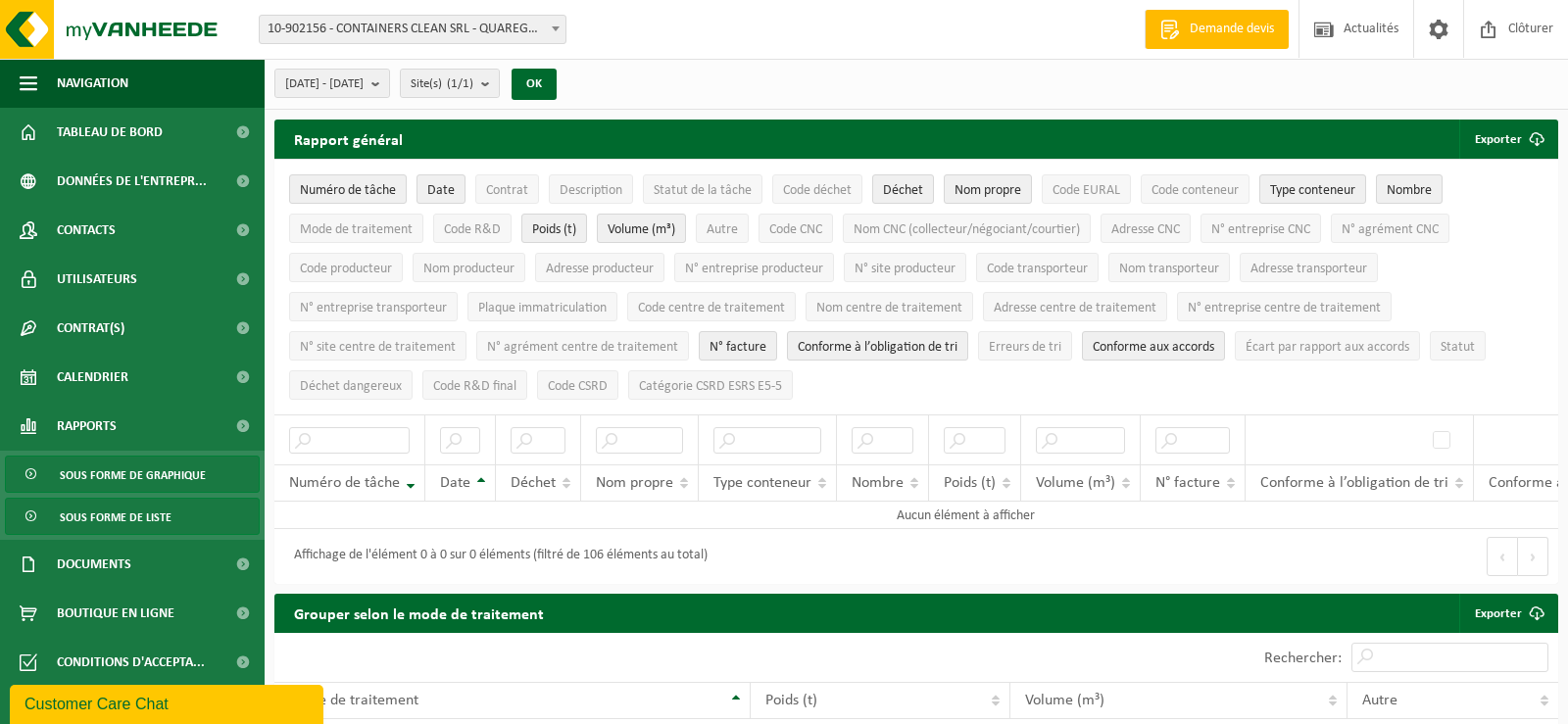
click at [174, 481] on span "Sous forme de graphique" at bounding box center [132, 476] width 146 height 37
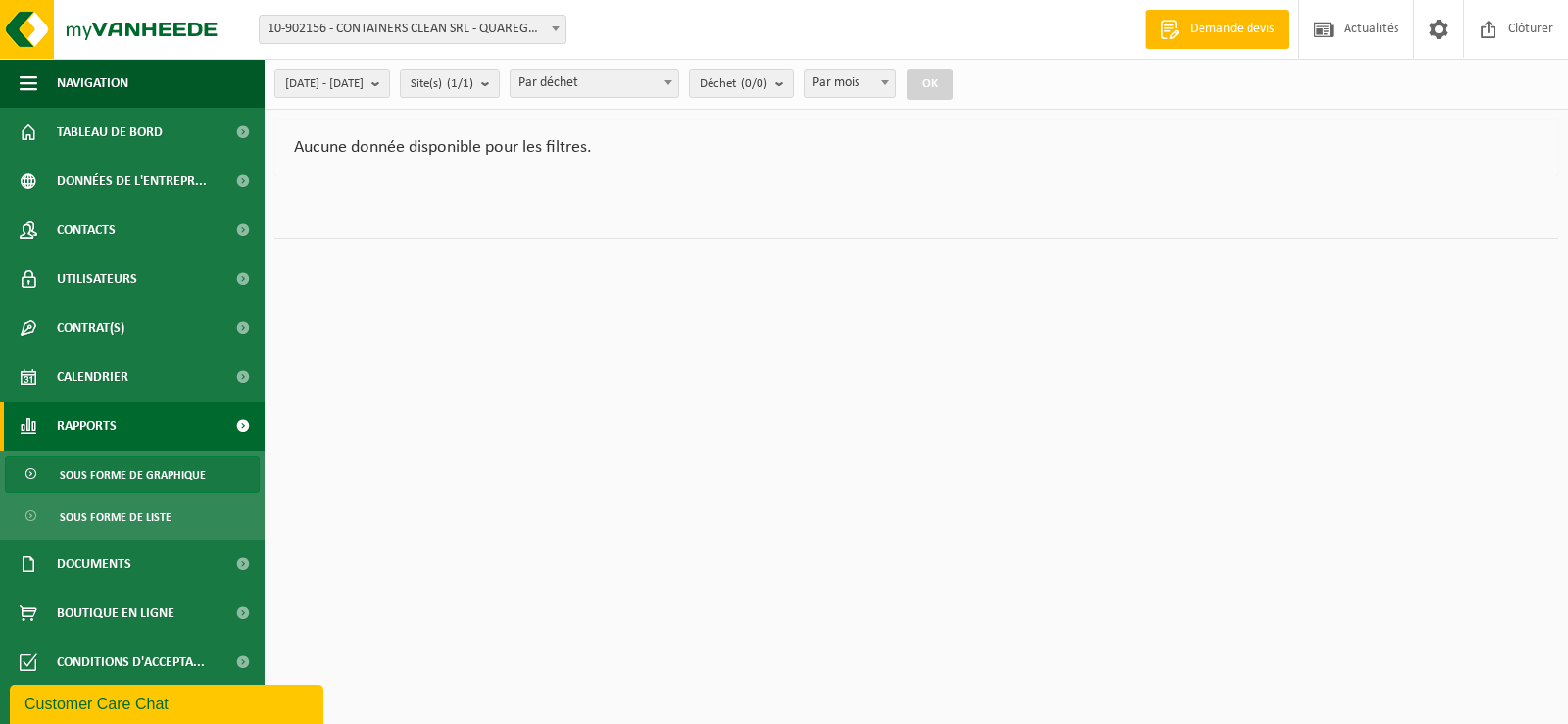
click at [190, 423] on link "Rapports" at bounding box center [132, 427] width 265 height 49
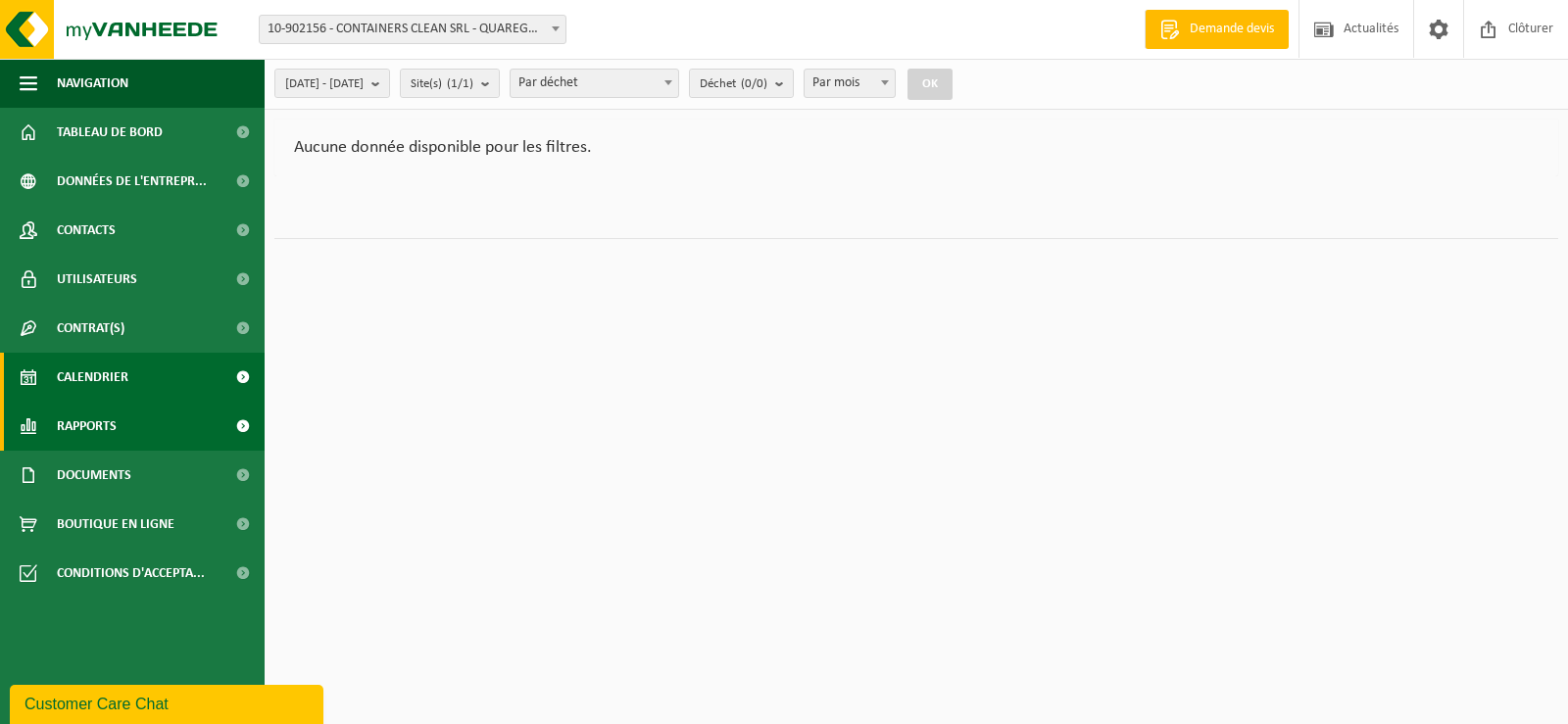
click at [190, 384] on link "Calendrier" at bounding box center [132, 378] width 265 height 49
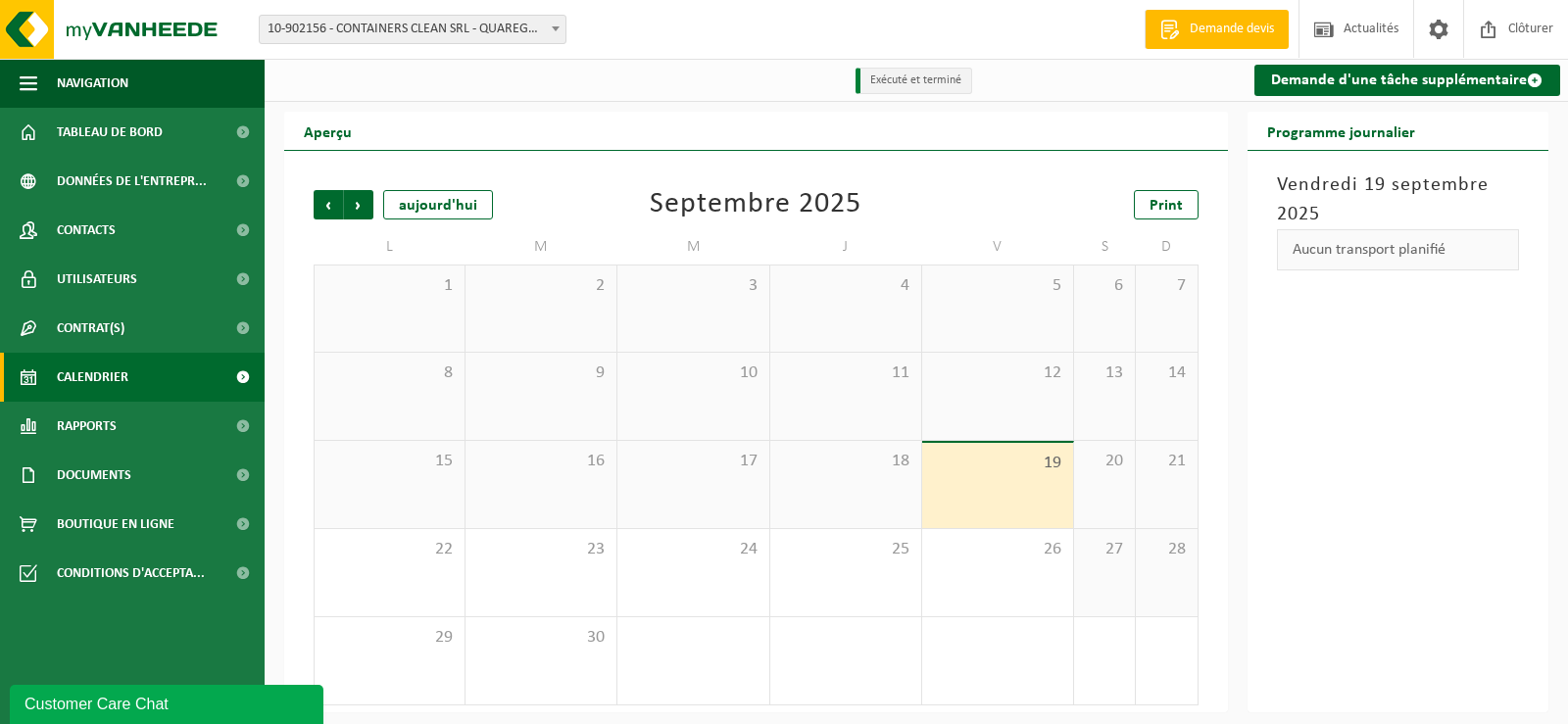
click at [191, 355] on link "Calendrier" at bounding box center [132, 378] width 265 height 49
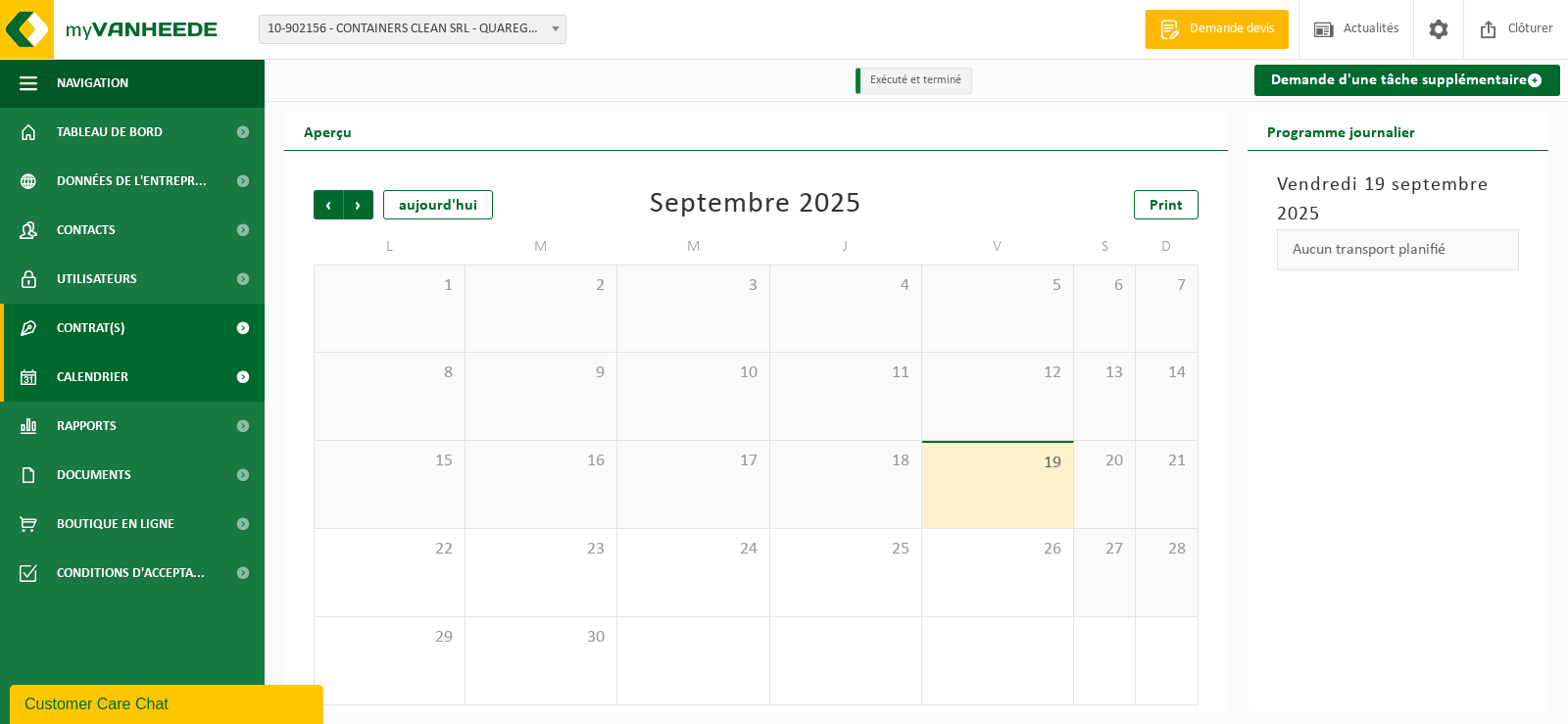
click at [192, 340] on link "Contrat(s)" at bounding box center [132, 329] width 265 height 49
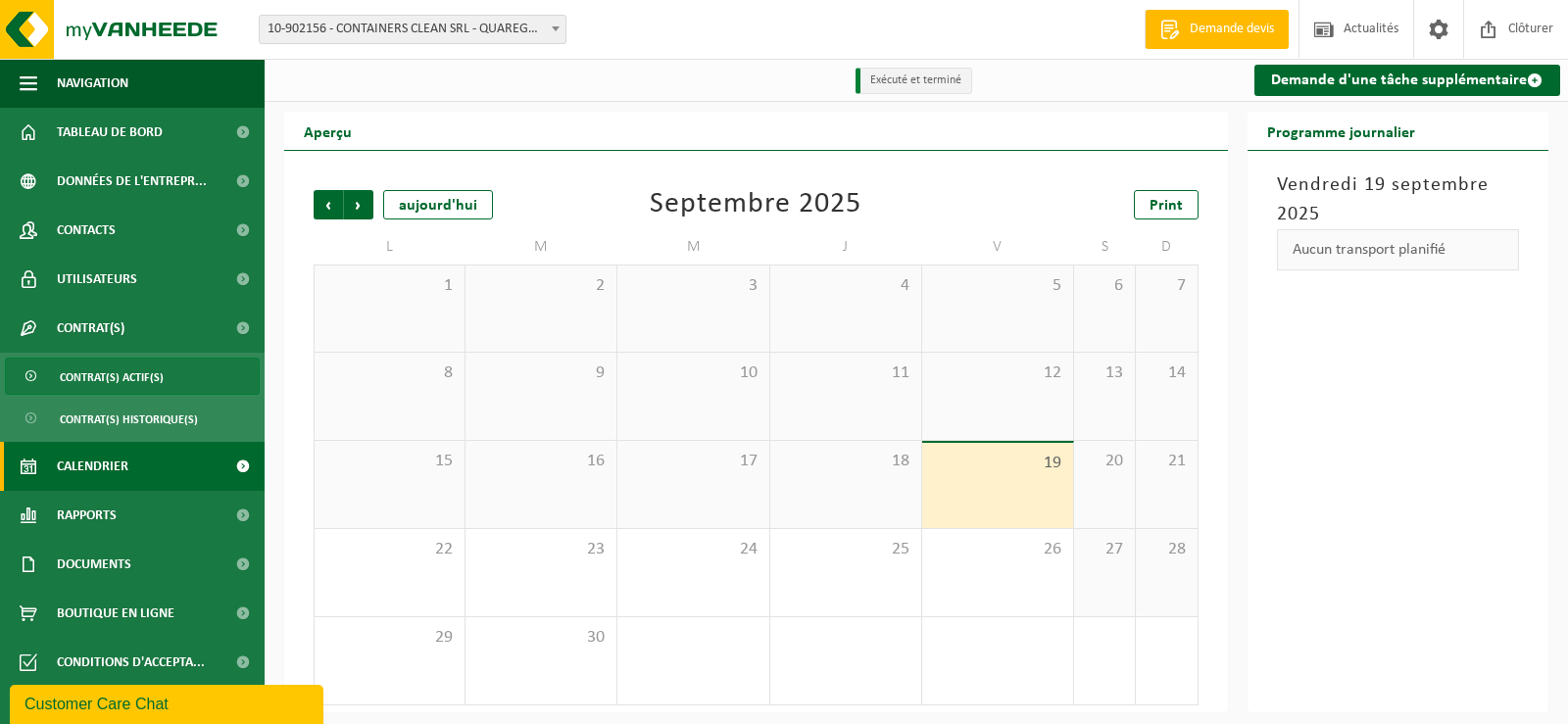
click at [136, 379] on span "Contrat(s) actif(s)" at bounding box center [112, 378] width 104 height 37
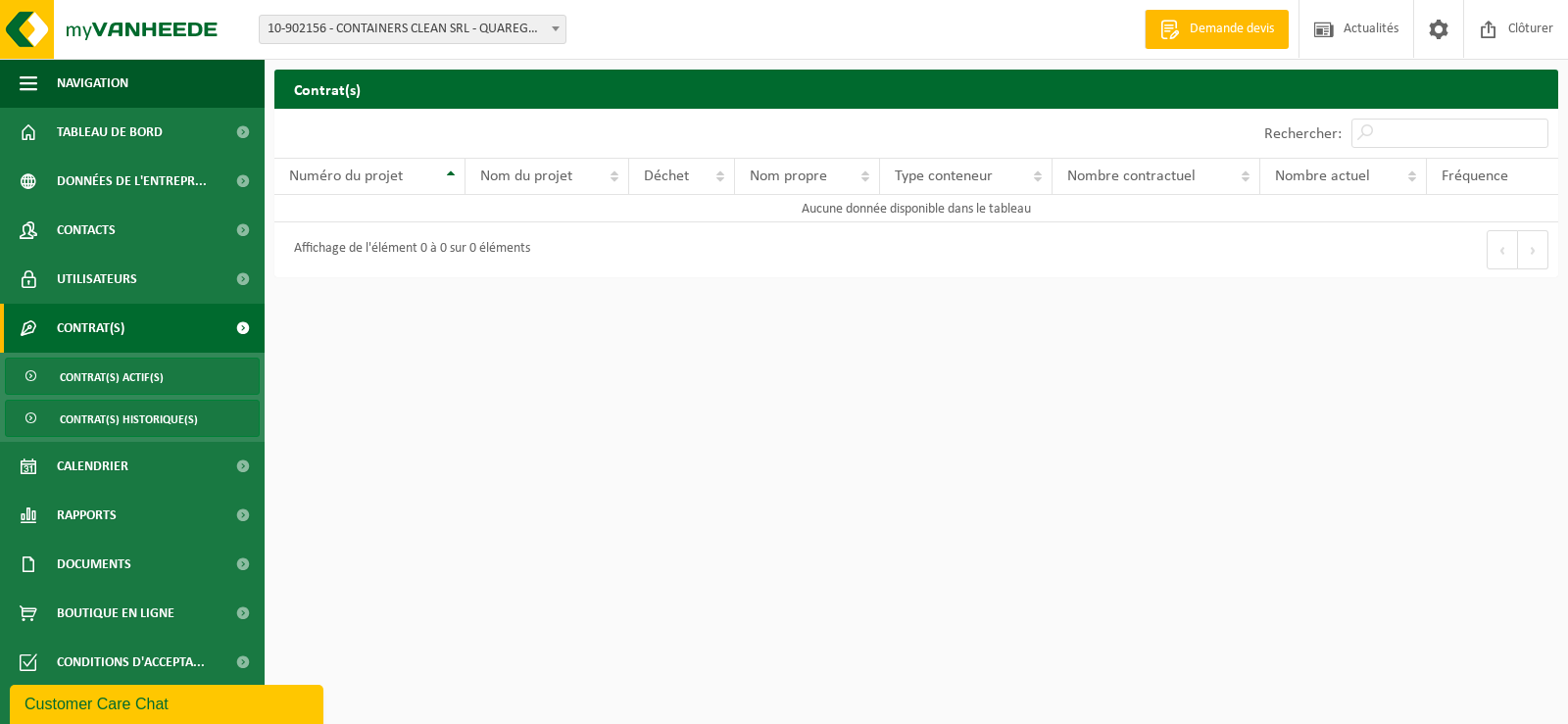
click at [142, 423] on span "Contrat(s) historique(s)" at bounding box center [129, 420] width 138 height 37
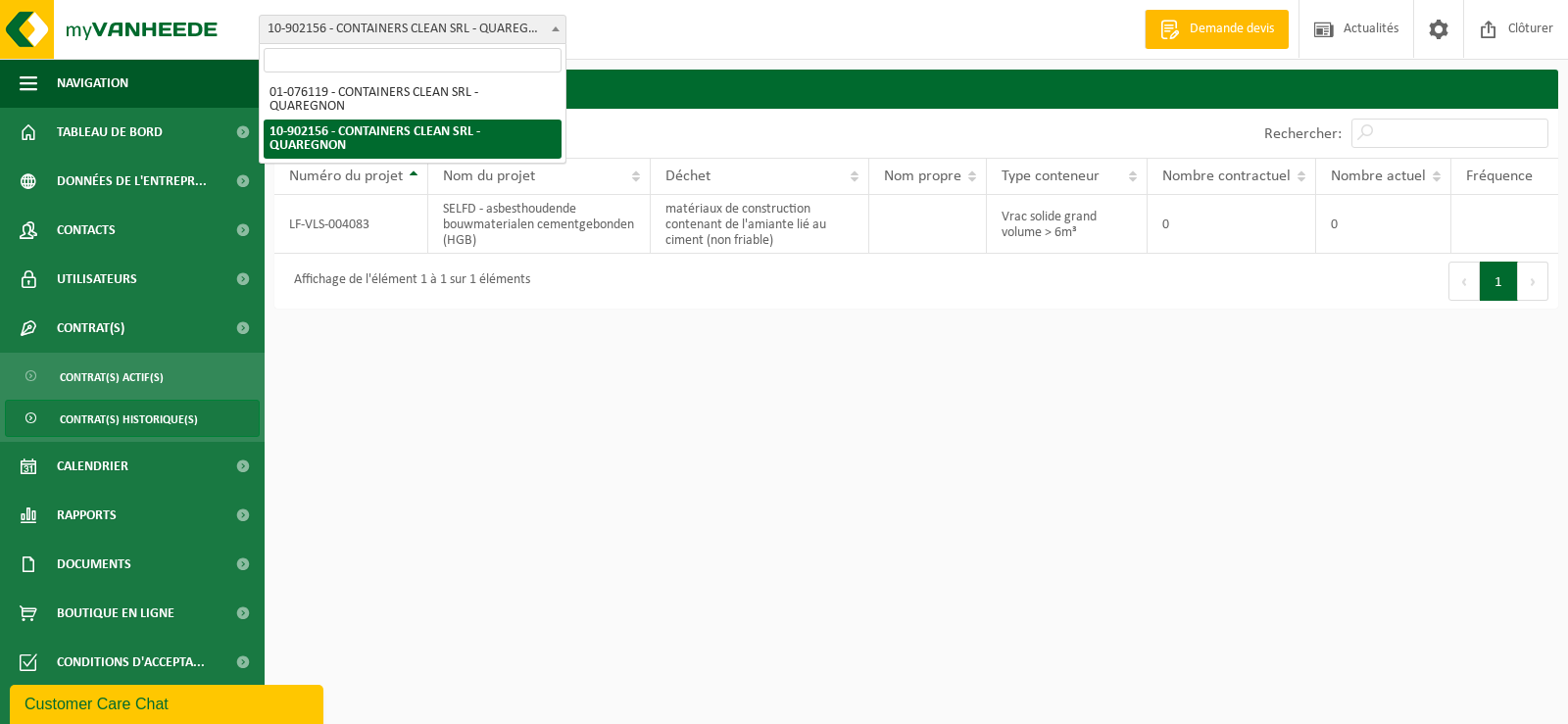
click at [555, 31] on span at bounding box center [555, 28] width 20 height 26
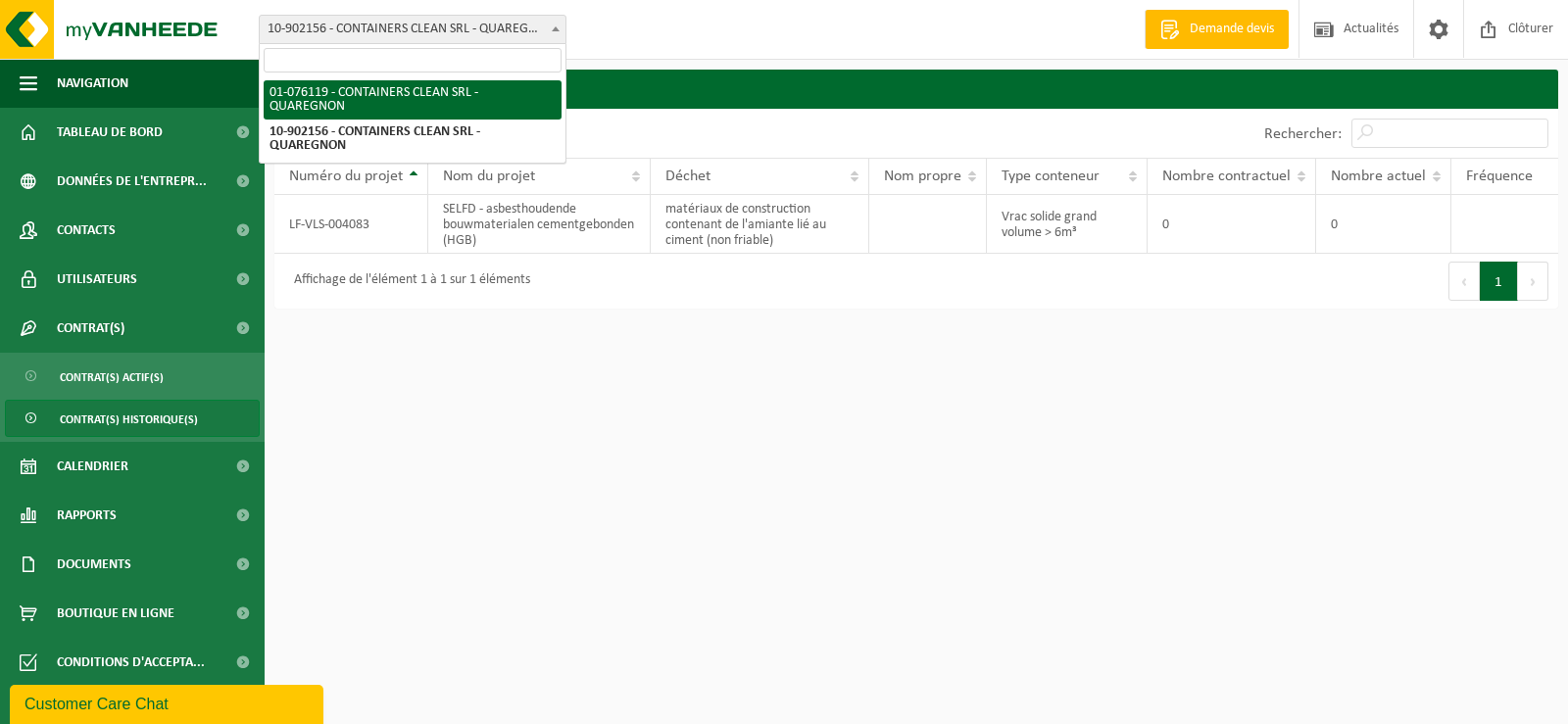
select select "541"
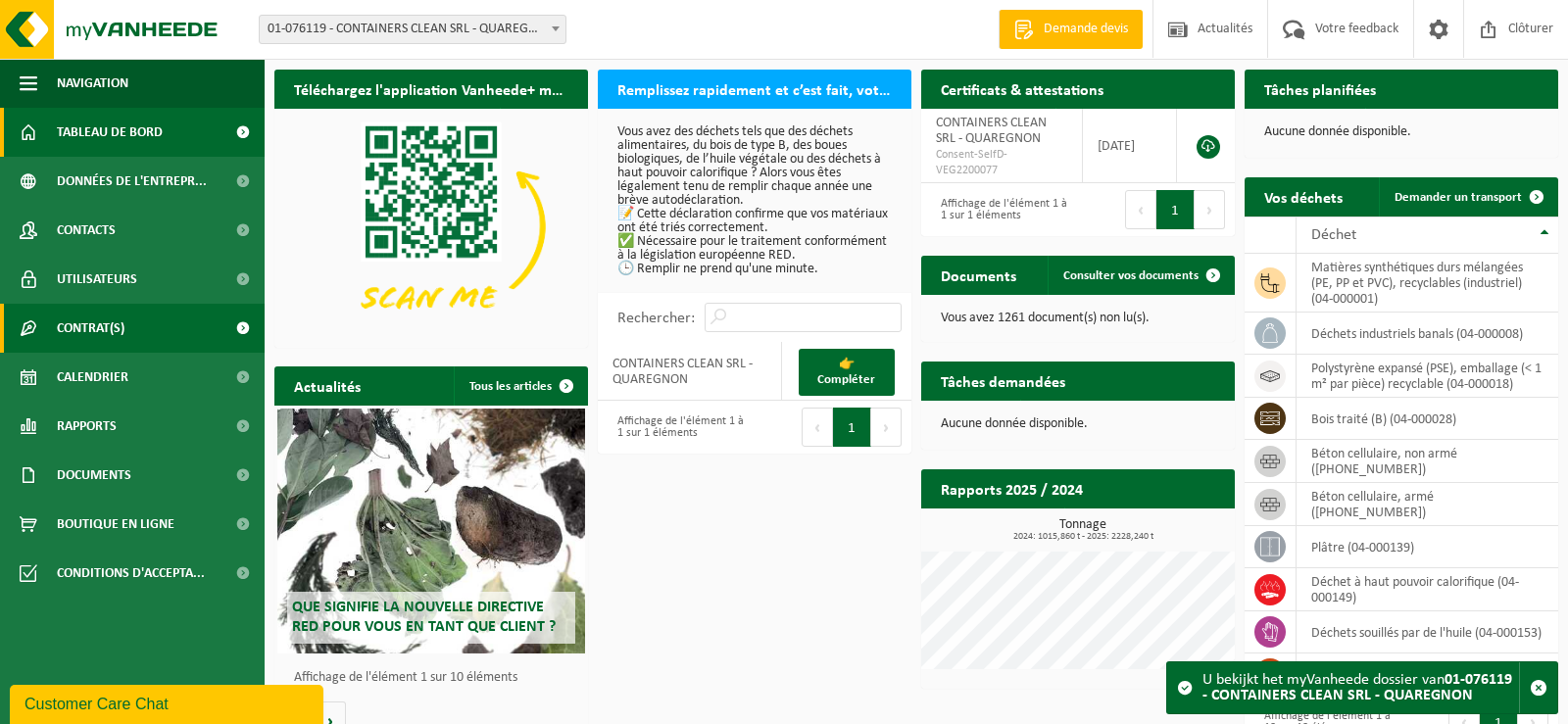
click at [127, 332] on link "Contrat(s)" at bounding box center [132, 329] width 265 height 49
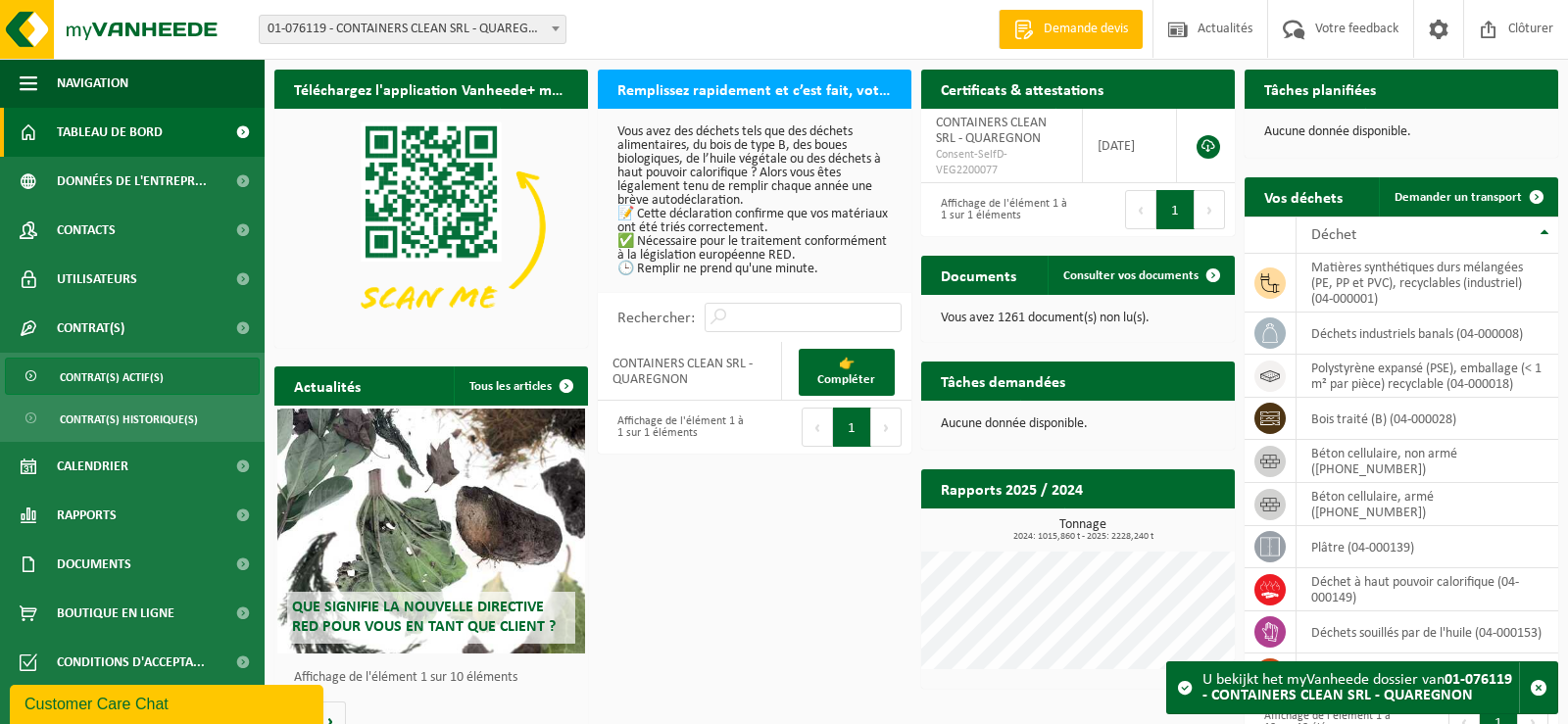
click at [161, 384] on span "Contrat(s) actif(s)" at bounding box center [112, 378] width 104 height 37
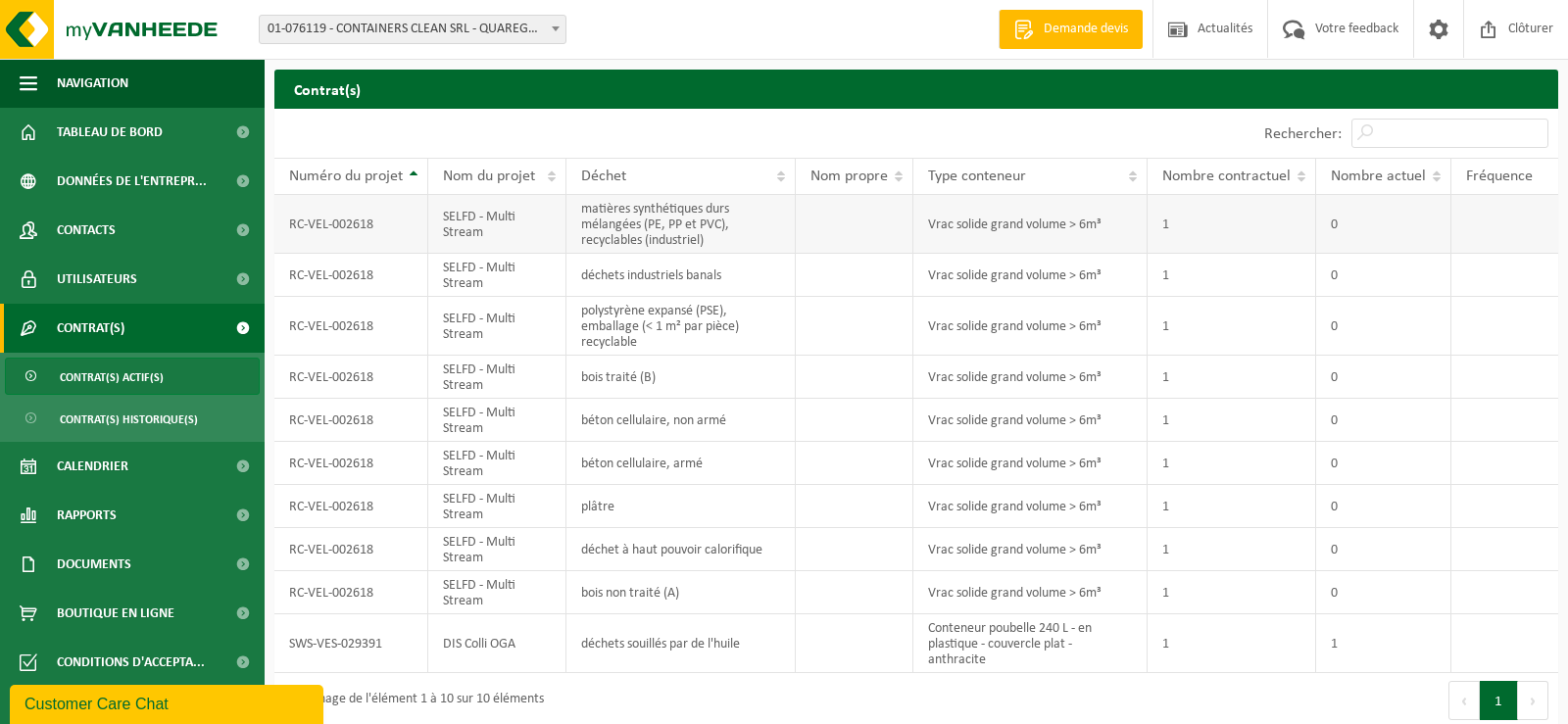
click at [345, 230] on td "RC-VEL-002618" at bounding box center [351, 225] width 154 height 59
click at [550, 228] on td "SELFD - Multi Stream" at bounding box center [497, 225] width 138 height 59
click at [660, 223] on td "matières synthétiques durs mélangées (PE, PP et PVC), recyclables (industriel)" at bounding box center [681, 225] width 230 height 59
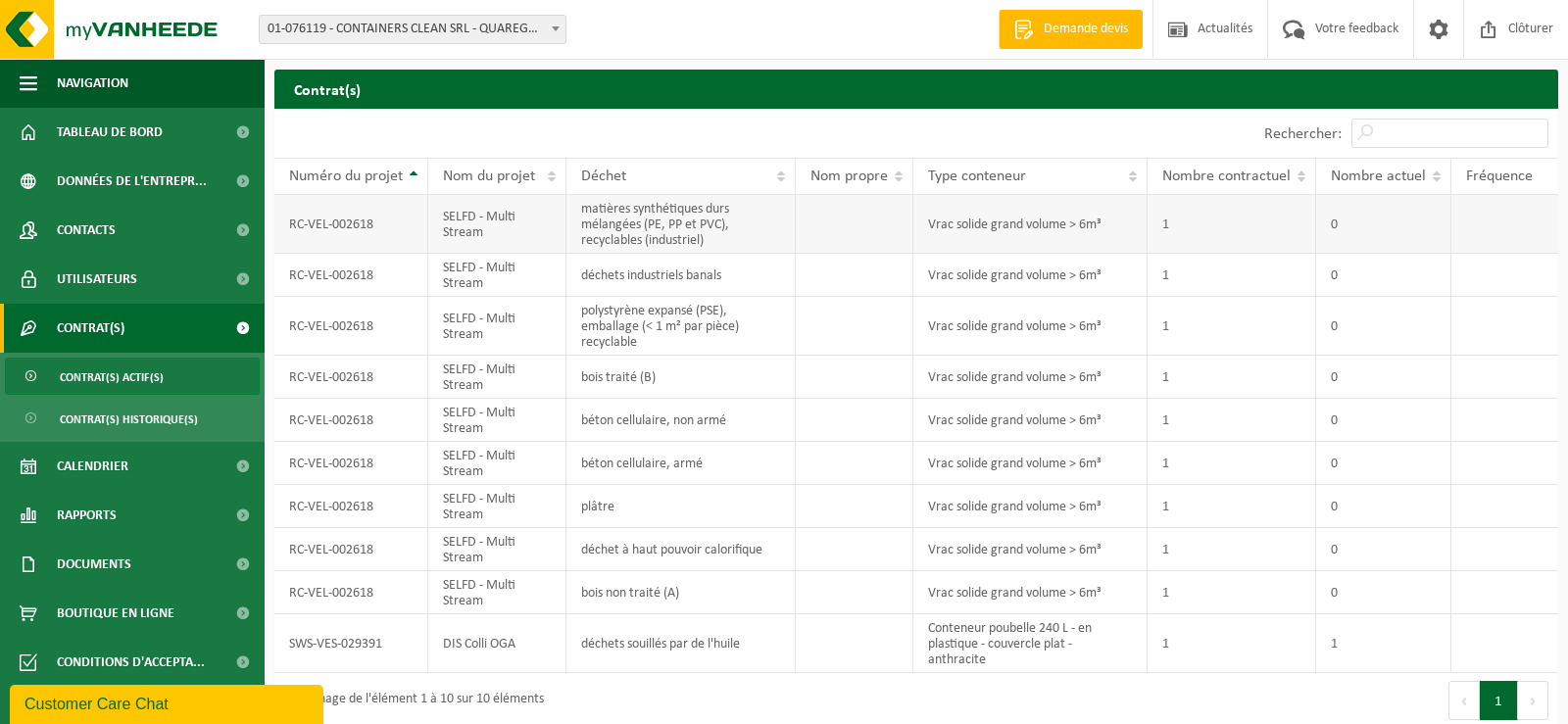
click at [1417, 221] on td "0" at bounding box center [1385, 225] width 135 height 59
click at [223, 136] on span at bounding box center [242, 132] width 44 height 49
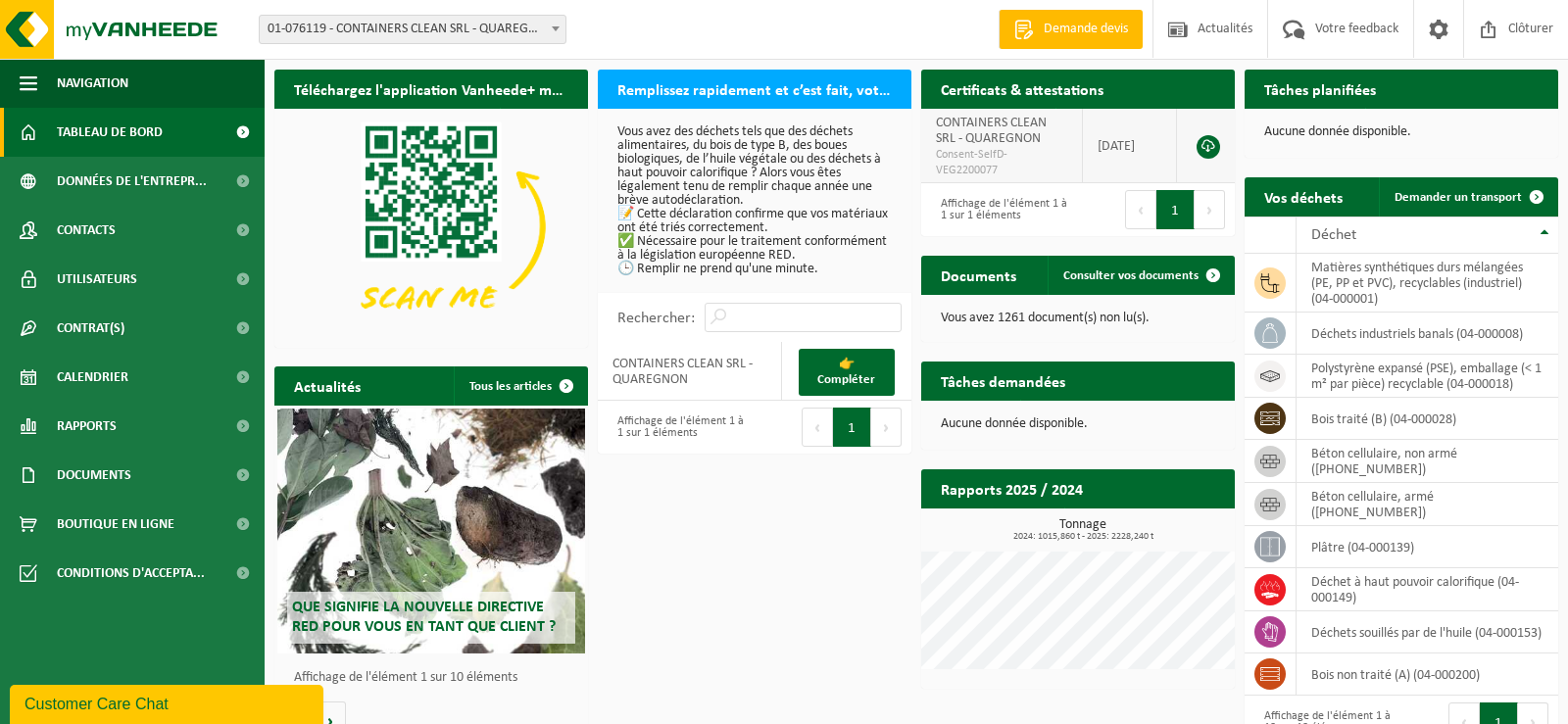
click at [1208, 146] on link at bounding box center [1209, 147] width 24 height 24
click at [1209, 270] on span at bounding box center [1214, 276] width 39 height 39
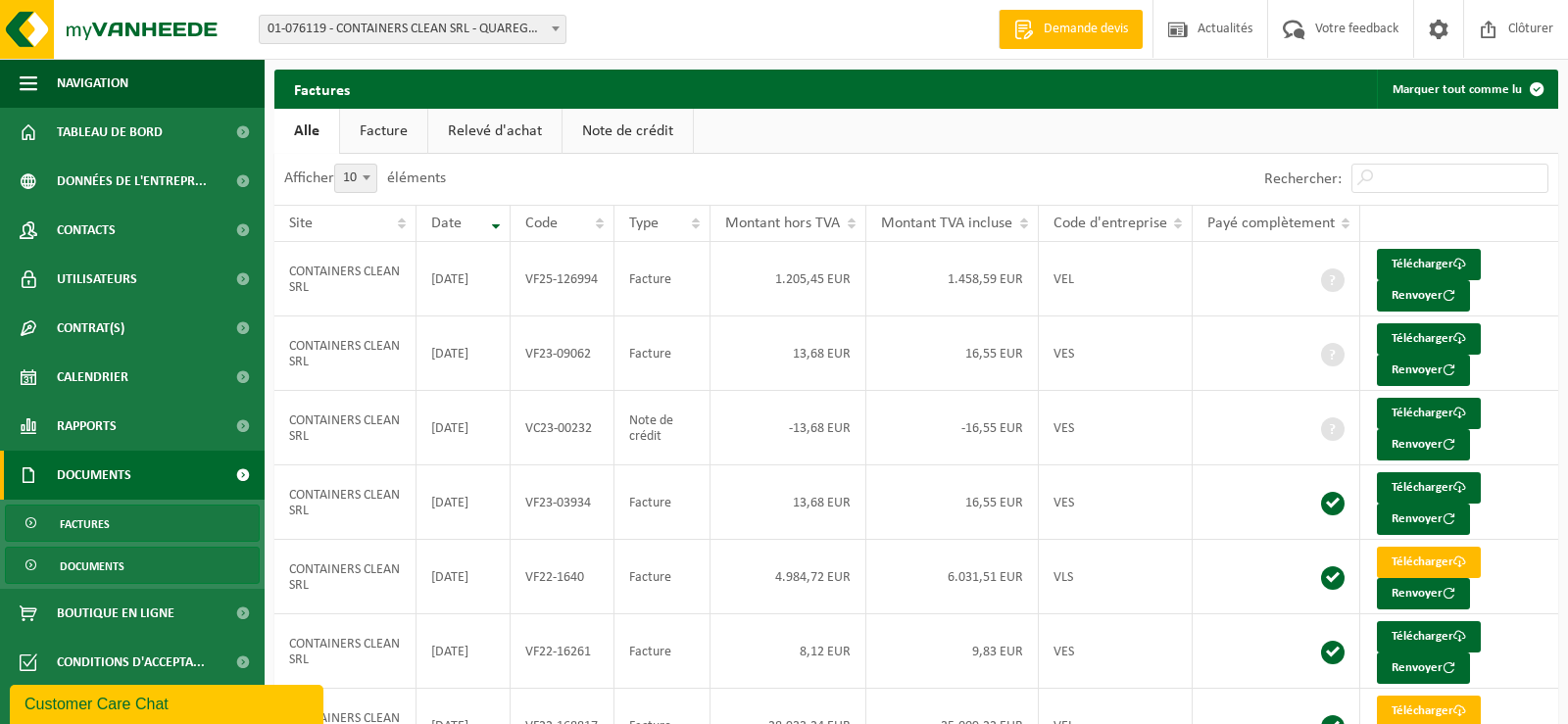
click at [101, 576] on span "Documents" at bounding box center [92, 566] width 65 height 37
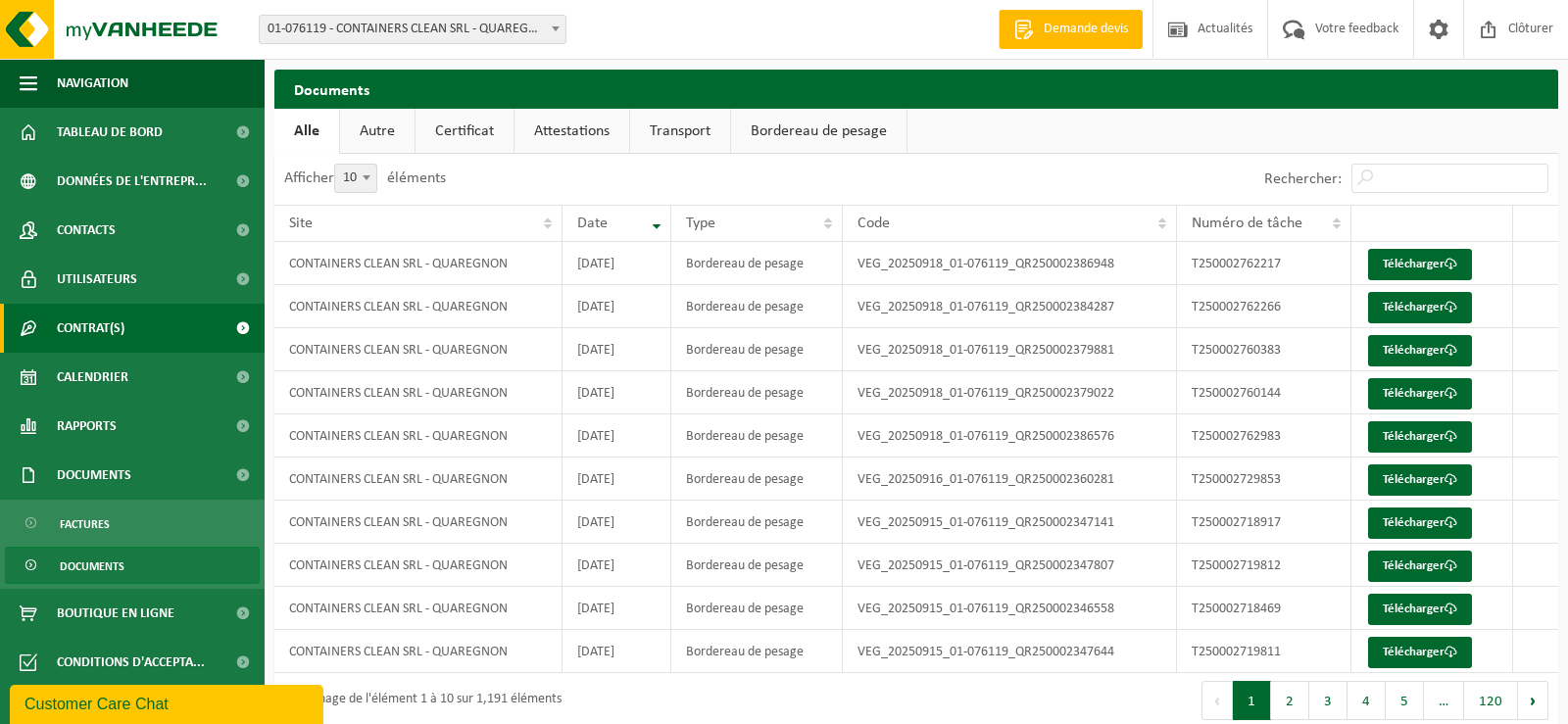
click at [136, 343] on link "Contrat(s)" at bounding box center [132, 329] width 265 height 49
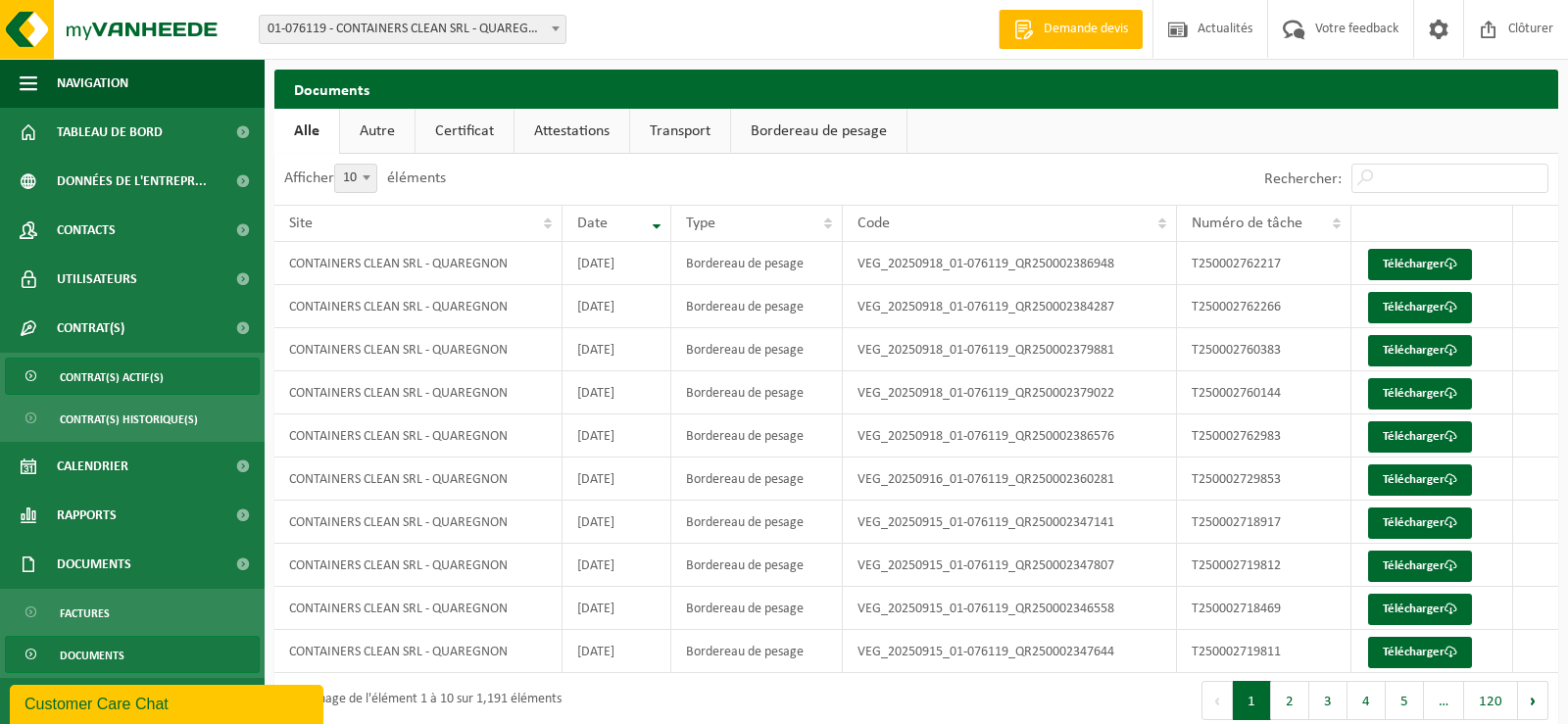
click at [158, 385] on span "Contrat(s) actif(s)" at bounding box center [112, 378] width 104 height 37
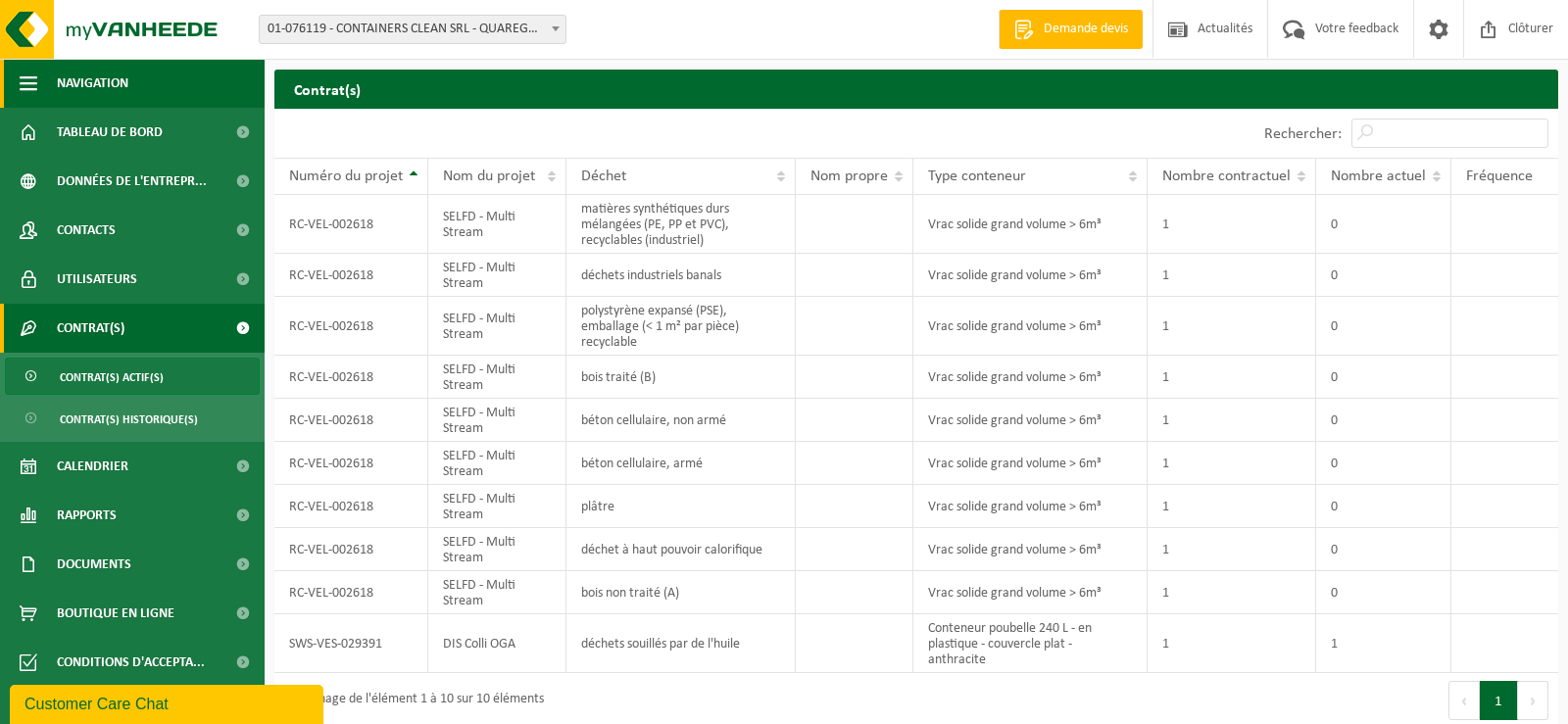
click at [32, 85] on span "button" at bounding box center [28, 83] width 18 height 49
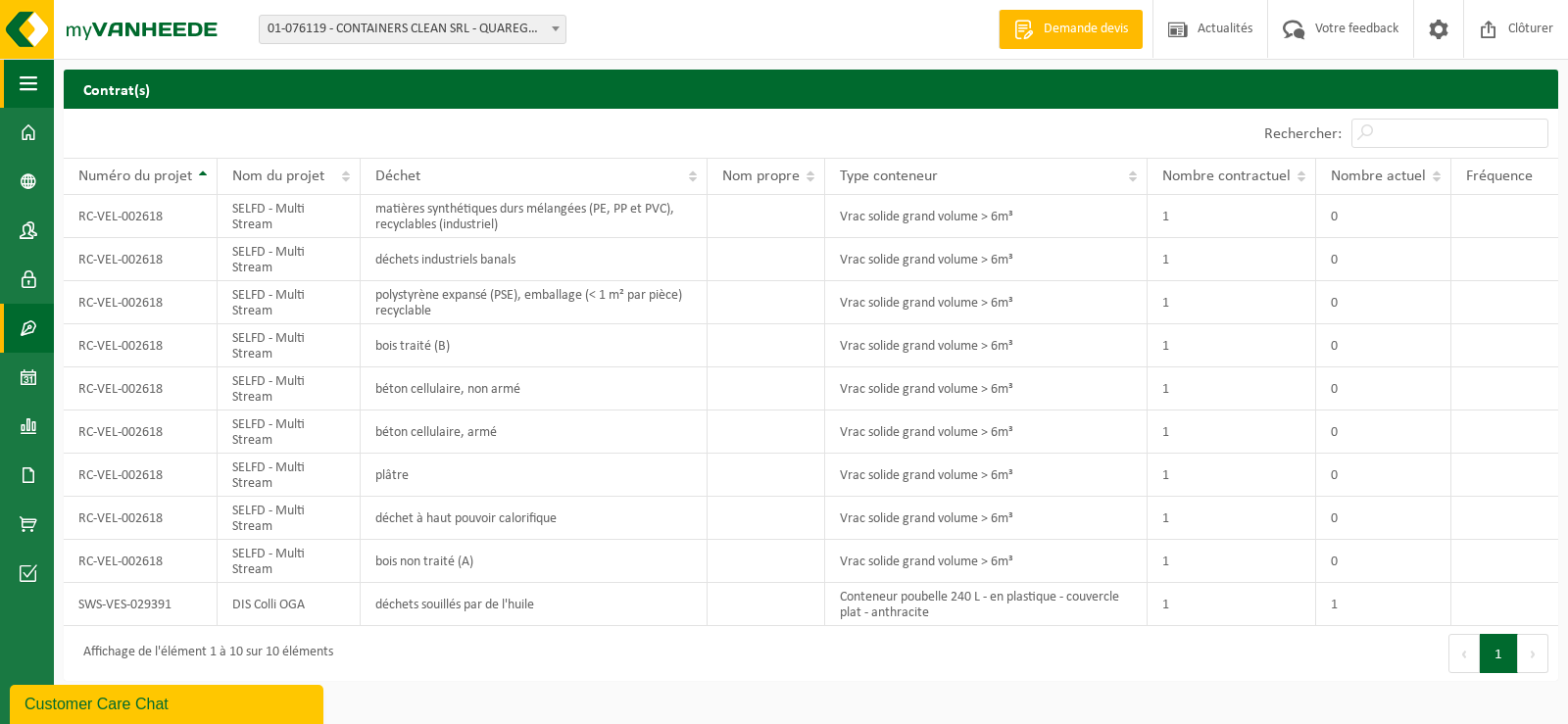
click at [32, 85] on span "button" at bounding box center [28, 83] width 18 height 49
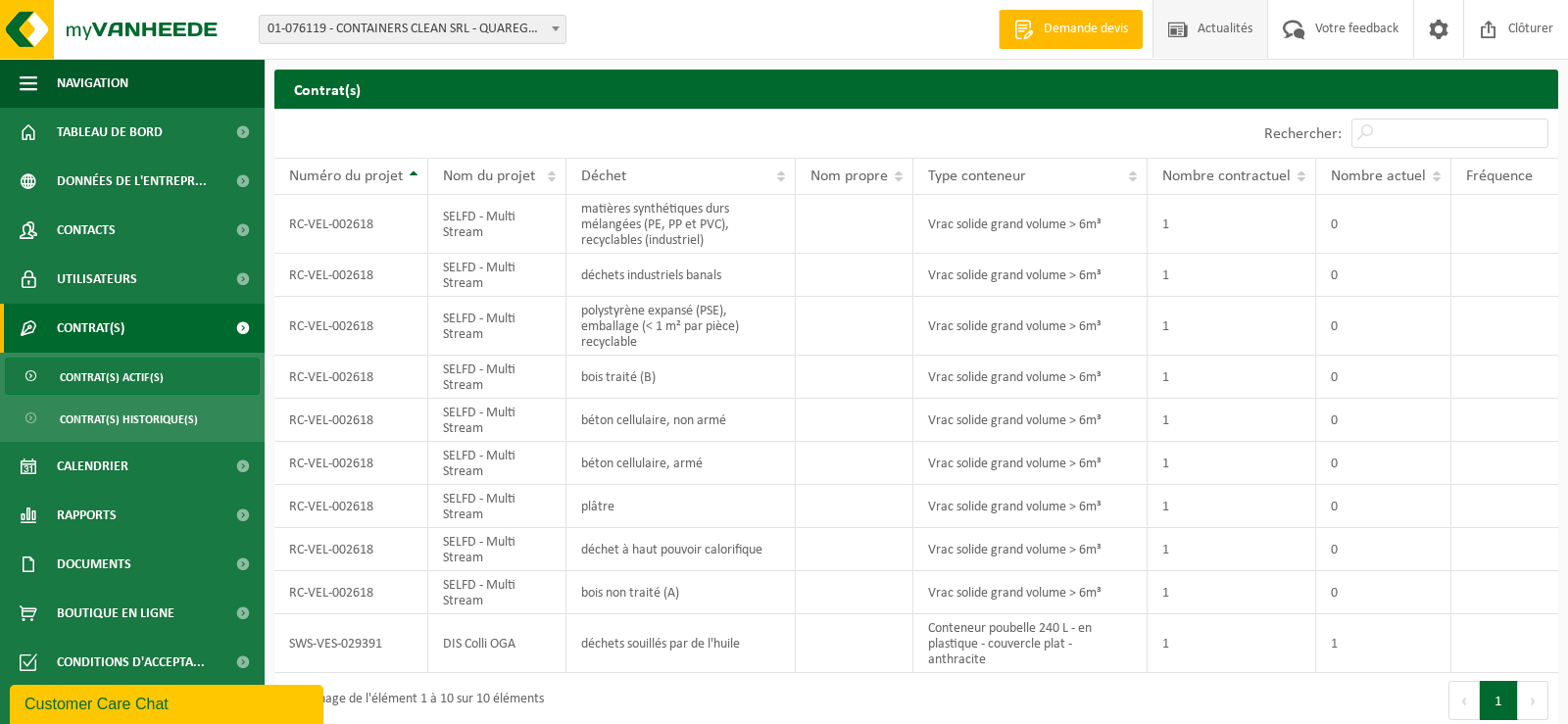
click at [1224, 30] on span "Actualités" at bounding box center [1226, 28] width 65 height 58
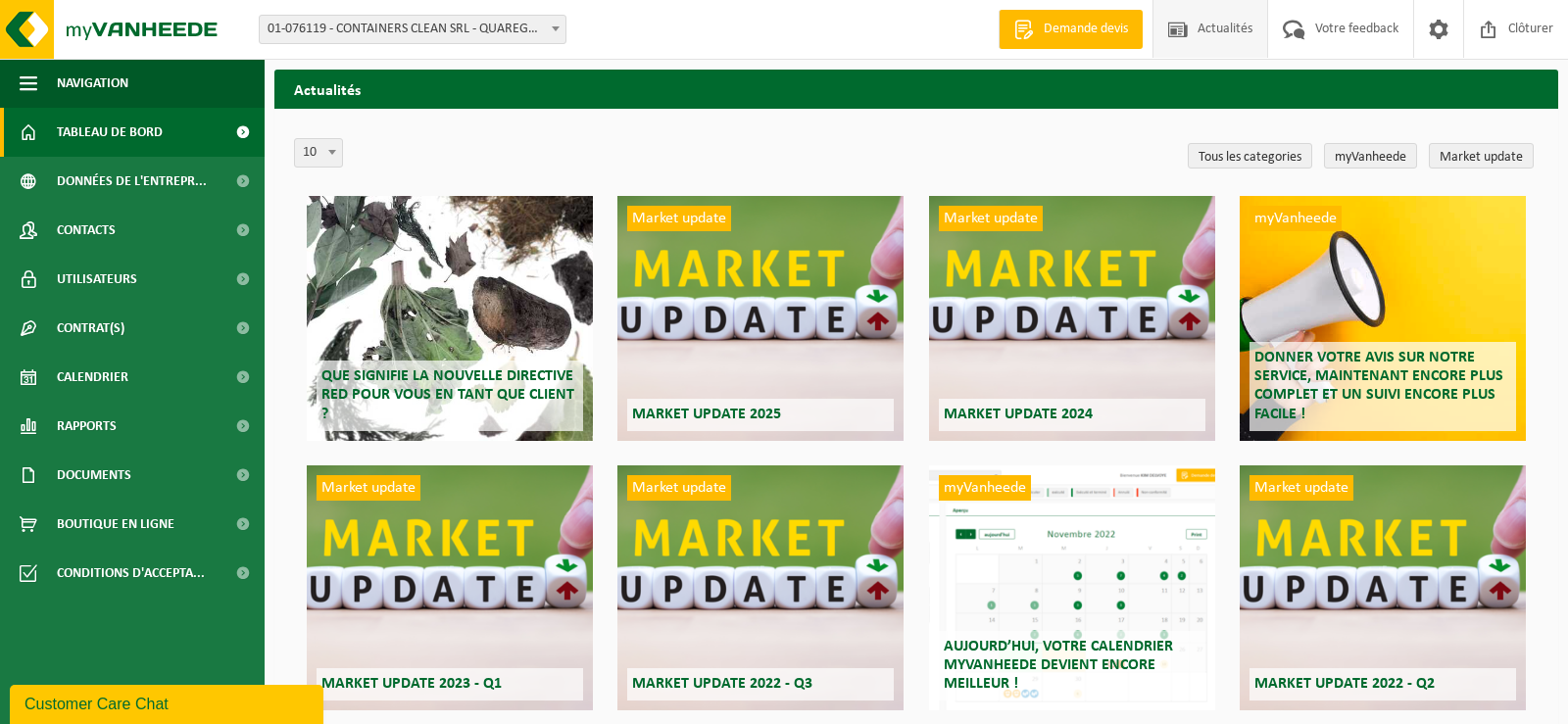
click at [142, 129] on span "Tableau de bord" at bounding box center [110, 132] width 106 height 49
